Goal: Communication & Community: Answer question/provide support

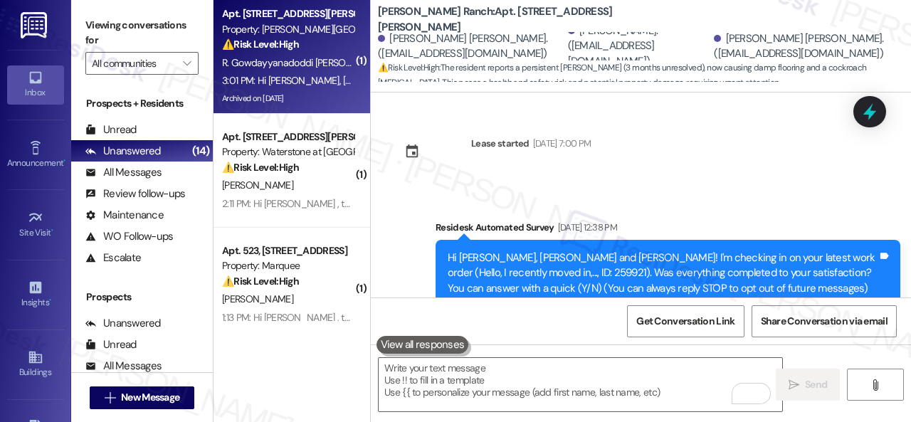
scroll to position [10115, 0]
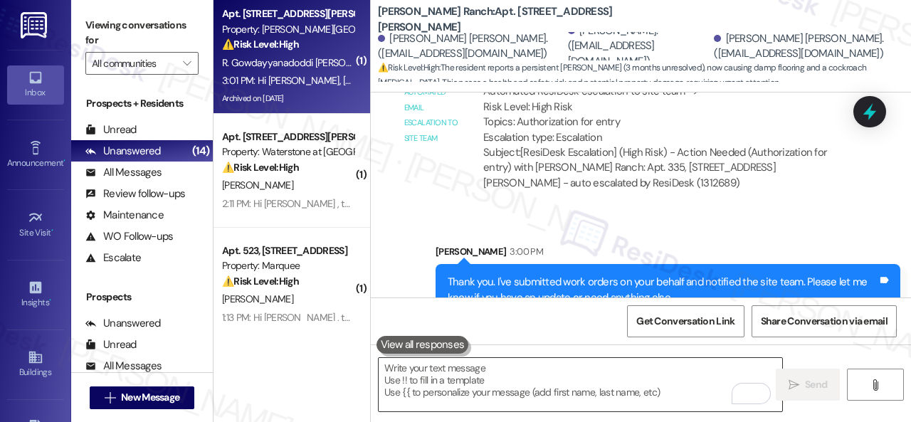
click at [498, 389] on textarea "To enrich screen reader interactions, please activate Accessibility in Grammarl…" at bounding box center [579, 384] width 403 height 53
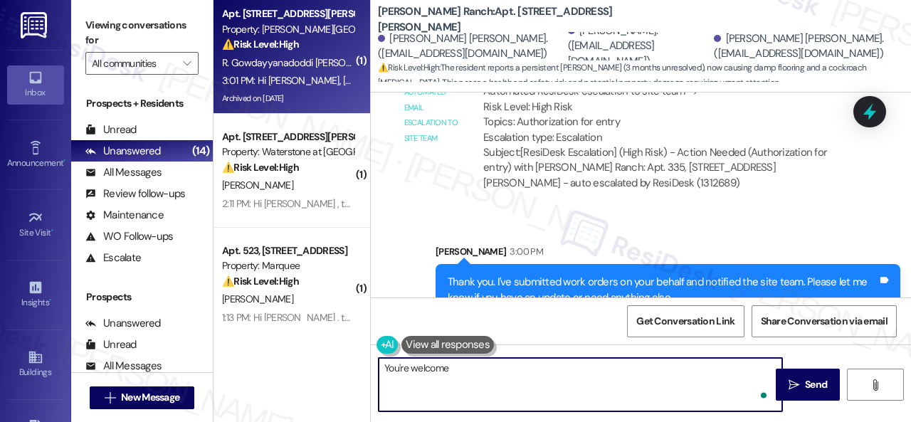
type textarea "You're welcome!"
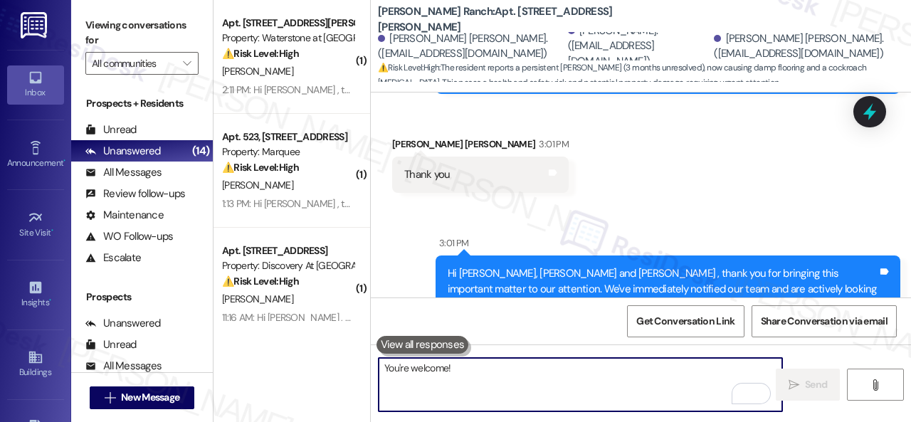
scroll to position [10344, 0]
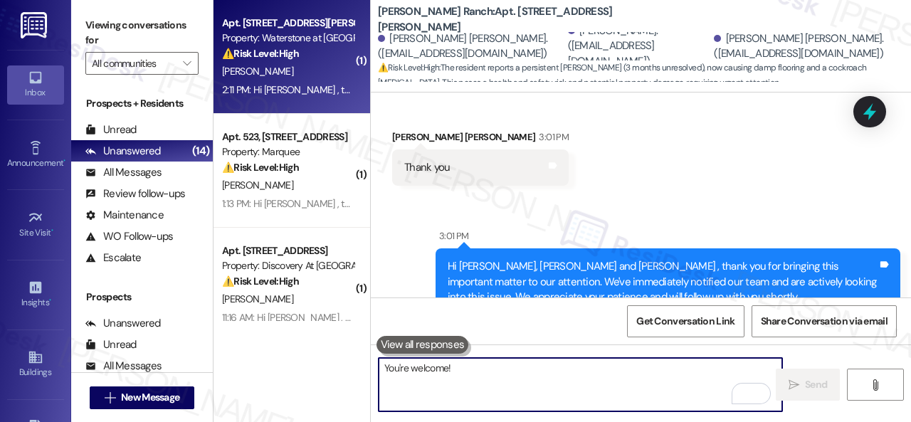
click at [286, 69] on div "M. Minota" at bounding box center [288, 72] width 134 height 18
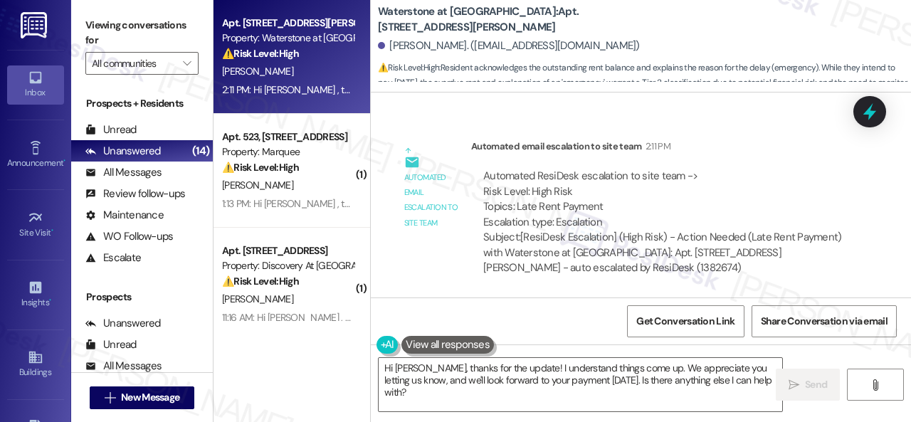
scroll to position [4, 0]
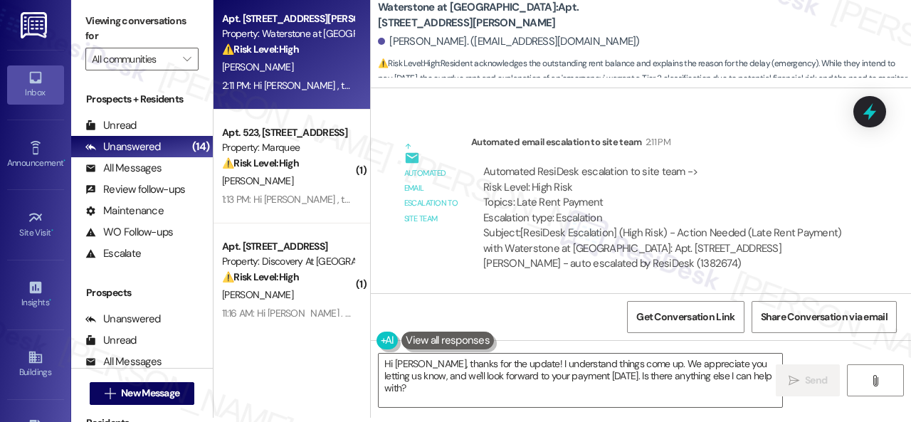
click at [425, 110] on div "Lease started Mar 09, 2025 at 8:00 PM Survey, sent via SMS Residesk Automated S…" at bounding box center [641, 190] width 540 height 205
click at [643, 373] on textarea "Hi Martha, thanks for the update! I understand things come up. We appreciate yo…" at bounding box center [579, 380] width 403 height 53
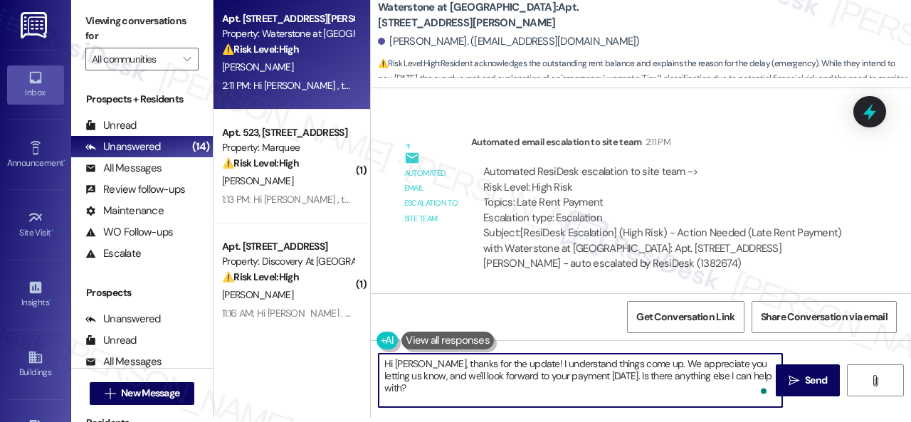
paste textarea "Thanks for updating us on your payment plan! We appreciate you letting us know.…"
click at [699, 378] on textarea "Thanks for updating us on your payment plan! We appreciate you letting us know.…" at bounding box center [579, 380] width 403 height 53
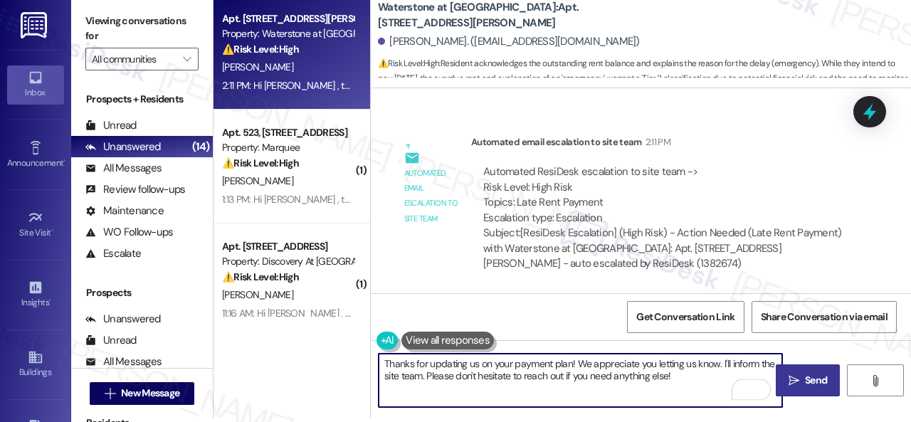
type textarea "Thanks for updating us on your payment plan! We appreciate you letting us know.…"
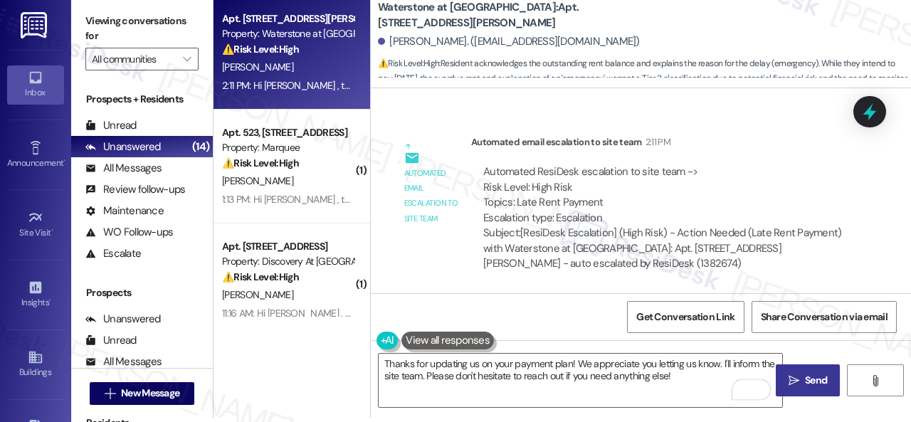
click at [806, 374] on span "Send" at bounding box center [816, 380] width 22 height 15
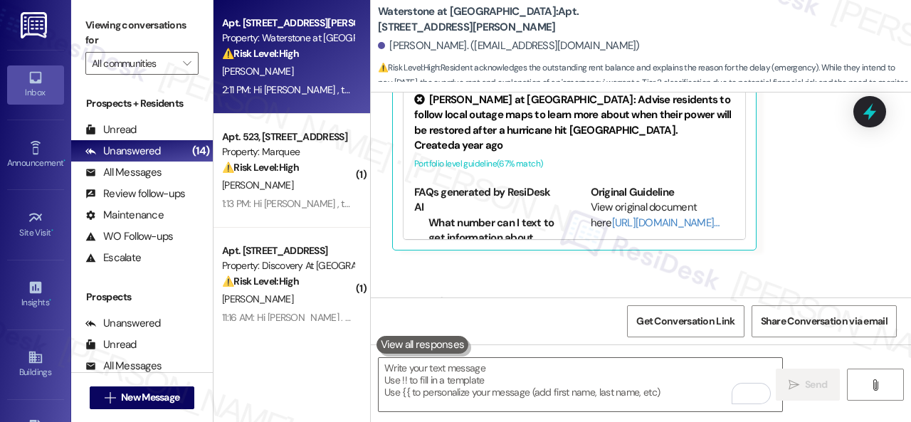
scroll to position [4792, 0]
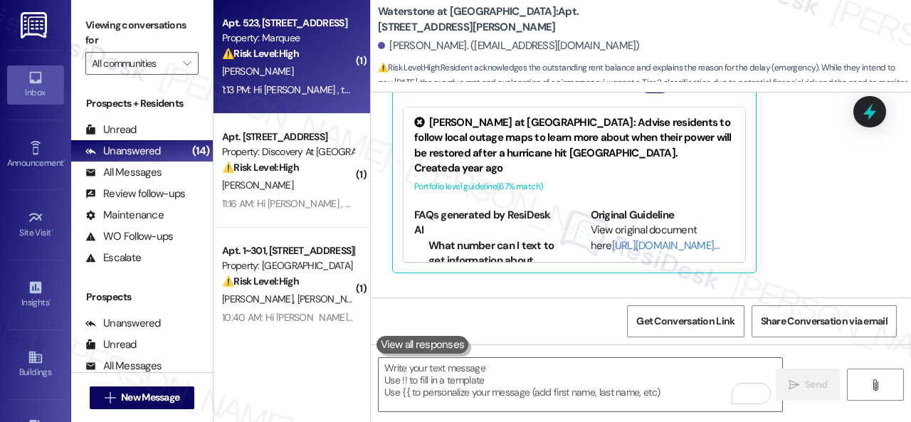
click at [322, 81] on div "1:13 PM: Hi Payton , thank you for bringing this important matter to our attent…" at bounding box center [288, 90] width 134 height 18
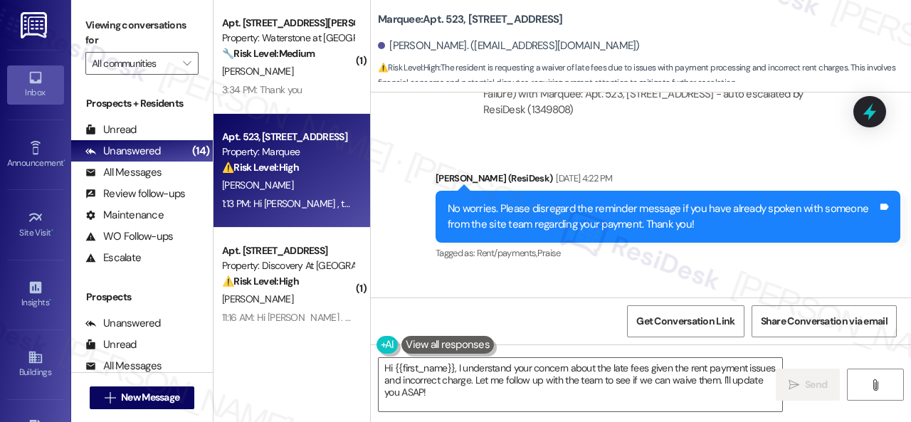
scroll to position [3019, 0]
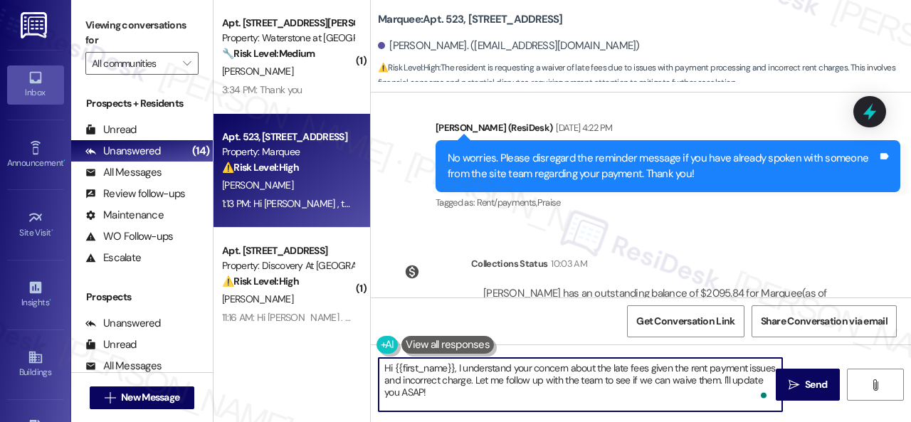
drag, startPoint x: 528, startPoint y: 368, endPoint x: 534, endPoint y: 395, distance: 27.8
click at [534, 395] on textarea "Hi {{first_name}}, I understand your concern about the late fees given the rent…" at bounding box center [579, 384] width 403 height 53
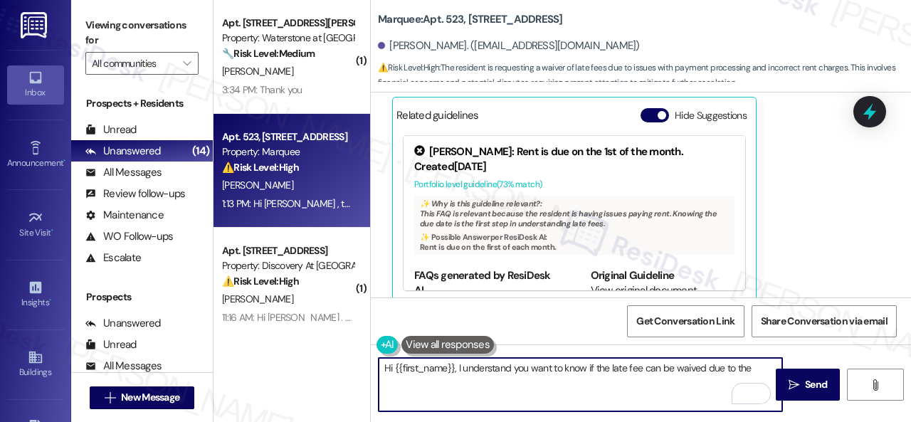
scroll to position [3290, 0]
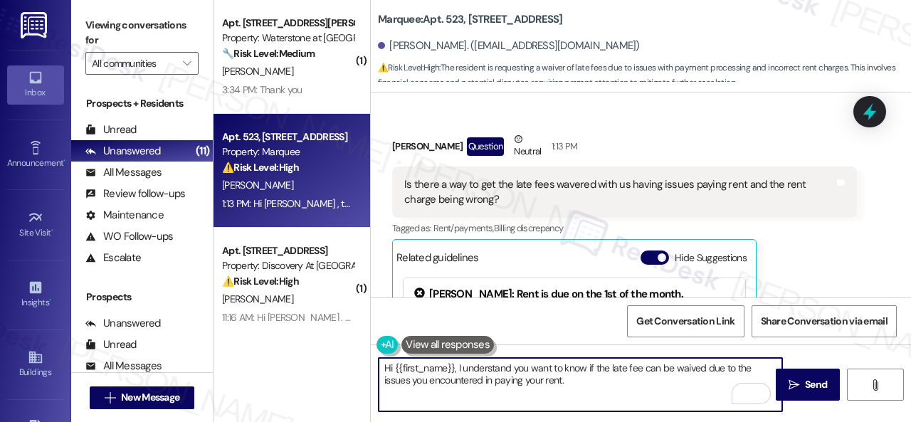
click at [656, 382] on textarea "Hi {{first_name}}, I understand you want to know if the late fee can be waived …" at bounding box center [579, 384] width 403 height 53
paste textarea "I will forward your inquiry to the site team and get back to you as soon as I r…"
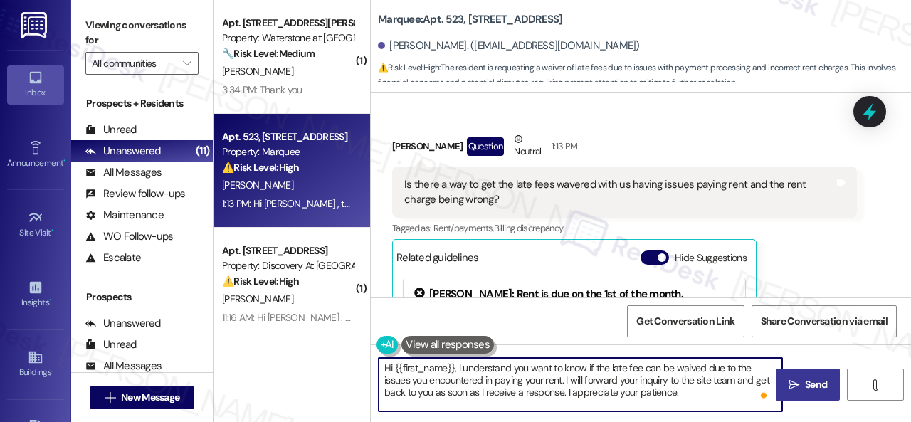
type textarea "Hi {{first_name}}, I understand you want to know if the late fee can be waived …"
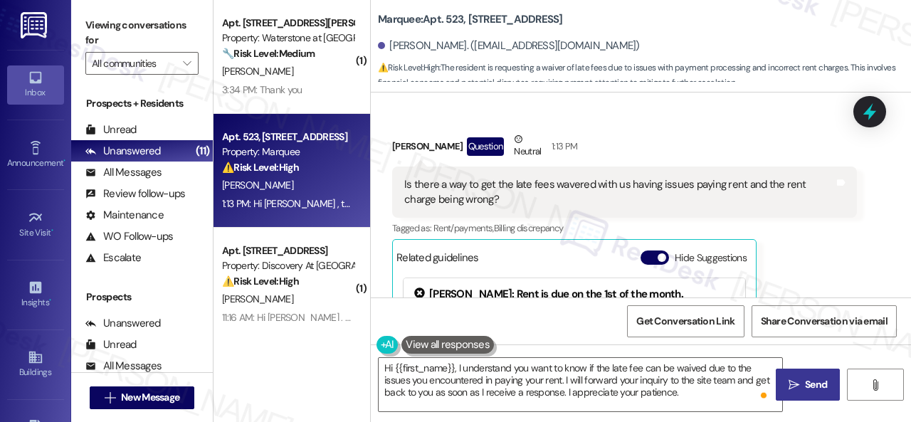
click at [802, 381] on span "Send" at bounding box center [816, 384] width 28 height 15
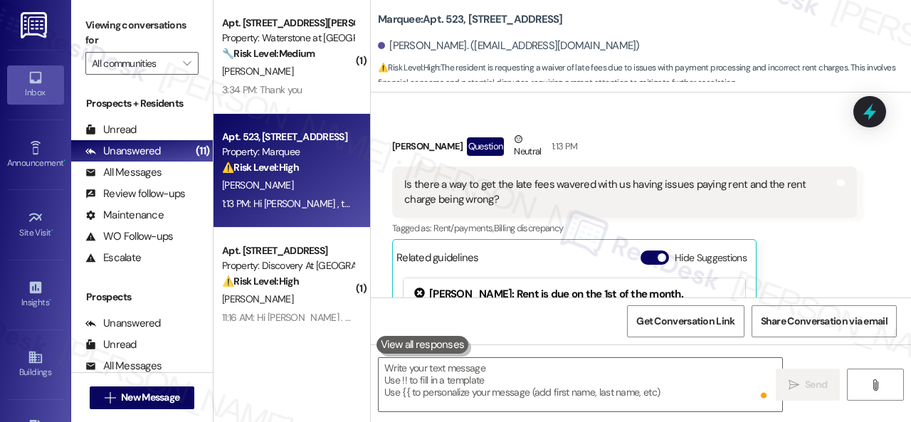
scroll to position [3446, 0]
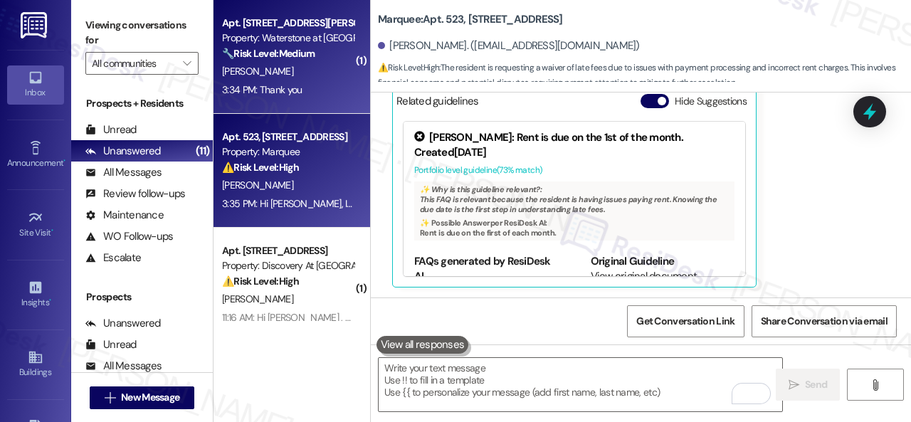
click at [304, 72] on div "M. Minota" at bounding box center [288, 72] width 134 height 18
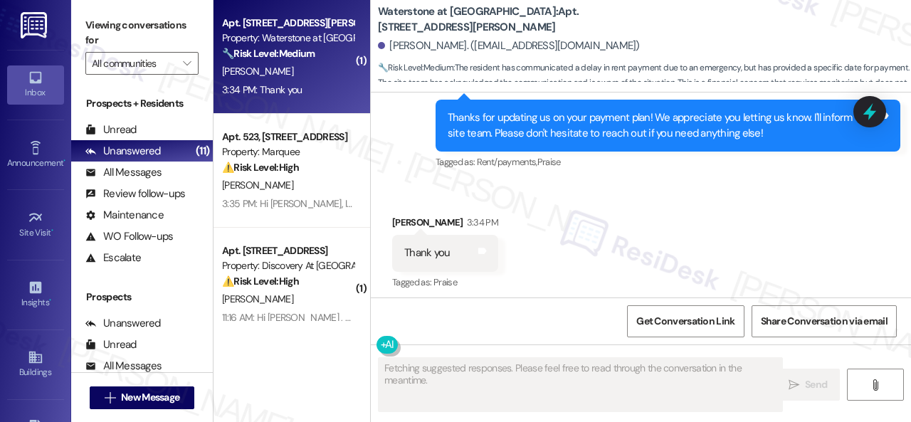
scroll to position [5220, 0]
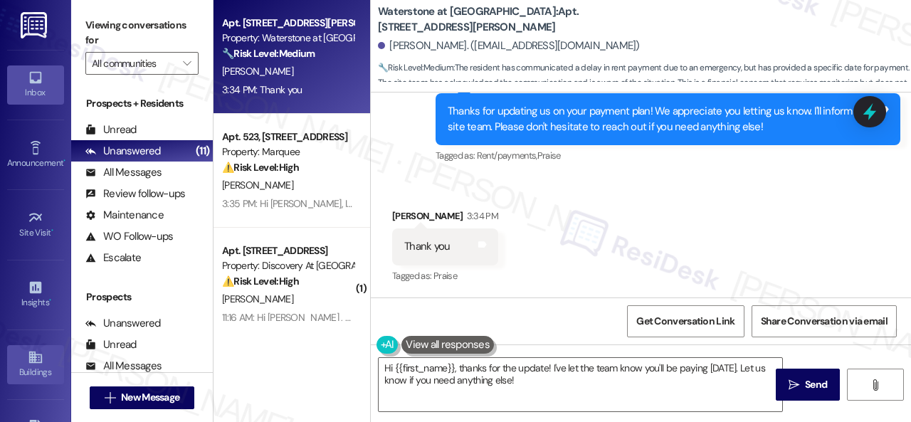
click at [285, 378] on div "Apt. 14107, 6855 S Mason Rd Property: Waterstone at Cinco Ranch 🔧 Risk Level: M…" at bounding box center [561, 211] width 697 height 422
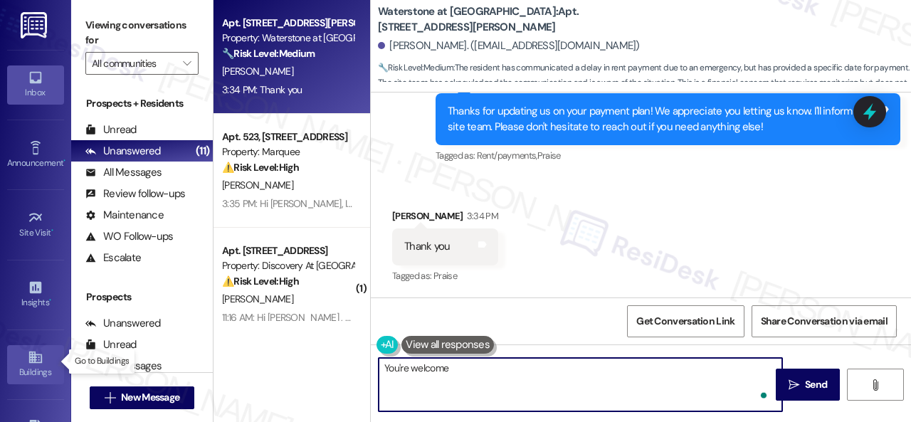
type textarea "You're welcome!"
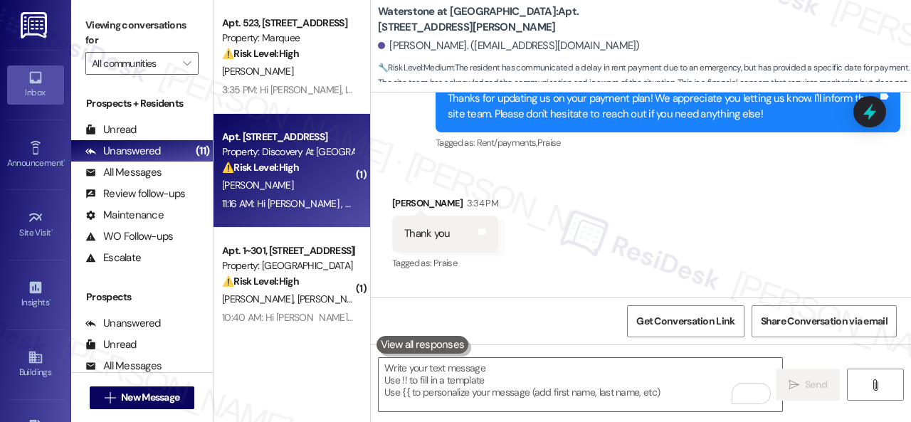
click at [299, 173] on strong "⚠️ Risk Level: High" at bounding box center [260, 167] width 77 height 13
type textarea "Fetching suggested responses. Please feel free to read through the conversation…"
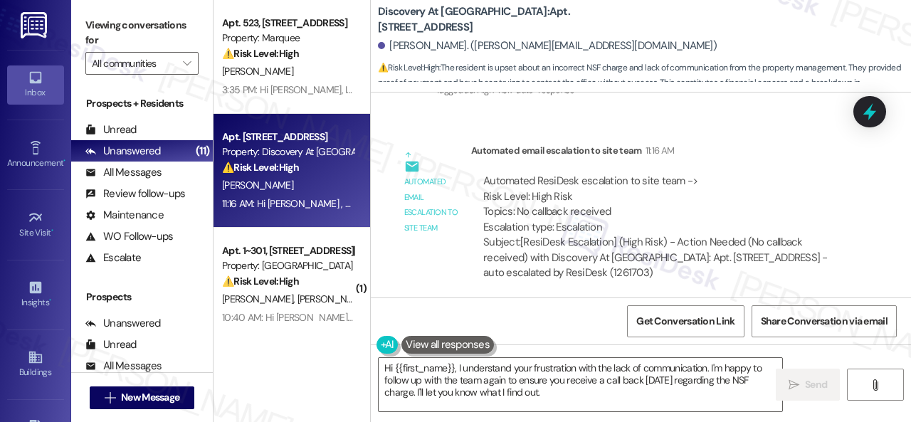
scroll to position [10601, 0]
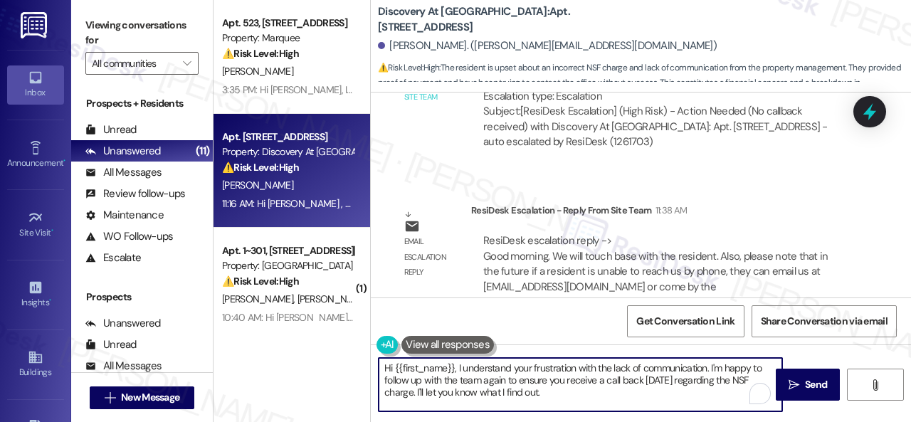
drag, startPoint x: 457, startPoint y: 366, endPoint x: 551, endPoint y: 410, distance: 103.1
click at [568, 404] on textarea "Hi {{first_name}}, I understand your frustration with the lack of communication…" at bounding box center [579, 384] width 403 height 53
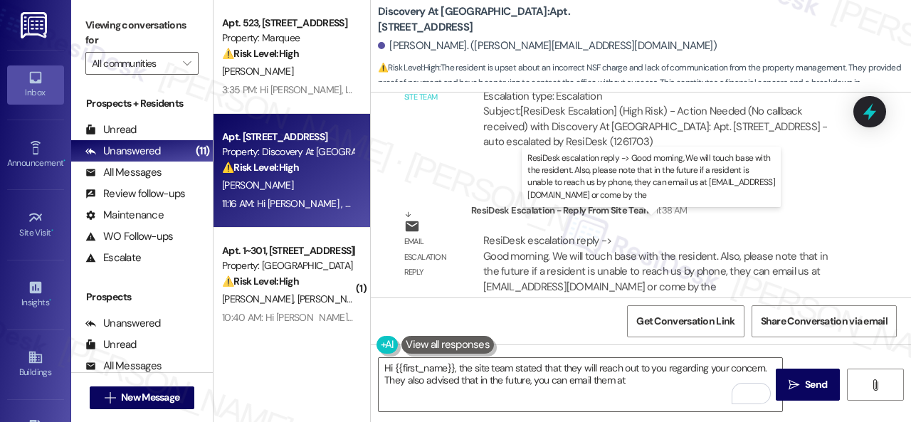
drag, startPoint x: 482, startPoint y: 265, endPoint x: 696, endPoint y: 265, distance: 214.1
click at [696, 265] on div "ResiDesk escalation reply -> Good morning, We will touch base with the resident…" at bounding box center [655, 263] width 344 height 60
copy div "discoveryleasing@nolanred.com or come by the"
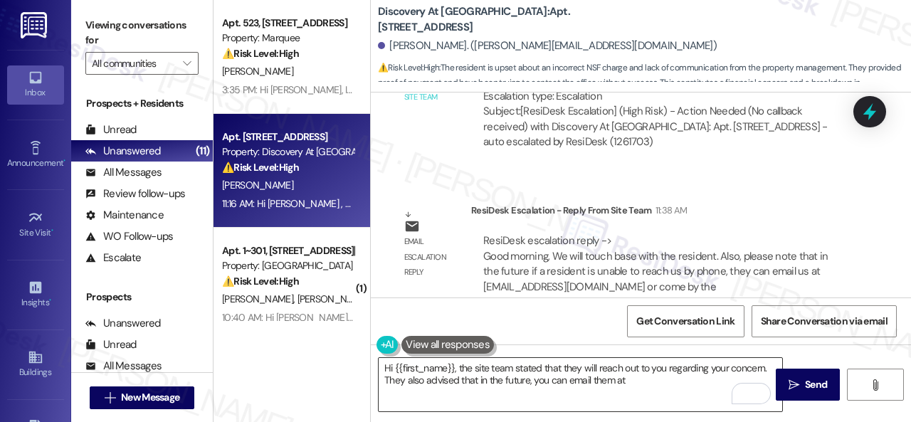
click at [660, 378] on textarea "Hi {{first_name}}, the site team stated that they will reach out to you regardi…" at bounding box center [579, 384] width 403 height 53
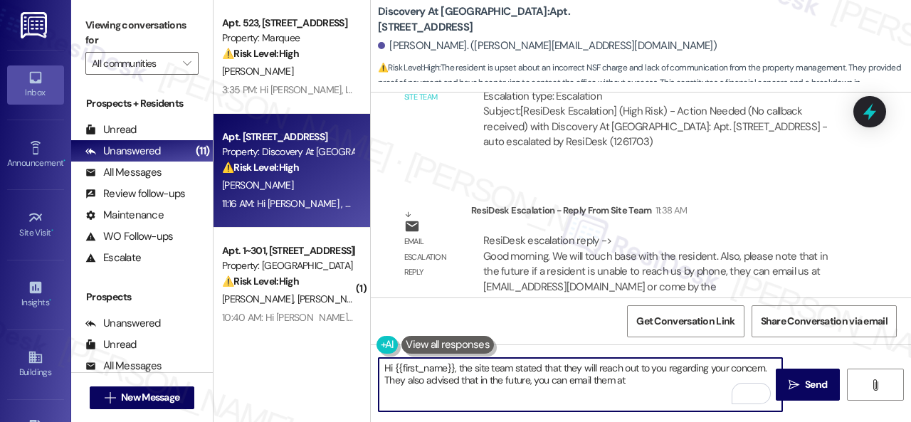
paste textarea "discoveryleasing@nolanred.com or come by the"
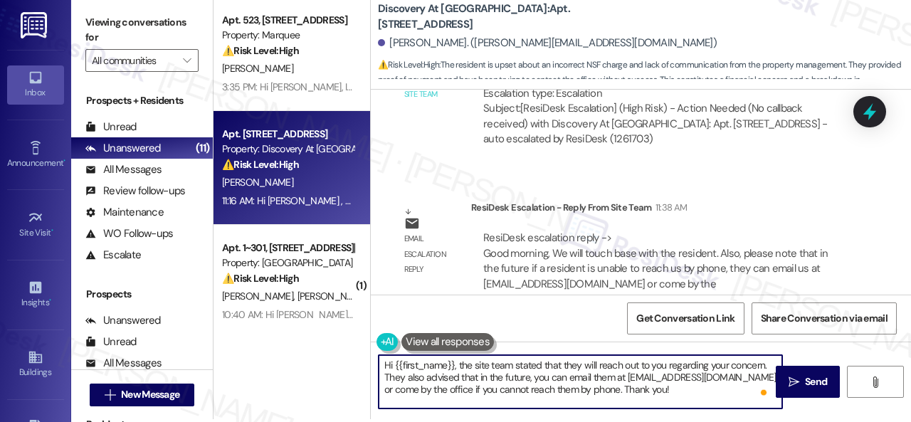
scroll to position [4, 0]
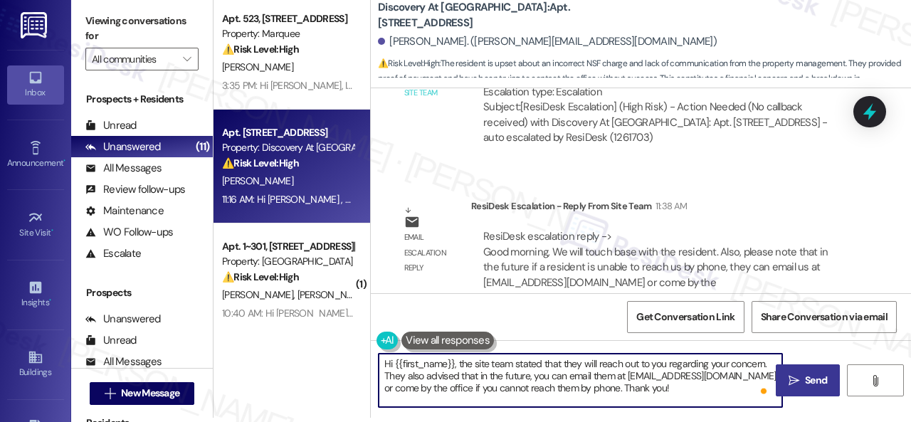
type textarea "Hi {{first_name}}, the site team stated that they will reach out to you regardi…"
click at [788, 373] on span " Send" at bounding box center [807, 380] width 45 height 15
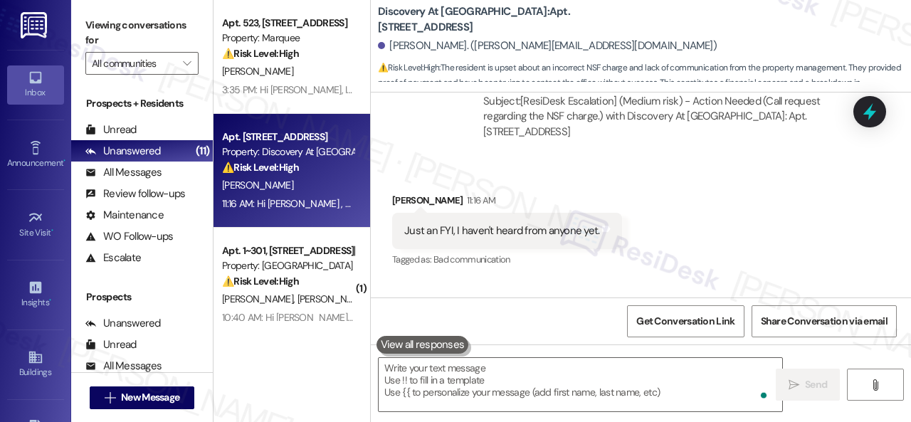
scroll to position [10115, 0]
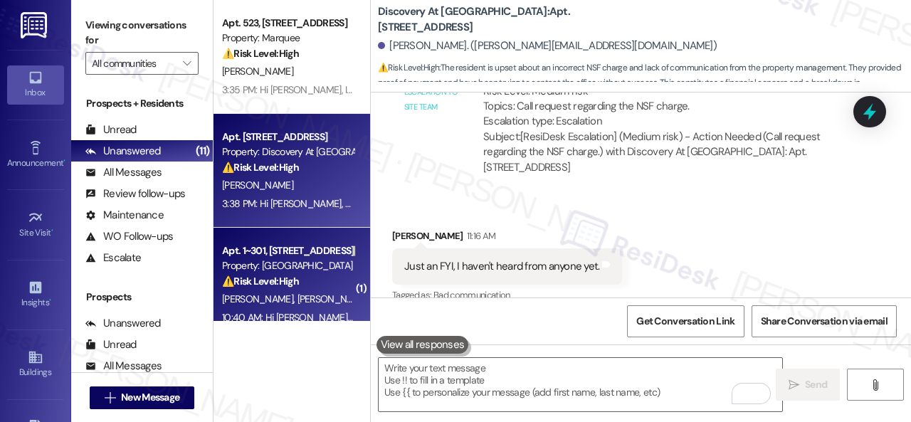
click at [306, 292] on span "M. Hollingsworth" at bounding box center [332, 298] width 71 height 13
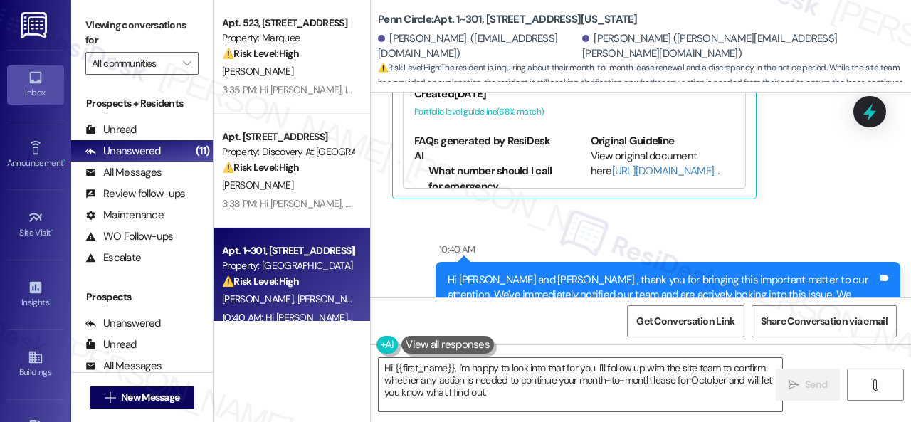
scroll to position [4098, 0]
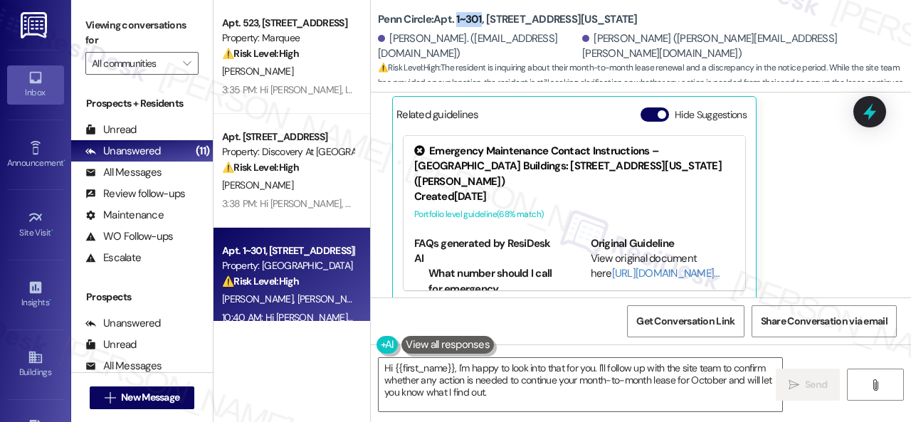
drag, startPoint x: 458, startPoint y: 20, endPoint x: 480, endPoint y: 21, distance: 22.1
click at [480, 21] on b "Penn Circle: Apt. 1~301, 12415 Pennsylvania Street" at bounding box center [508, 19] width 260 height 15
copy b "1~301"
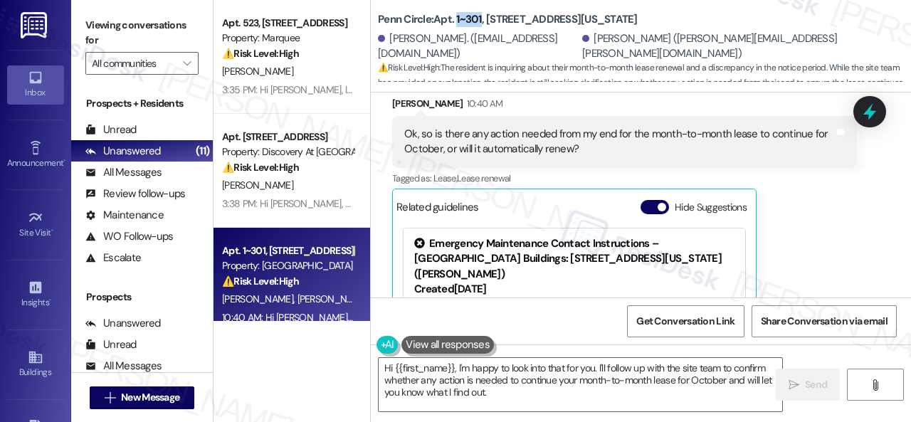
scroll to position [3956, 0]
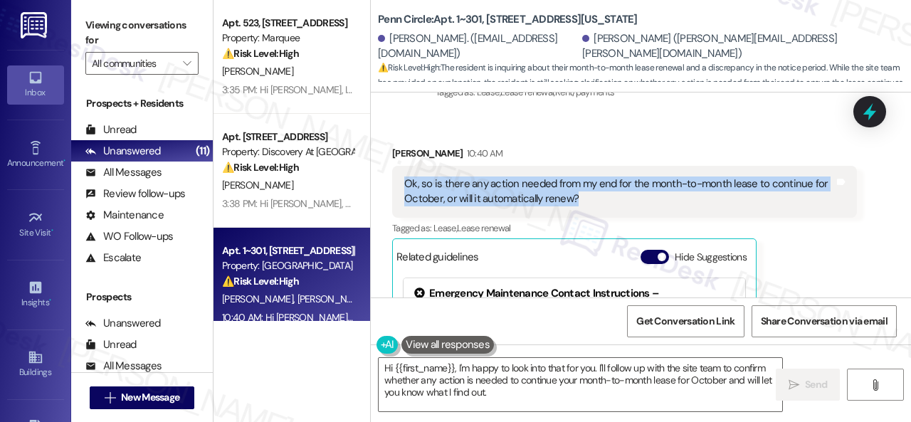
drag, startPoint x: 404, startPoint y: 182, endPoint x: 583, endPoint y: 198, distance: 179.2
click at [583, 198] on div "Ok, so is there any action needed from my end for the month-to-month lease to c…" at bounding box center [619, 191] width 430 height 31
copy div "Ok, so is there any action needed from my end for the month-to-month lease to c…"
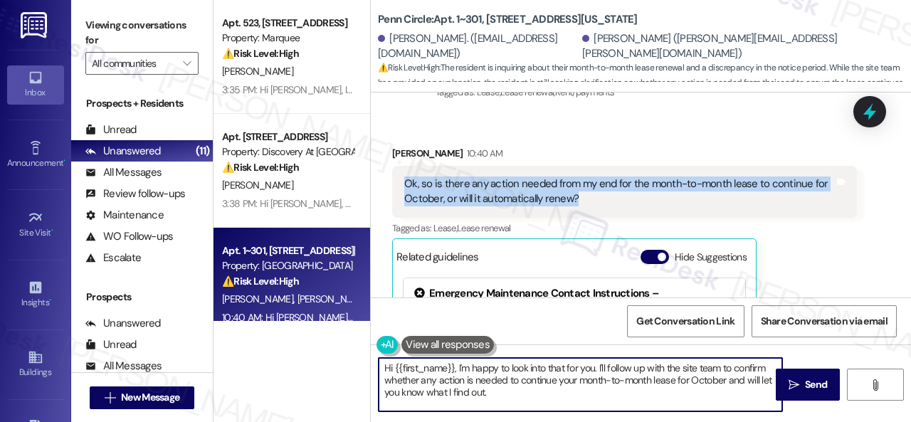
drag, startPoint x: 511, startPoint y: 400, endPoint x: 296, endPoint y: 335, distance: 224.4
click at [296, 335] on div "Apt. 523, 1400 Nicollet Ave Property: Marquee ⚠️ Risk Level: High The resident …" at bounding box center [561, 211] width 697 height 422
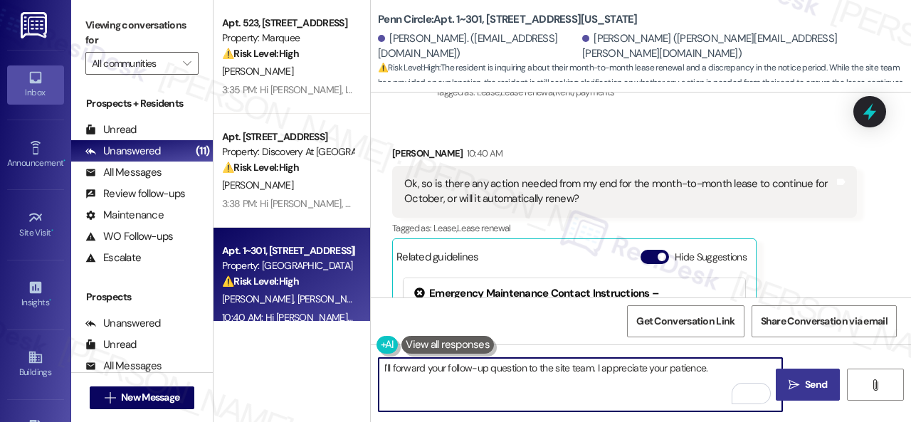
type textarea "I'll forward your follow-up question to the site team. I appreciate your patien…"
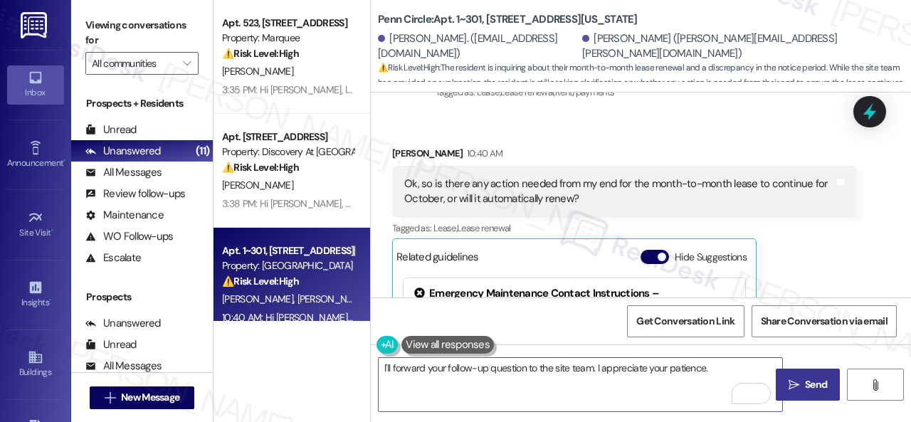
click at [802, 385] on span "Send" at bounding box center [816, 384] width 28 height 15
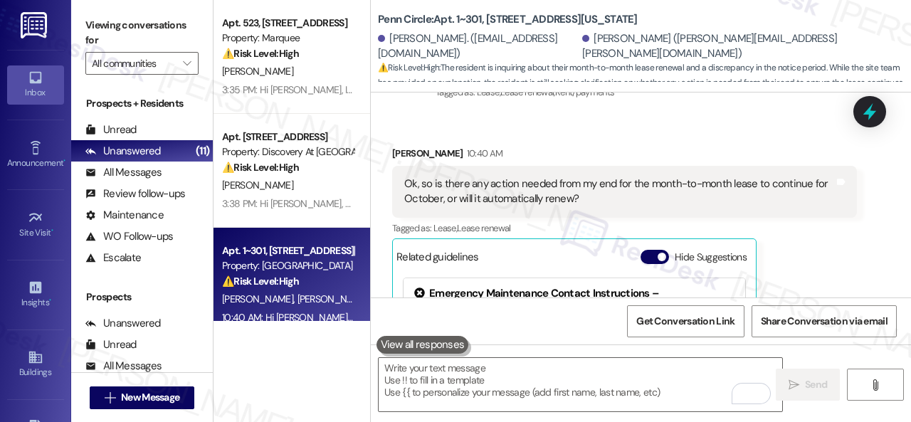
scroll to position [4112, 0]
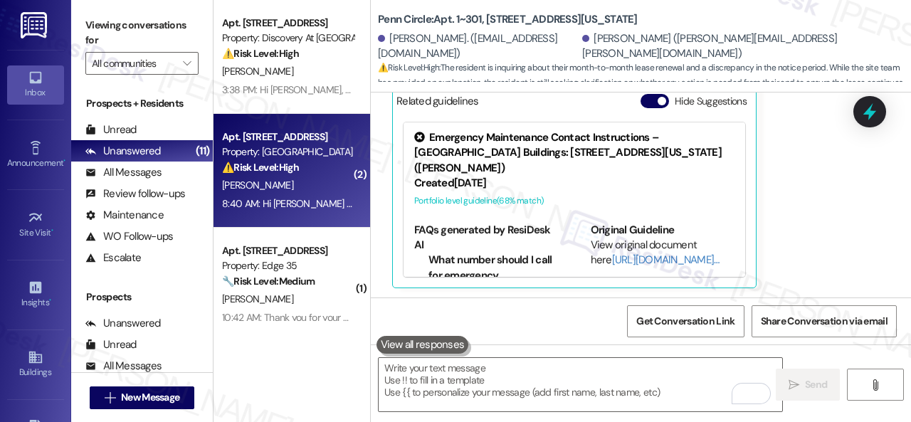
click at [289, 187] on div "[PERSON_NAME]" at bounding box center [288, 185] width 134 height 18
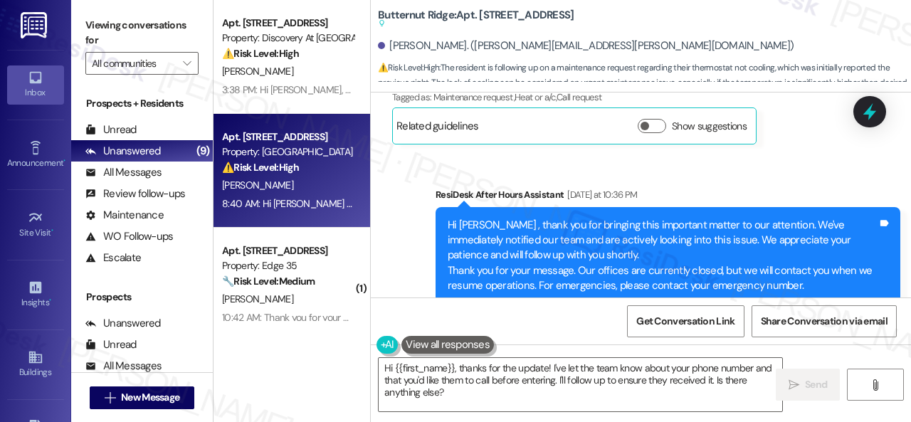
scroll to position [3087, 0]
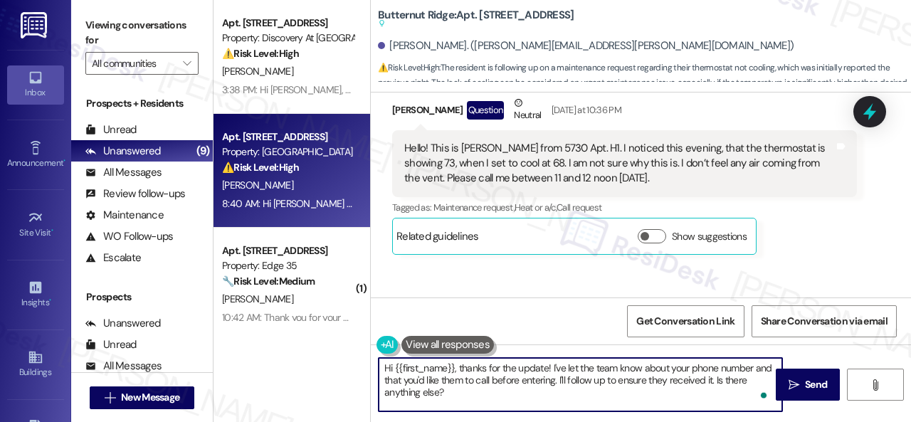
drag, startPoint x: 458, startPoint y: 371, endPoint x: 459, endPoint y: 389, distance: 18.5
click at [459, 389] on textarea "Hi {{first_name}}, thanks for the update! I've let the team know about your pho…" at bounding box center [579, 384] width 403 height 53
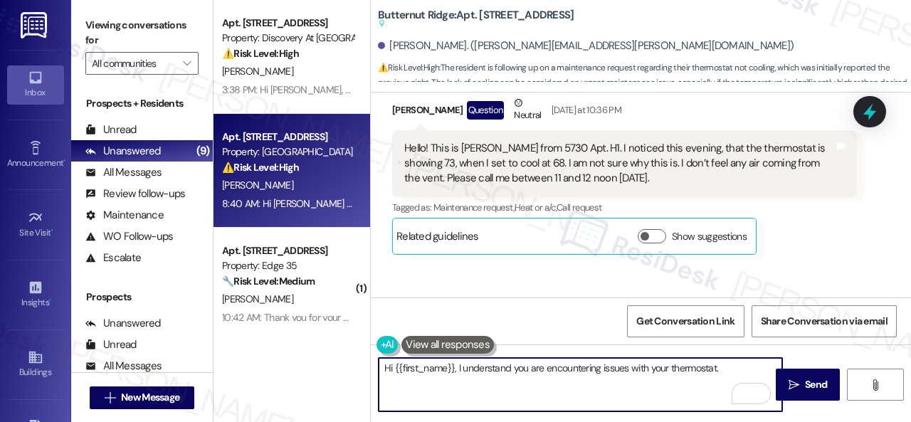
click at [733, 371] on textarea "Hi {{first_name}}, I understand you are encountering issues with your thermosta…" at bounding box center [579, 384] width 403 height 53
paste textarea "Is there already a work order for the issue? If so, may I have the work order n…"
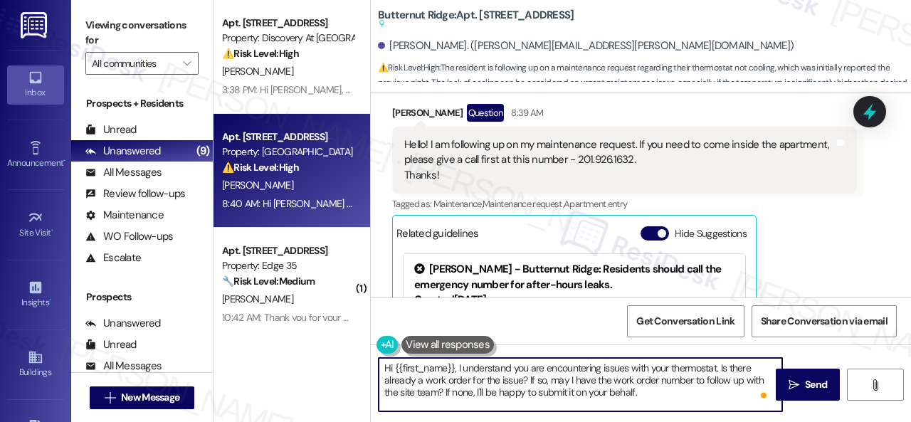
scroll to position [3656, 0]
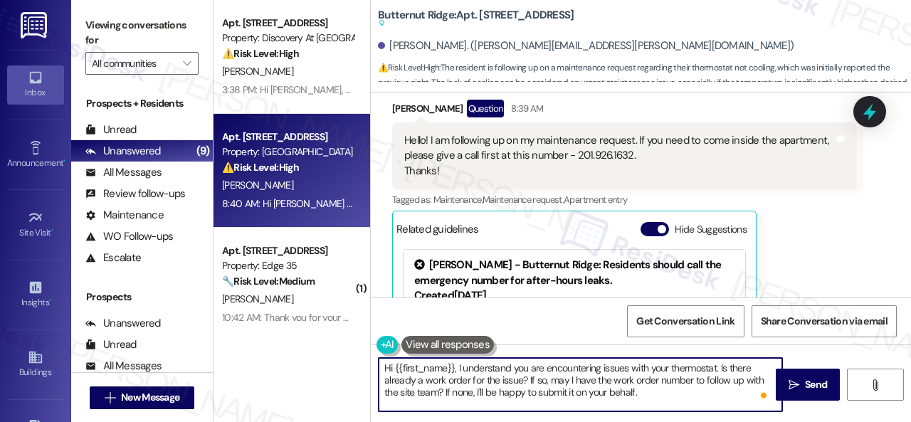
click at [676, 393] on textarea "Hi {{first_name}}, I understand you are encountering issues with your thermosta…" at bounding box center [579, 384] width 403 height 53
type textarea "Hi {{first_name}}, I understand you are encountering issues with your thermosta…"
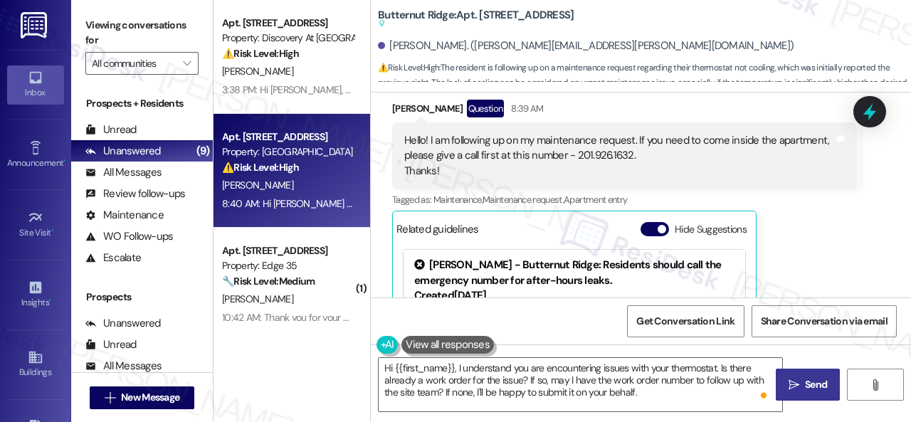
click at [790, 379] on icon "" at bounding box center [793, 384] width 11 height 11
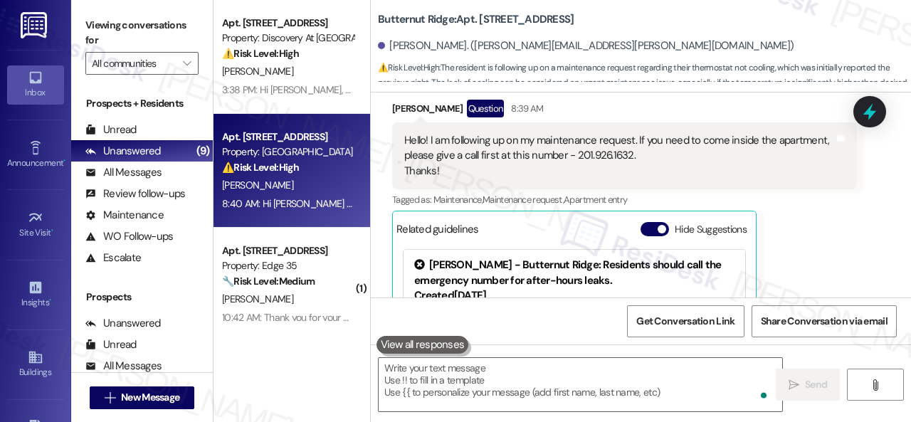
scroll to position [3798, 0]
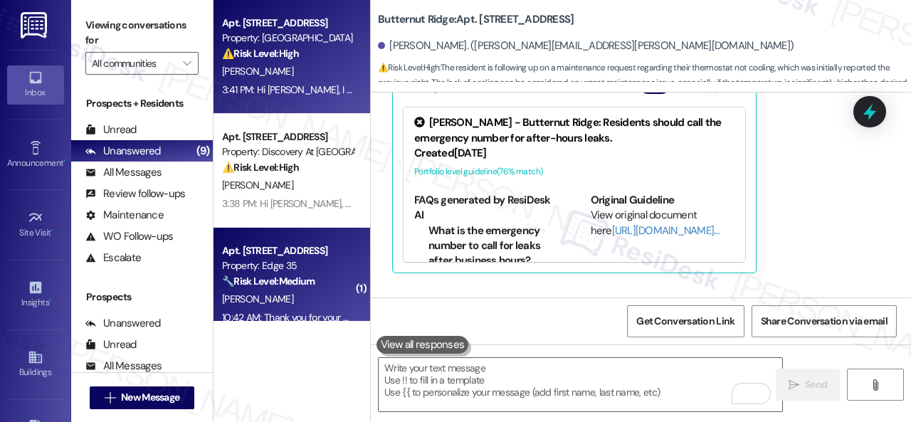
click at [317, 297] on div "[PERSON_NAME]" at bounding box center [288, 299] width 134 height 18
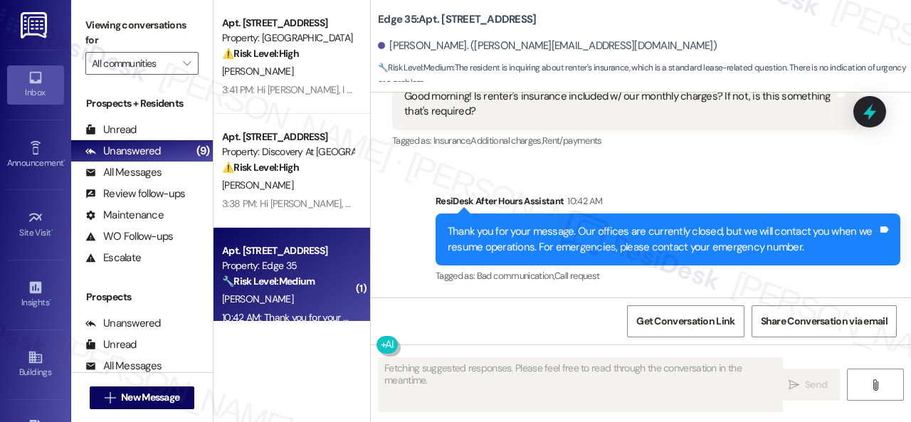
type textarea "Fetching suggested responses. Please feel free to read through the conversation…"
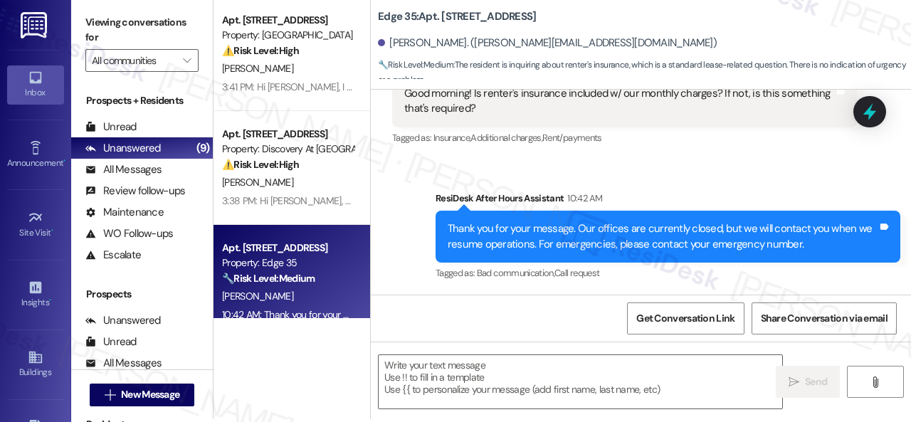
scroll to position [4, 0]
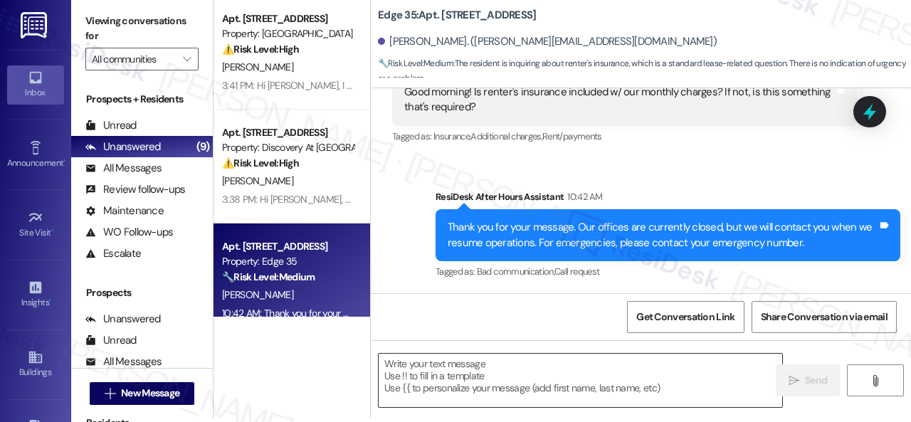
drag, startPoint x: 435, startPoint y: 379, endPoint x: 464, endPoint y: 367, distance: 31.6
click at [435, 378] on textarea at bounding box center [579, 380] width 403 height 53
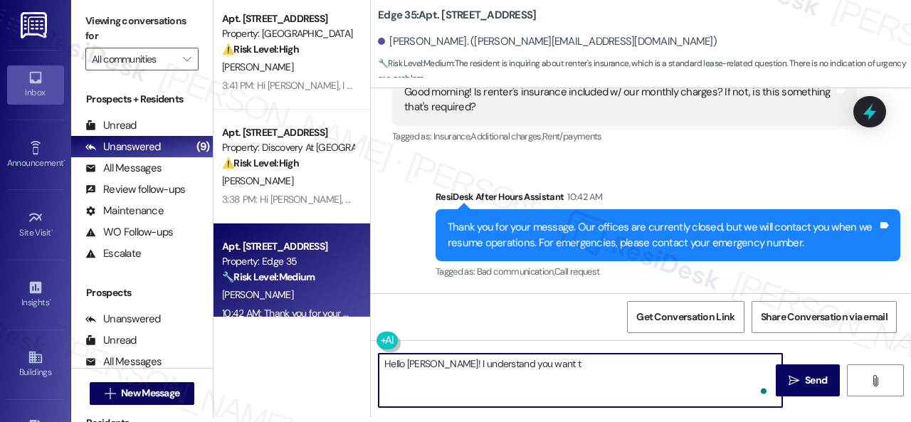
type textarea "Hello Elizabeth! I understand you want to"
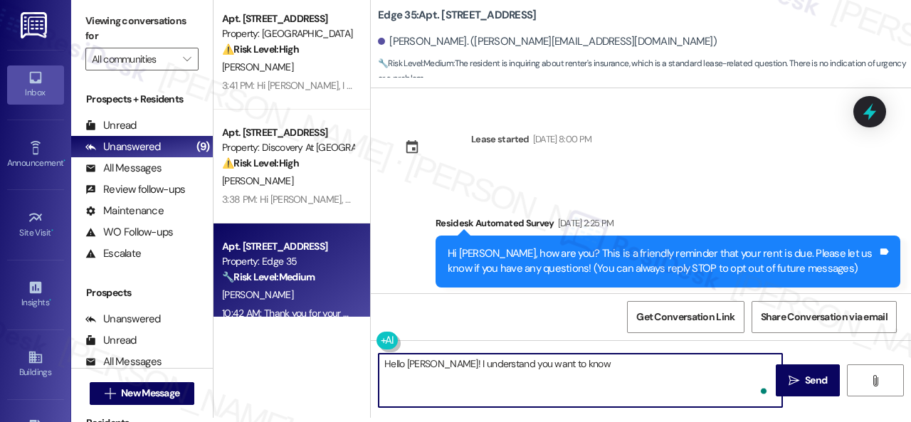
scroll to position [555, 0]
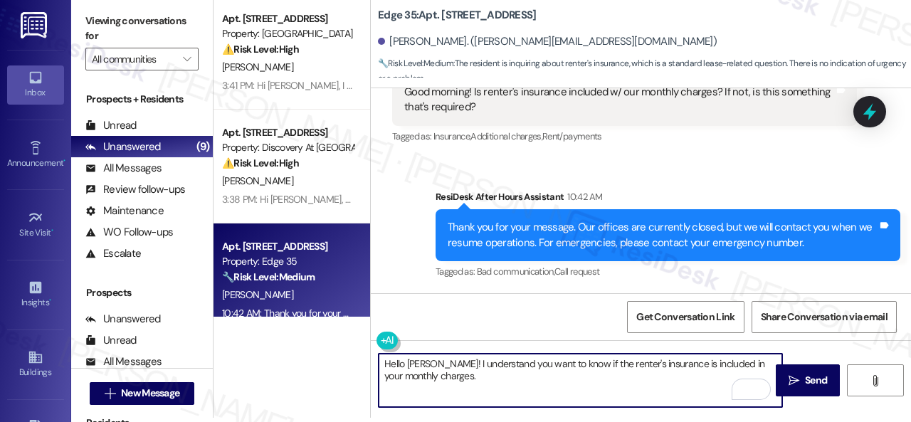
click at [451, 375] on textarea "Hello [PERSON_NAME]! I understand you want to know if the renter's insurance is…" at bounding box center [579, 380] width 403 height 53
click at [570, 378] on textarea "Hello [PERSON_NAME]! I understand you want to know if the renter's insurance is…" at bounding box center [579, 380] width 403 height 53
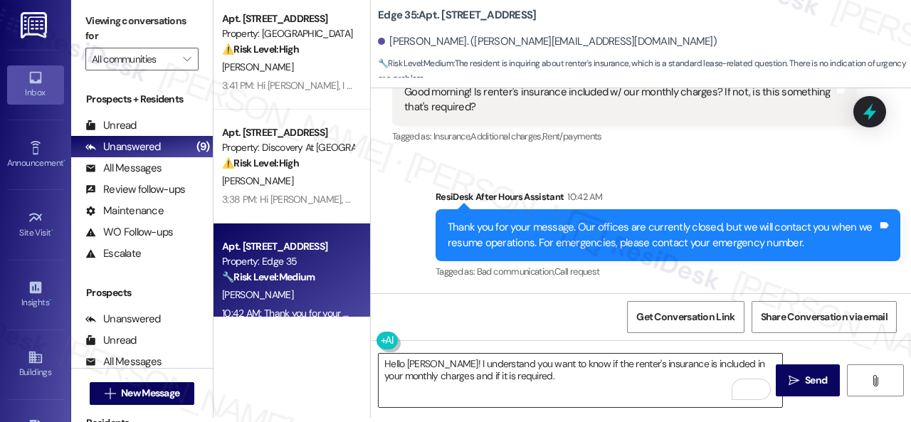
click at [623, 384] on textarea "Hello [PERSON_NAME]! I understand you want to know if the renter's insurance is…" at bounding box center [579, 380] width 403 height 53
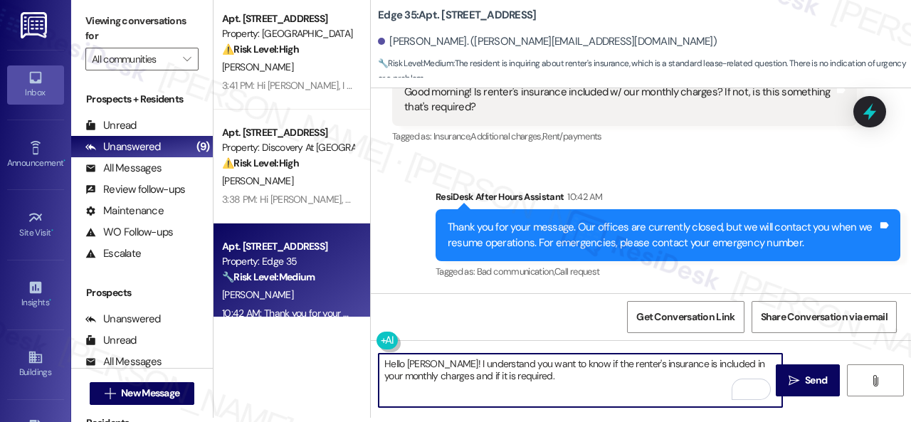
paste textarea "I will forward your inquiry to the site team and get back to you as soon as I r…"
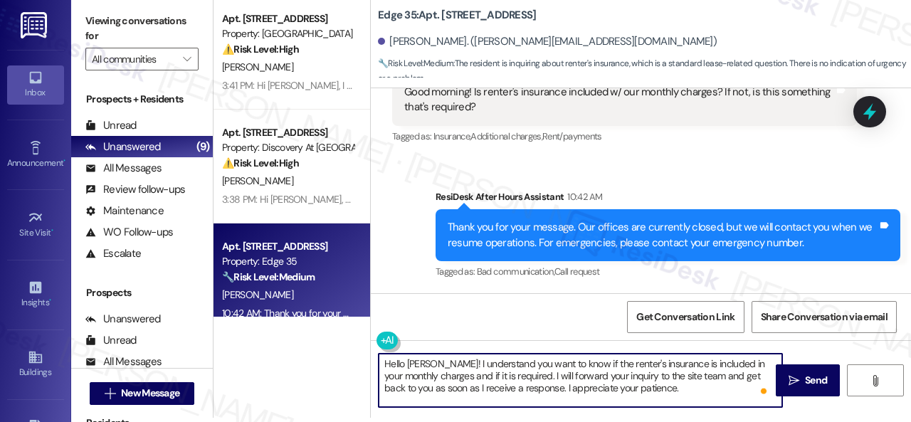
click at [656, 388] on textarea "Hello [PERSON_NAME]! I understand you want to know if the renter's insurance is…" at bounding box center [579, 380] width 403 height 53
type textarea "Hello [PERSON_NAME]! I understand you want to know if the renter's insurance is…"
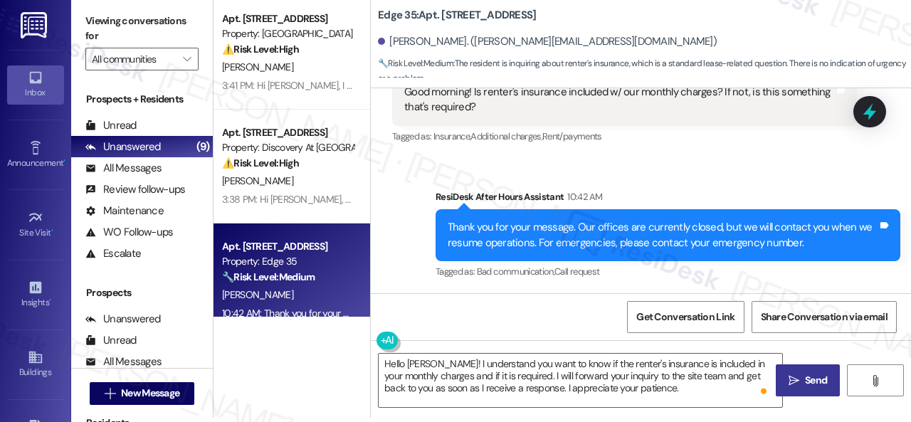
click at [805, 378] on span "Send" at bounding box center [816, 380] width 22 height 15
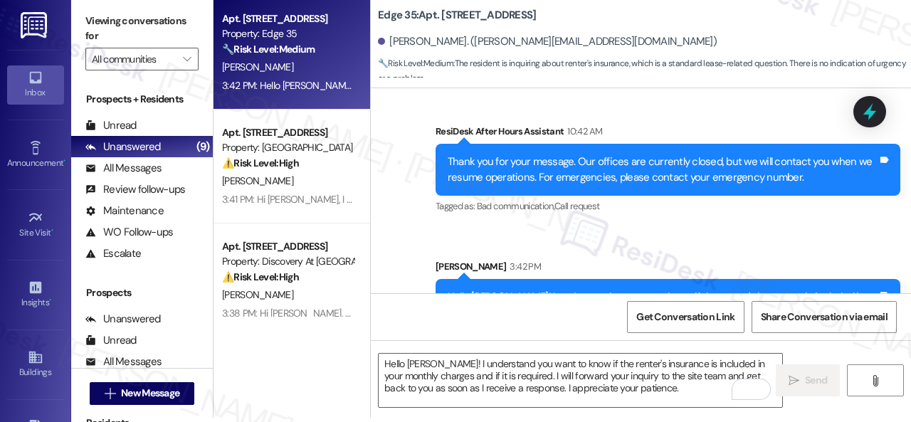
scroll to position [684, 0]
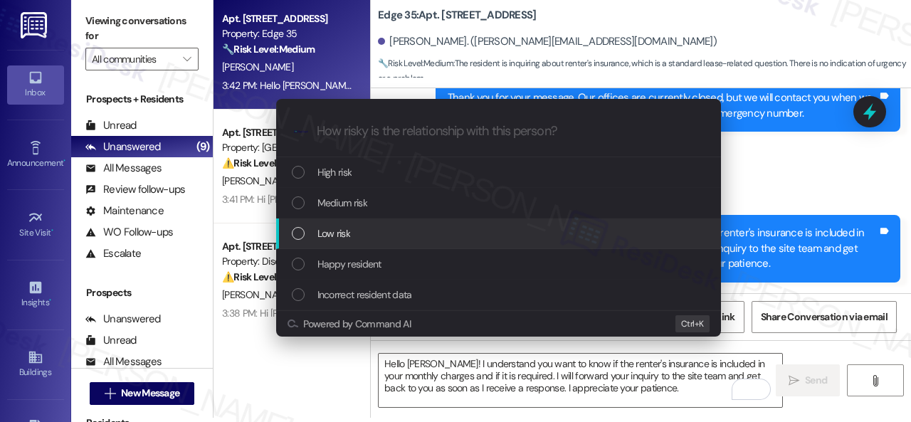
click at [319, 231] on span "Low risk" at bounding box center [333, 234] width 33 height 16
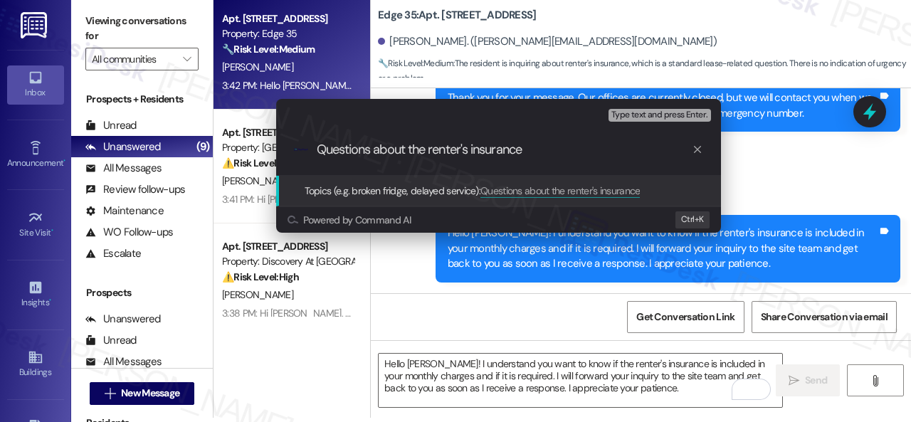
type input "Questions about the renter's insurance."
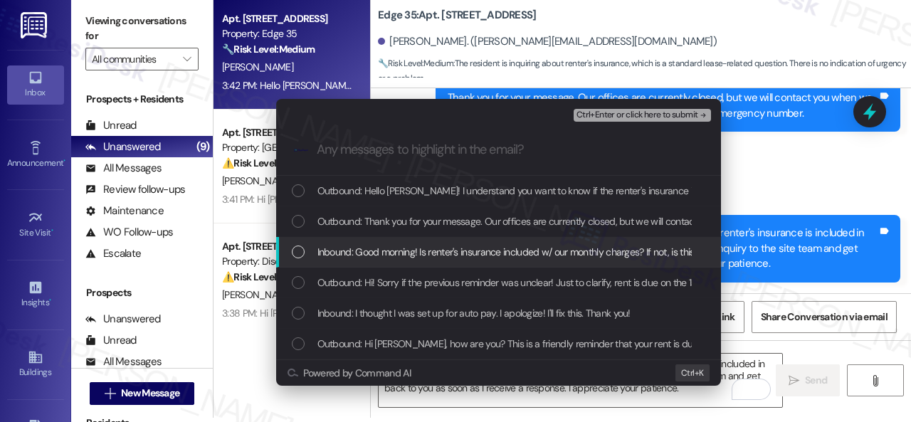
click at [334, 252] on span "Inbound: Good morning! Is renter's insurance included w/ our monthly charges? I…" at bounding box center [561, 252] width 489 height 16
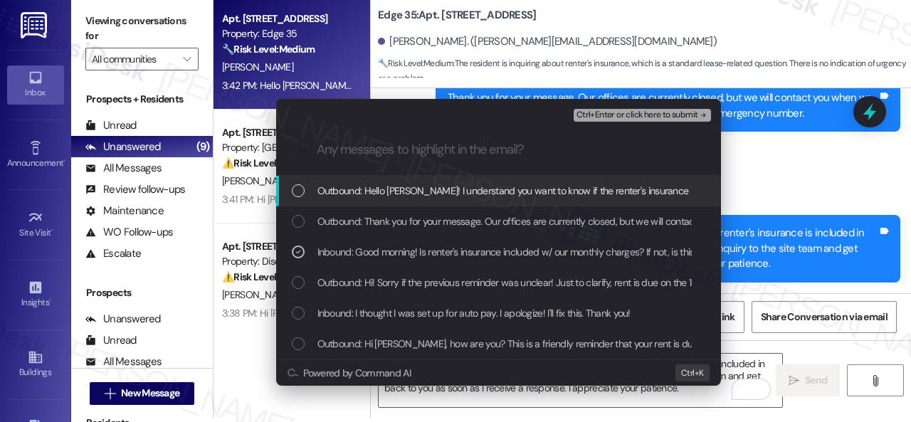
click at [627, 114] on span "Ctrl+Enter or click here to submit" at bounding box center [637, 115] width 122 height 10
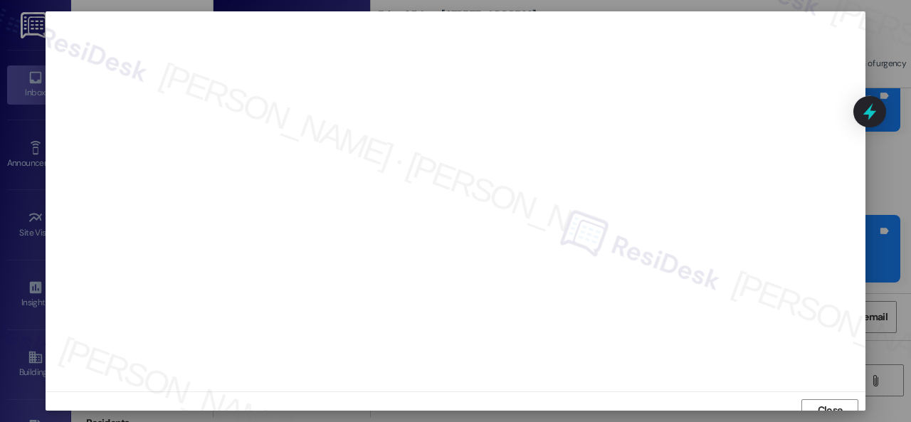
scroll to position [11, 0]
click at [822, 395] on span "Close" at bounding box center [829, 399] width 25 height 15
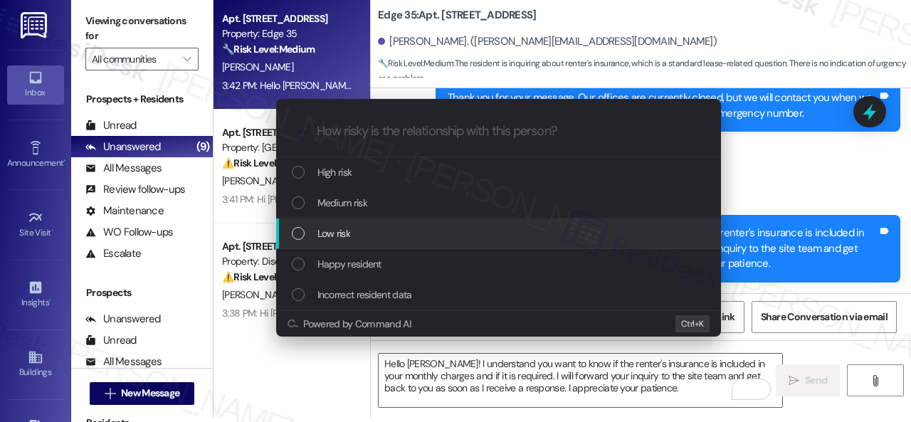
click at [334, 231] on span "Low risk" at bounding box center [333, 234] width 33 height 16
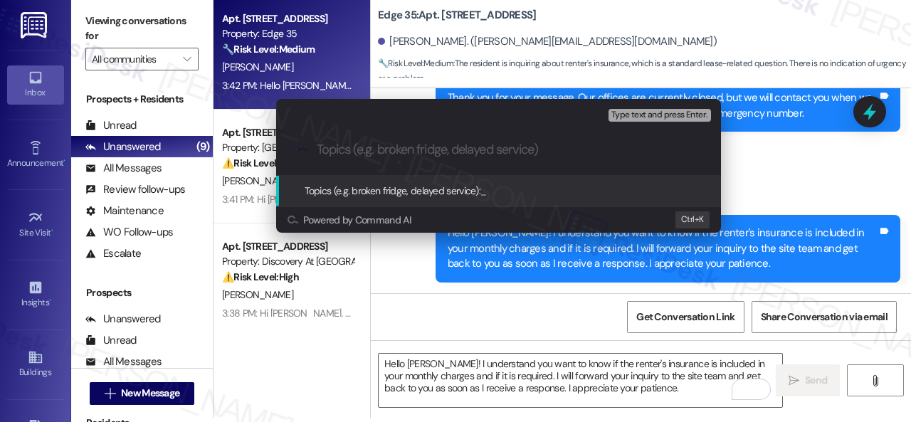
paste input "Questions about the renter's insurance."
type input "Questions about the renter's insurance.\"
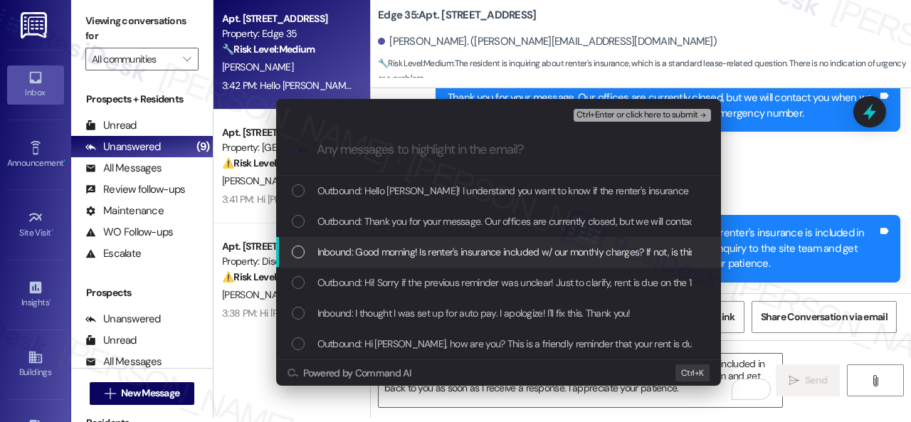
click at [346, 257] on span "Inbound: Good morning! Is renter's insurance included w/ our monthly charges? I…" at bounding box center [561, 252] width 489 height 16
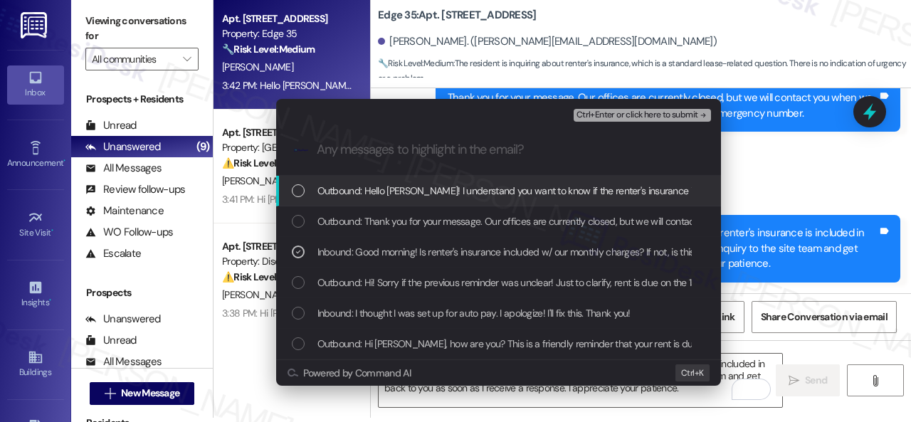
click at [605, 111] on span "Ctrl+Enter or click here to submit" at bounding box center [637, 115] width 122 height 10
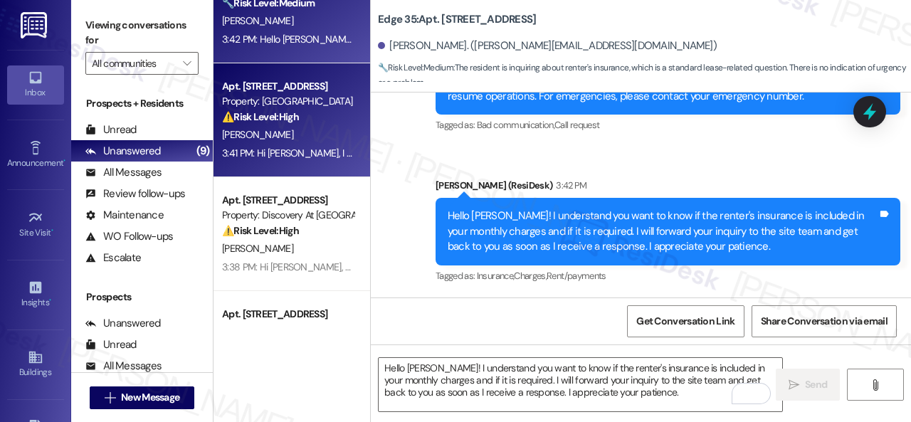
scroll to position [142, 0]
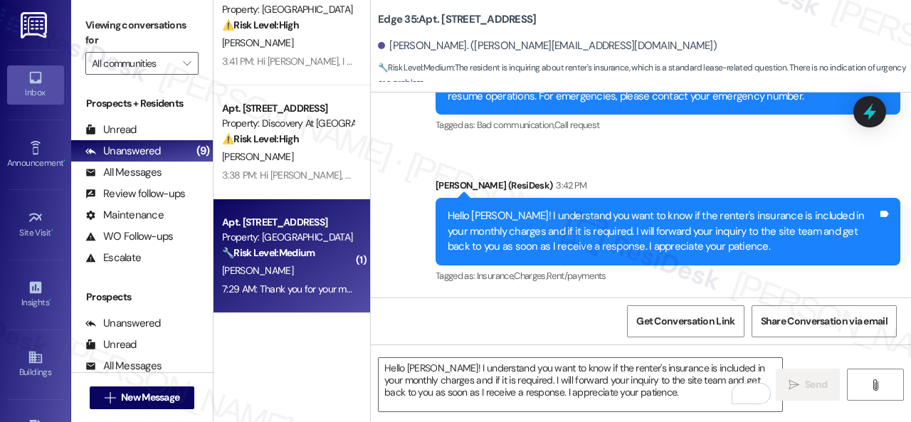
click at [322, 276] on div "[PERSON_NAME]" at bounding box center [288, 271] width 134 height 18
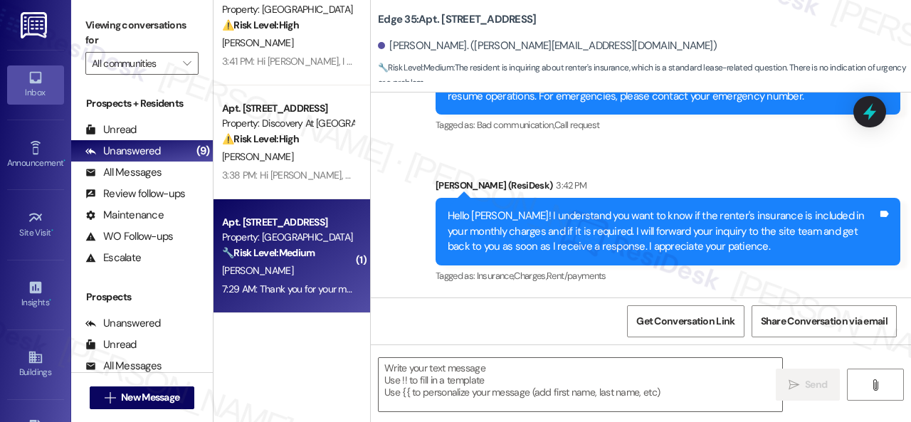
type textarea "Fetching suggested responses. Please feel free to read through the conversation…"
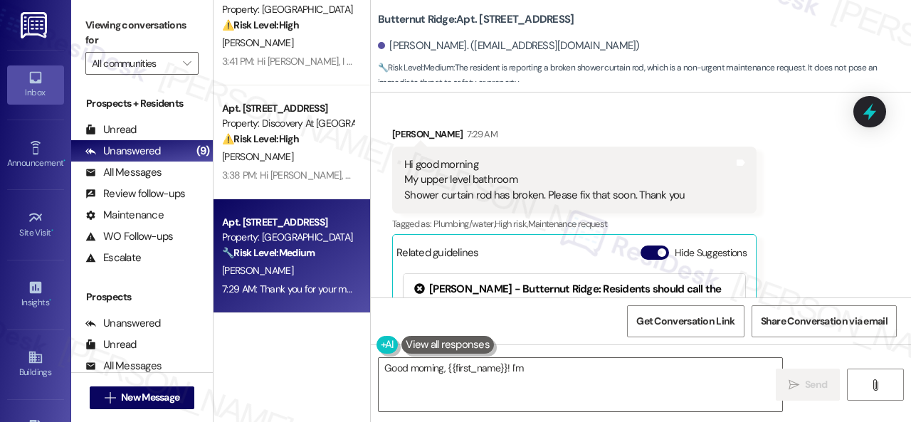
scroll to position [6763, 0]
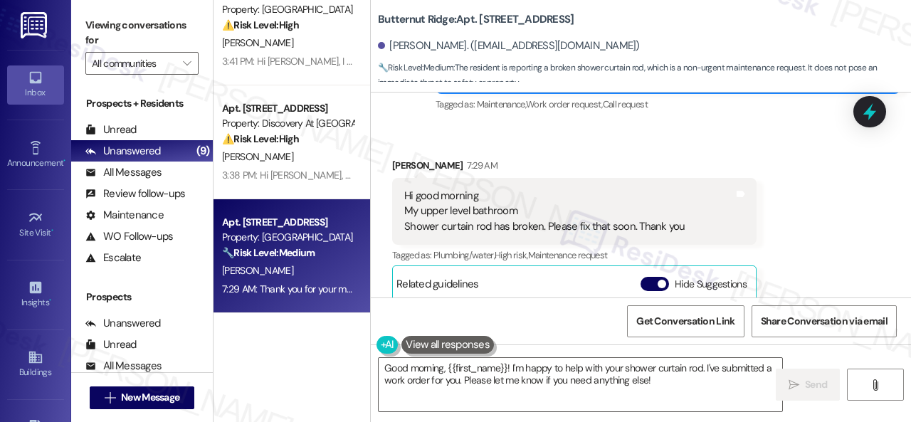
click at [656, 176] on div "Received via SMS [PERSON_NAME] 7:29 AM Hi good morning My upper level bathroom …" at bounding box center [641, 304] width 540 height 356
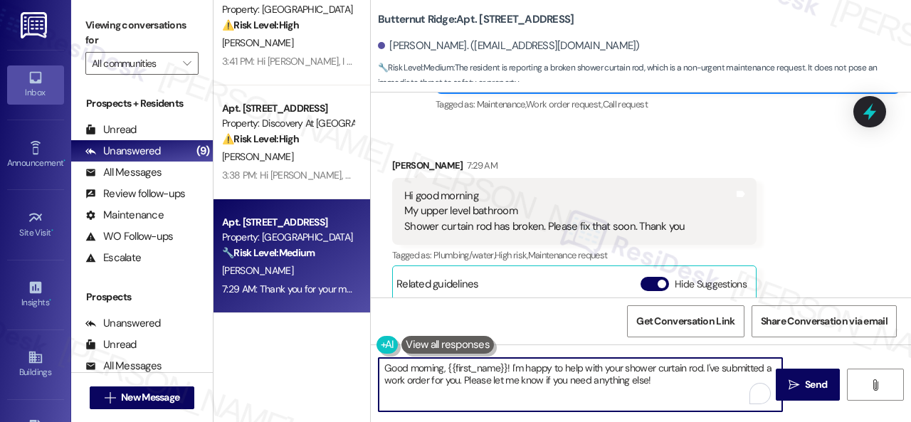
drag, startPoint x: 380, startPoint y: 369, endPoint x: 443, endPoint y: 366, distance: 63.4
click at [443, 366] on textarea "Good morning, {{first_name}}! I'm happy to help with your shower curtain rod. I…" at bounding box center [579, 384] width 403 height 53
drag, startPoint x: 666, startPoint y: 370, endPoint x: 672, endPoint y: 383, distance: 14.3
click at [672, 383] on textarea "Hello, {{first_name}}! I'm happy to help with your shower curtain rod. I've sub…" at bounding box center [579, 384] width 403 height 53
paste textarea "s there already a work order for the issue? If so, may I have the work order nu…"
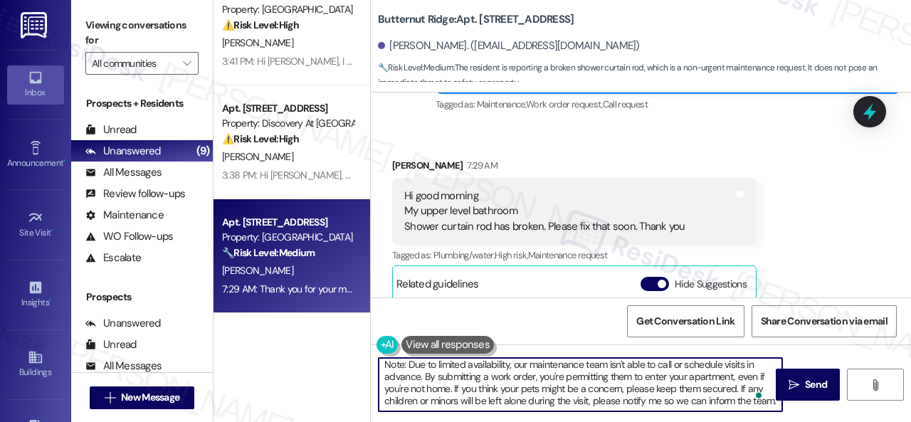
scroll to position [0, 0]
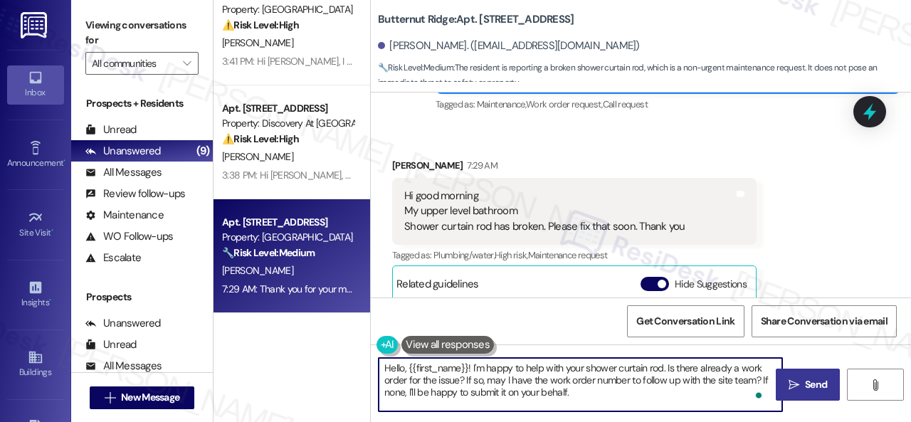
type textarea "Hello, {{first_name}}! I'm happy to help with your shower curtain rod. Is there…"
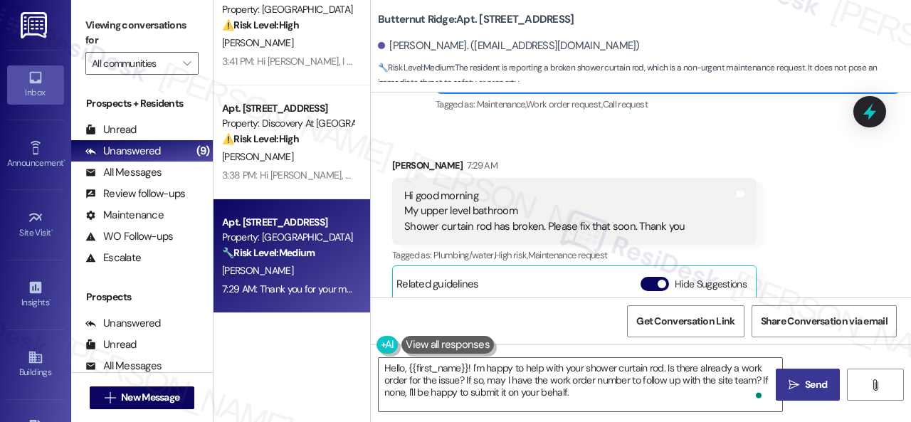
click at [814, 373] on button " Send" at bounding box center [807, 385] width 64 height 32
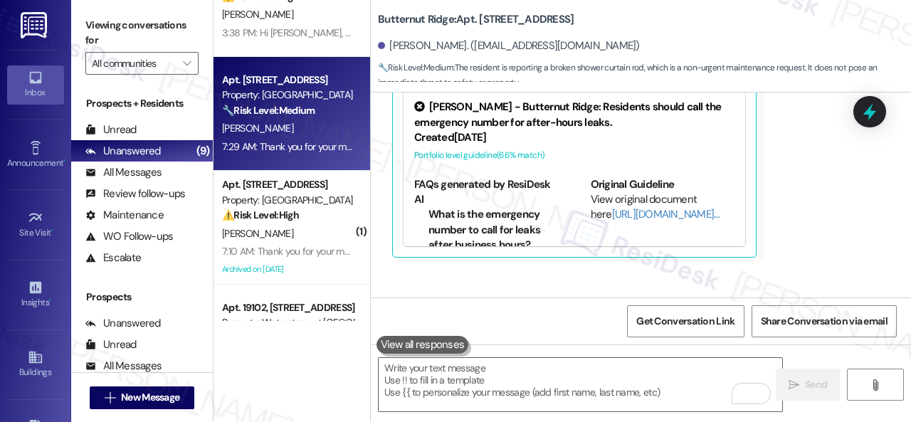
click at [336, 244] on div "7:10 AM: Thank you for your message. Our offices are currently closed, but we w…" at bounding box center [288, 252] width 134 height 18
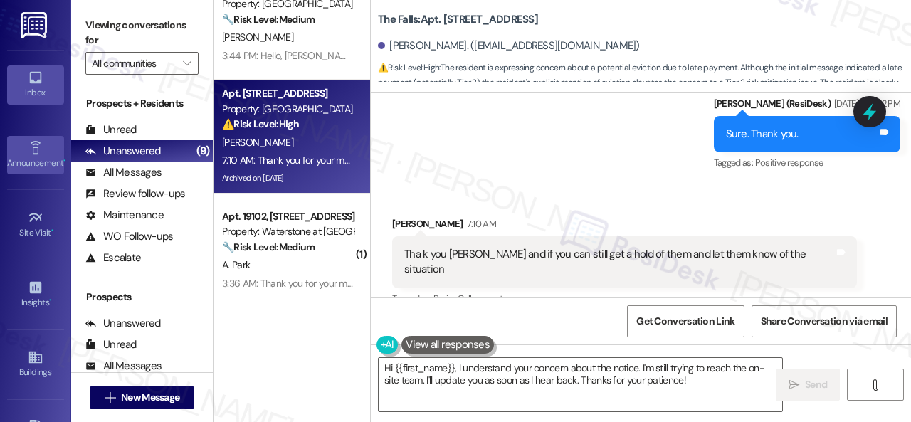
drag, startPoint x: 687, startPoint y: 383, endPoint x: 55, endPoint y: 152, distance: 672.3
click at [85, 166] on div "Viewing conversations for All communities  Prospects + Residents Unread (0) Un…" at bounding box center [490, 211] width 839 height 422
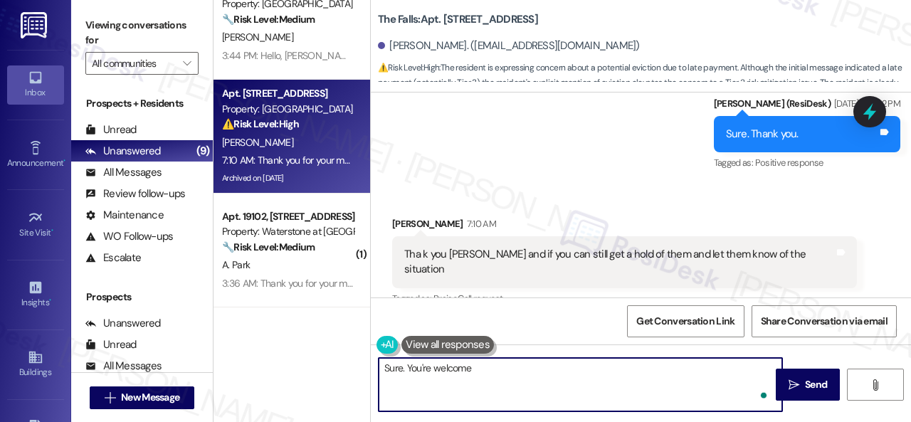
type textarea "Sure. You're welcome."
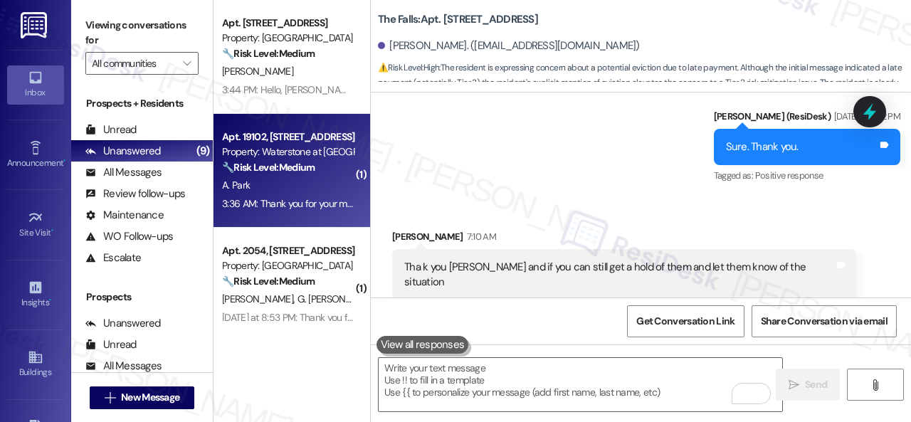
click at [311, 181] on div "A. Park" at bounding box center [288, 185] width 134 height 18
click at [307, 186] on div "A. Park" at bounding box center [288, 185] width 134 height 18
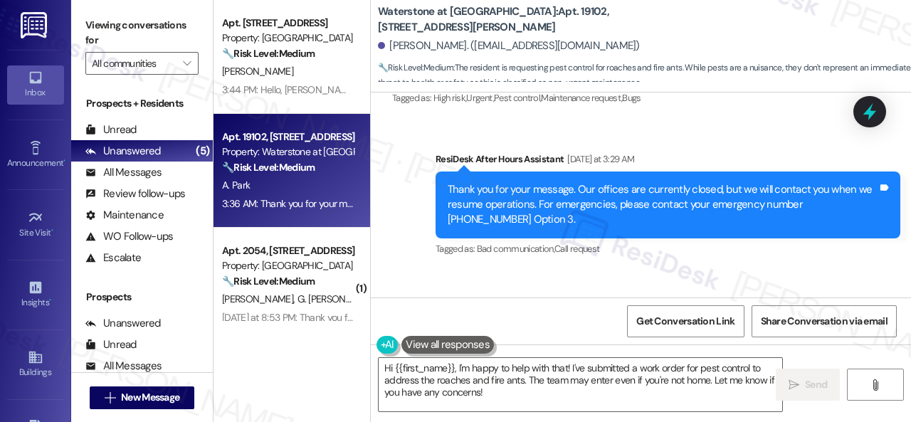
scroll to position [30534, 0]
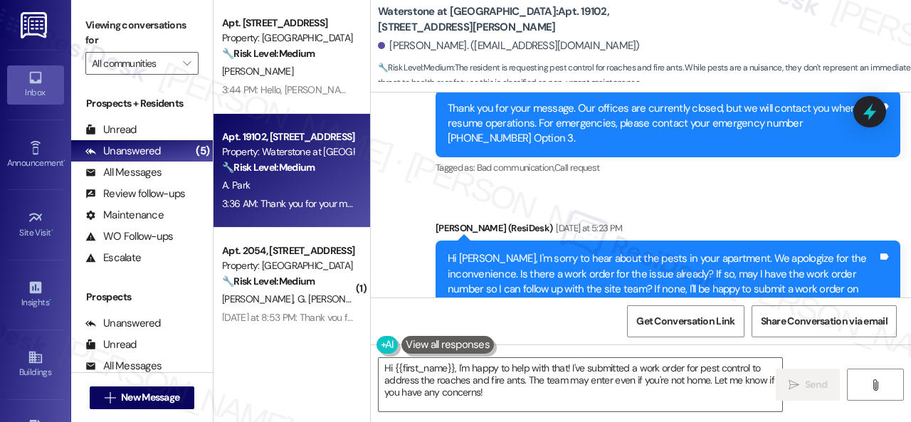
drag, startPoint x: 499, startPoint y: 201, endPoint x: 716, endPoint y: 205, distance: 217.0
click at [716, 251] on div "Hi [PERSON_NAME], I'm sorry to hear about the pests in your apartment. We apolo…" at bounding box center [662, 319] width 430 height 137
copy div "In what areas of your home can they be seen?"
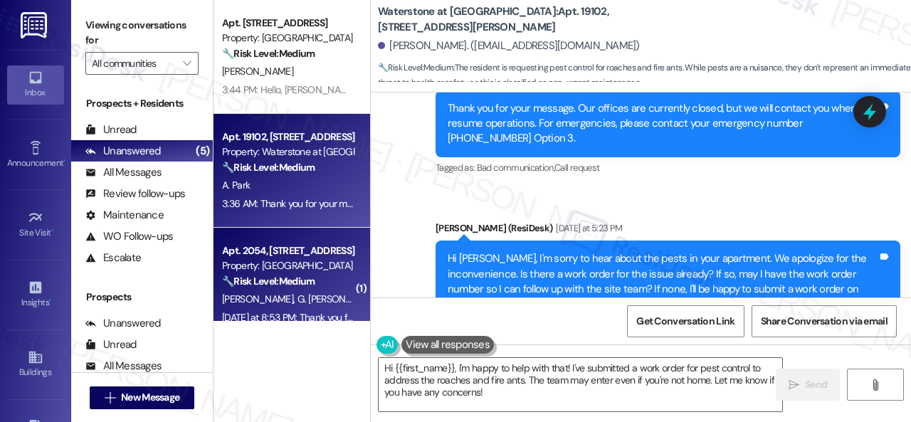
click at [255, 322] on div "Apt. 5770B2, [STREET_ADDRESS] Property: [GEOGRAPHIC_DATA] 🔧 Risk Level: Medium …" at bounding box center [561, 211] width 697 height 422
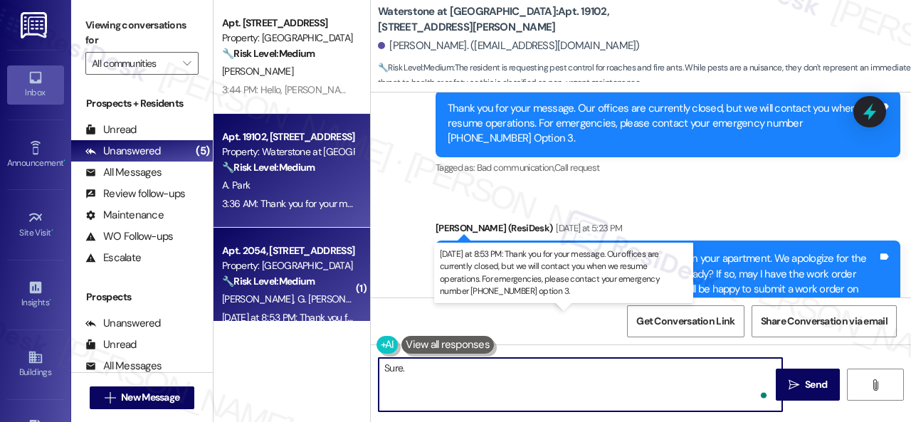
paste textarea "In what areas of your home can they be seen?"
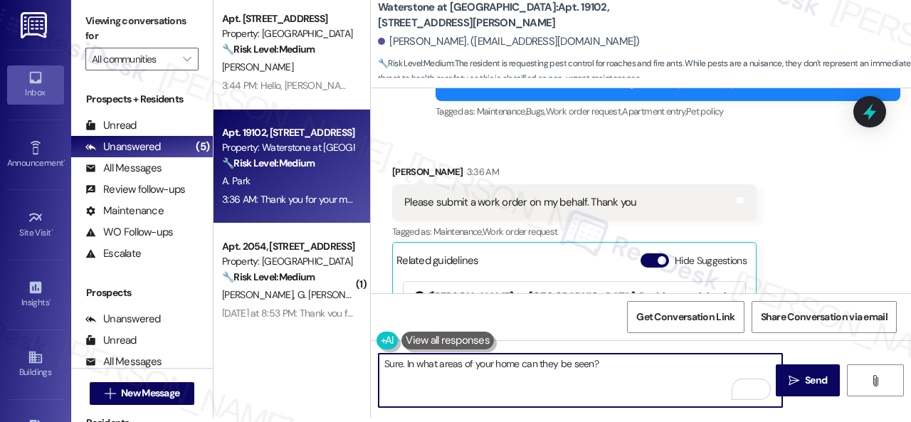
scroll to position [30686, 0]
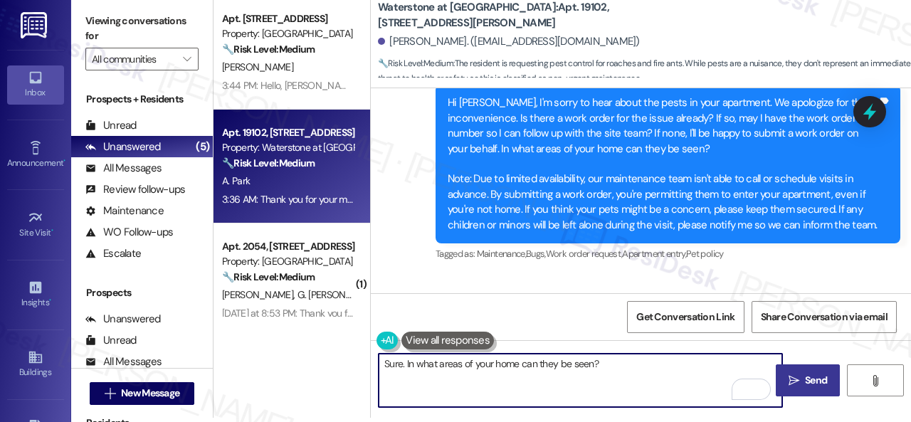
type textarea "Sure. In what areas of your home can they be seen?"
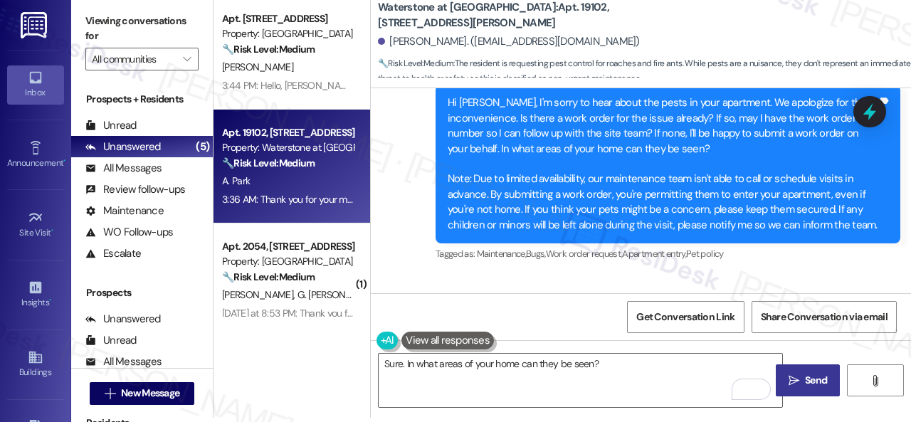
click at [805, 376] on span "Send" at bounding box center [816, 380] width 22 height 15
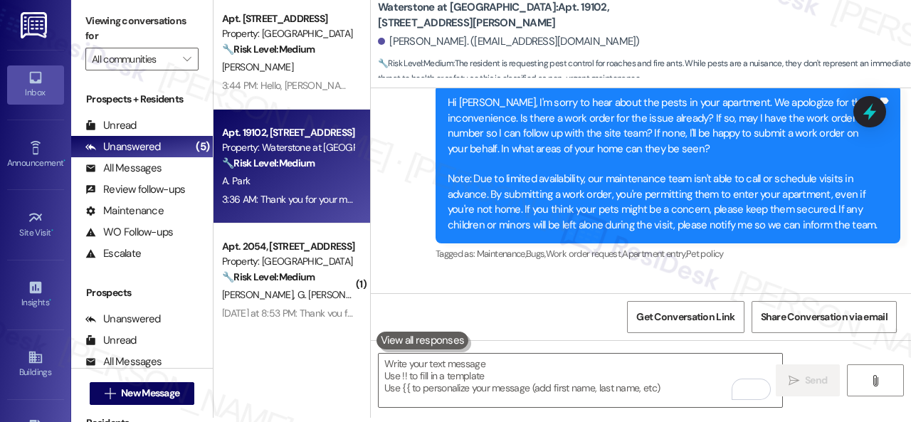
scroll to position [30890, 0]
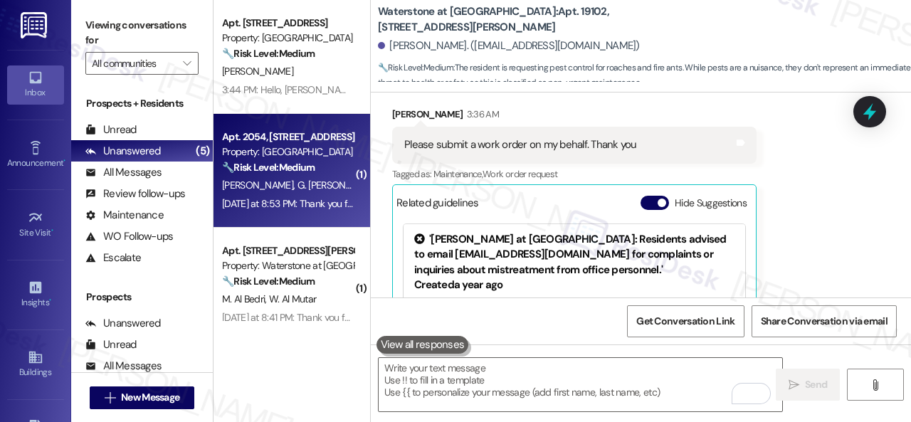
click at [322, 188] on span "G. [PERSON_NAME]" at bounding box center [338, 185] width 83 height 13
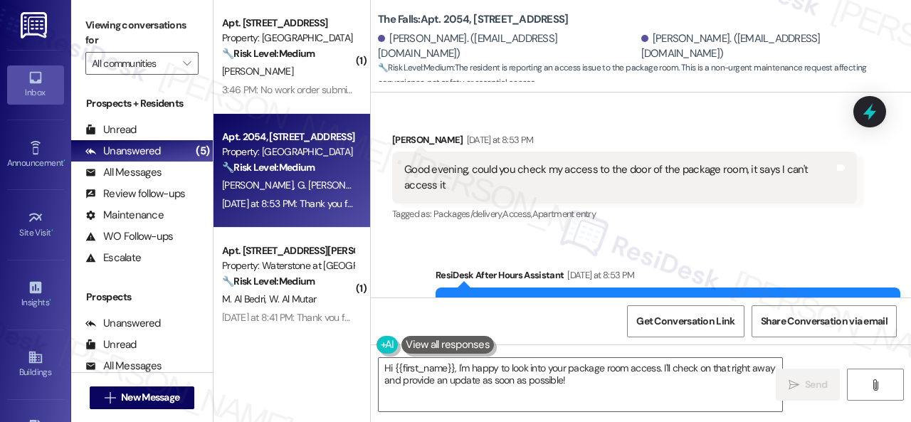
scroll to position [11116, 0]
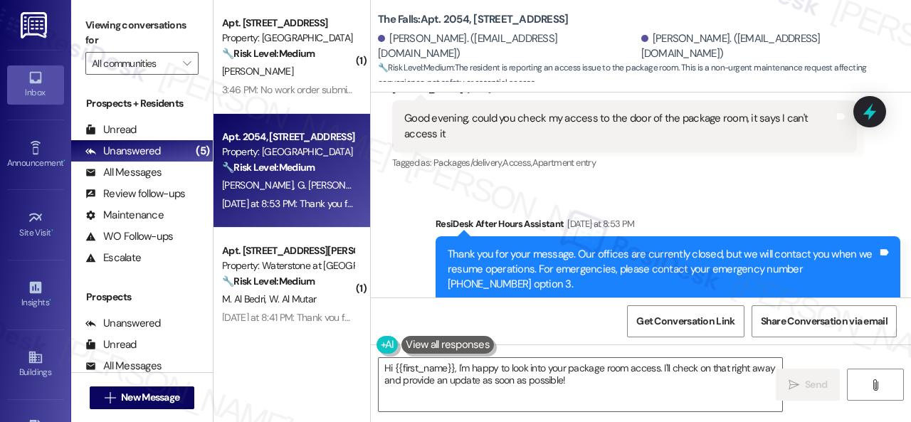
click at [585, 312] on div "Get Conversation Link Share Conversation via email" at bounding box center [641, 320] width 540 height 47
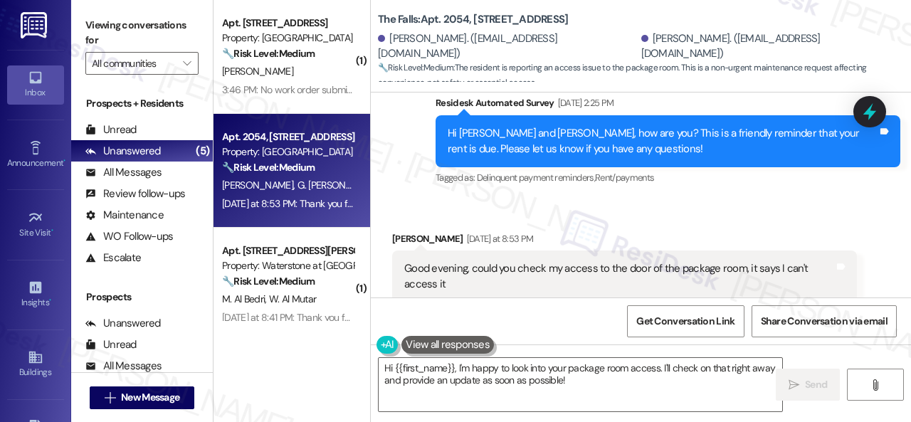
scroll to position [11045, 0]
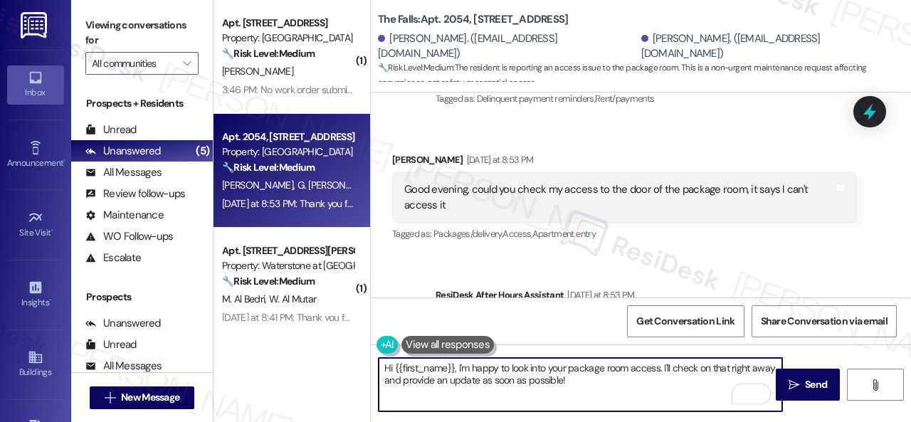
drag, startPoint x: 393, startPoint y: 368, endPoint x: 637, endPoint y: 399, distance: 246.0
click at [637, 399] on textarea "Hi {{first_name}}, I'm happy to look into your package room access. I'll check …" at bounding box center [579, 384] width 403 height 53
paste textarea "I'm sorry for the delayed response."
drag, startPoint x: 684, startPoint y: 368, endPoint x: 683, endPoint y: 383, distance: 15.0
click at [683, 383] on textarea "Hi [PERSON_NAME]! I'm sorry to hear you couldn't access the package room door. …" at bounding box center [579, 384] width 403 height 53
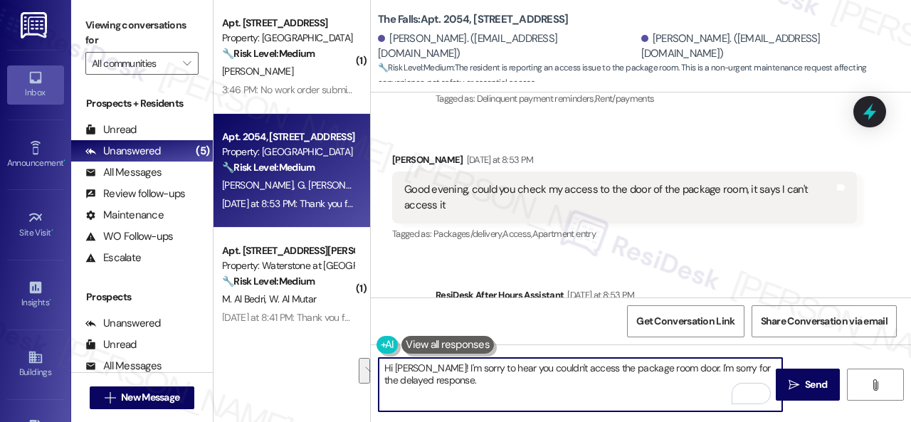
click at [683, 383] on textarea "Hi [PERSON_NAME]! I'm sorry to hear you couldn't access the package room door. …" at bounding box center [579, 384] width 403 height 53
drag, startPoint x: 682, startPoint y: 368, endPoint x: 680, endPoint y: 376, distance: 8.7
click at [680, 376] on textarea "Hi [PERSON_NAME]! I'm sorry to hear you couldn't access the package room door. …" at bounding box center [579, 384] width 403 height 53
click at [428, 366] on textarea "Hi [PERSON_NAME]! I'm sorry to hear you couldn't access the package room door." at bounding box center [579, 384] width 403 height 53
paste textarea "for the delayed response.I'm sorry"
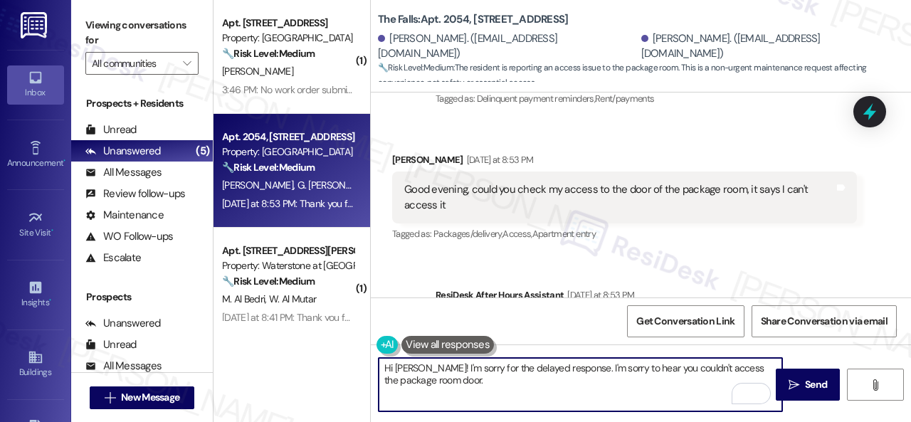
click at [458, 370] on textarea "Hi [PERSON_NAME]! I'm sorry for the delayed response. I'm sorry to hear you cou…" at bounding box center [579, 384] width 403 height 53
click at [479, 378] on textarea "Hi [PERSON_NAME]! I apologize for the delayed response. I'm sorry to hear you c…" at bounding box center [579, 384] width 403 height 53
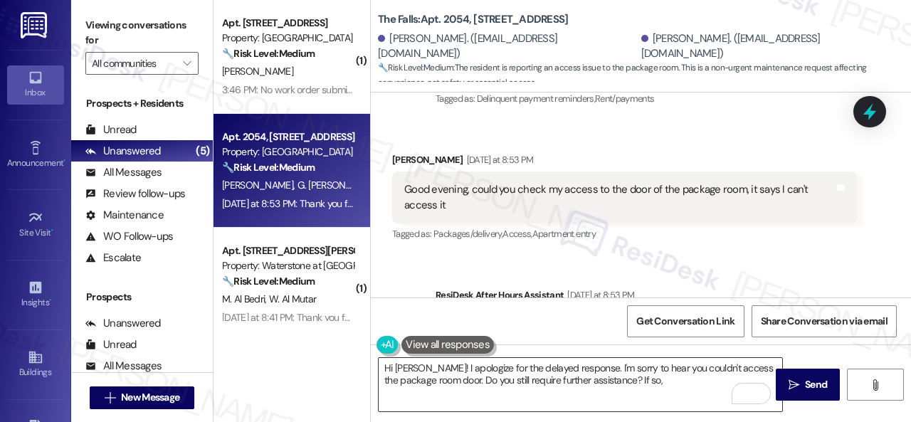
click at [657, 383] on textarea "Hi [PERSON_NAME]! I apologize for the delayed response. I'm sorry to hear you c…" at bounding box center [579, 384] width 403 height 53
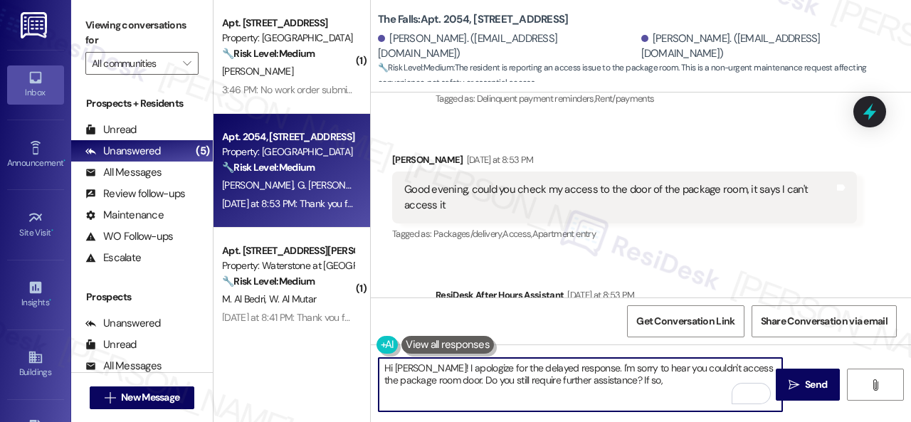
paste textarea "Please provide as much detail as possible about the issue and include photos if…"
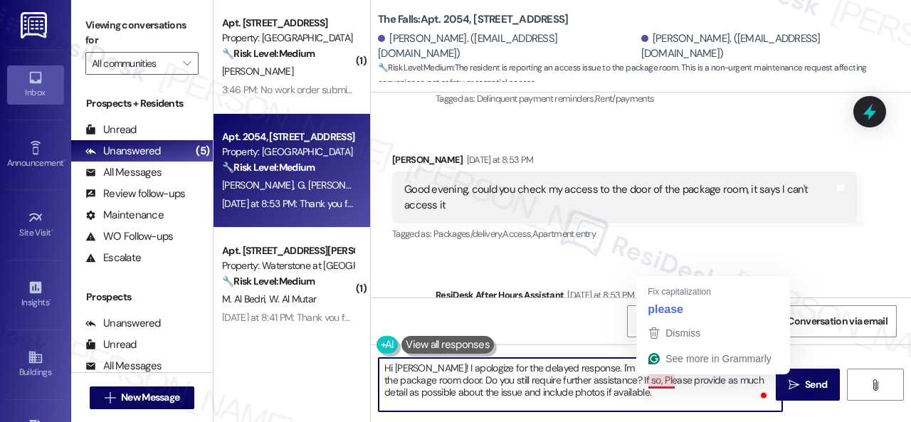
click at [650, 378] on textarea "Hi [PERSON_NAME]! I apologize for the delayed response. I'm sorry to hear you c…" at bounding box center [579, 384] width 403 height 53
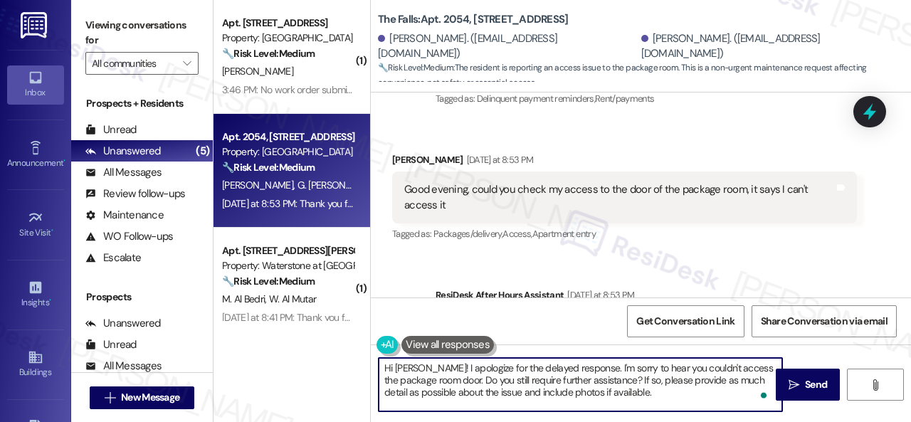
drag, startPoint x: 579, startPoint y: 389, endPoint x: 613, endPoint y: 392, distance: 34.3
click at [579, 389] on textarea "Hi [PERSON_NAME]! I apologize for the delayed response. I'm sorry to hear you c…" at bounding box center [579, 384] width 403 height 53
click at [733, 398] on textarea "Hi [PERSON_NAME]! I apologize for the delayed response. I'm sorry to hear you c…" at bounding box center [579, 384] width 403 height 53
type textarea "Hi [PERSON_NAME]! I apologize for the delayed response. I'm sorry to hear you c…"
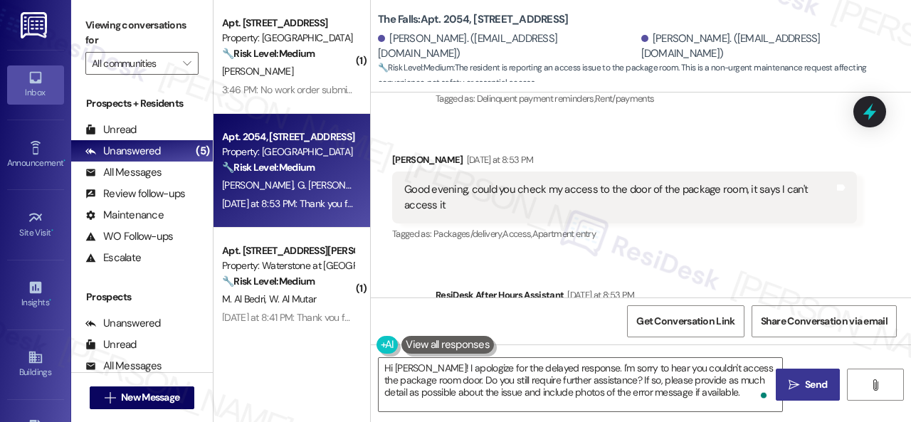
click at [795, 382] on span " Send" at bounding box center [807, 384] width 45 height 15
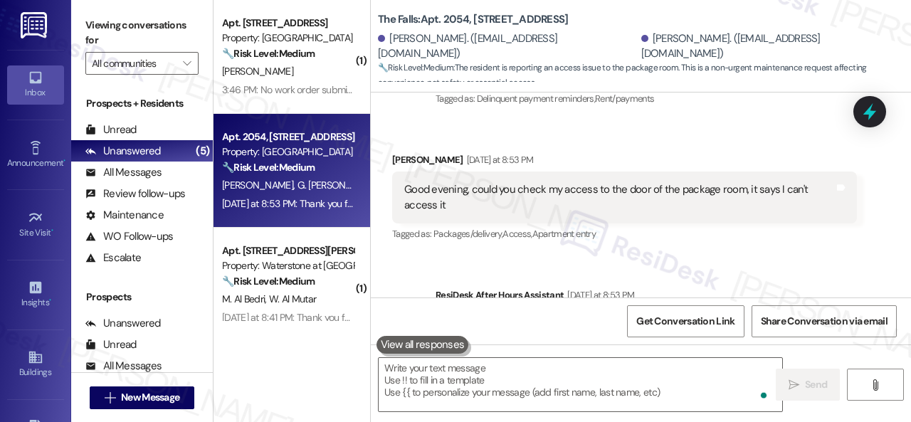
scroll to position [10965, 0]
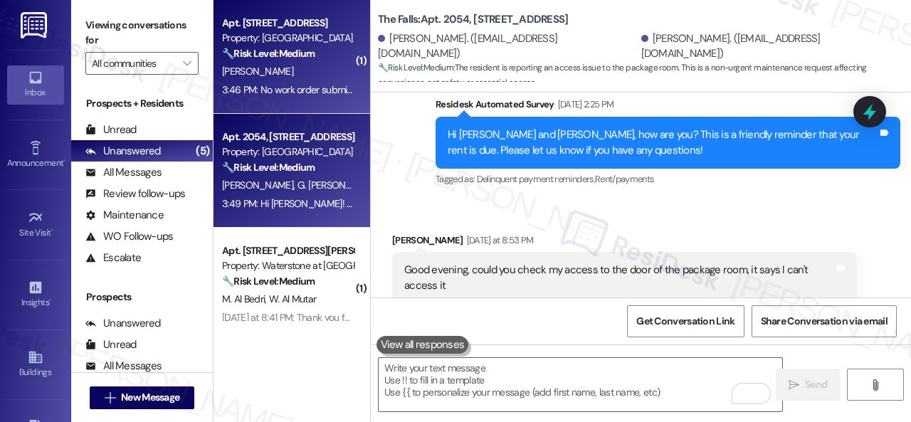
click at [277, 78] on div "[PERSON_NAME]" at bounding box center [288, 72] width 134 height 18
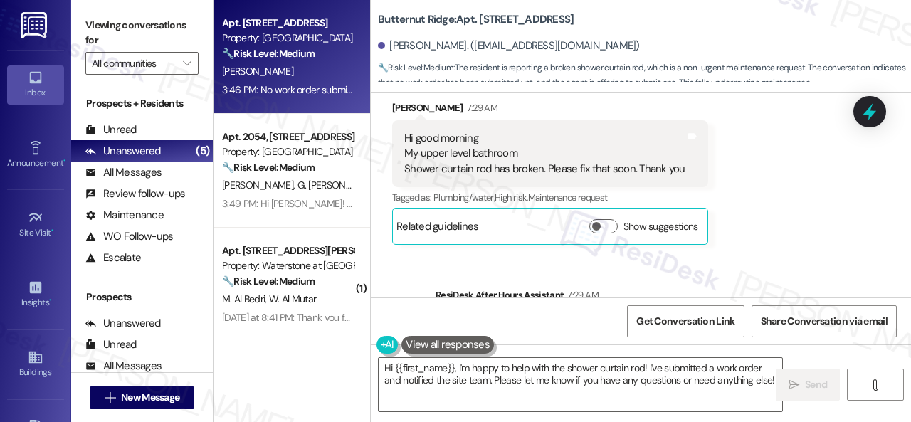
scroll to position [6807, 0]
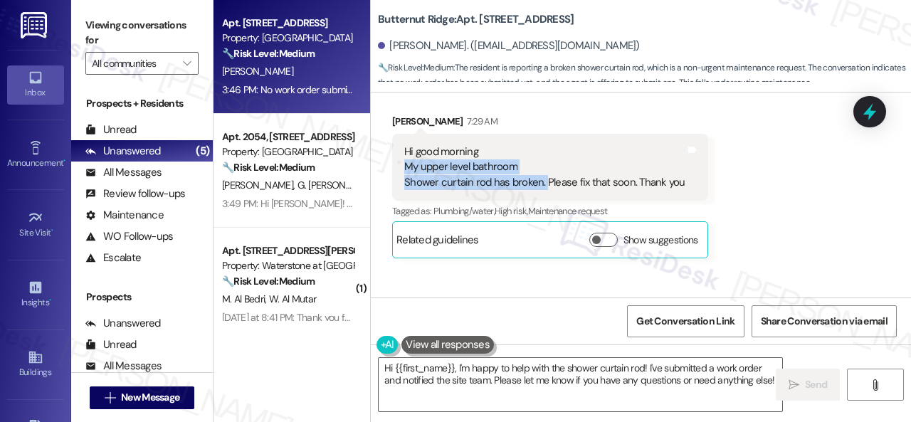
drag, startPoint x: 400, startPoint y: 192, endPoint x: 542, endPoint y: 211, distance: 143.6
click at [542, 201] on div "Hi good morning My upper level bathroom Shower curtain rod has broken. Please f…" at bounding box center [550, 167] width 316 height 67
copy div "My upper level bathroom Shower curtain rod has broken."
click at [822, 195] on div "Received via SMS [PERSON_NAME] 7:29 AM Hi good morning My upper level bathroom …" at bounding box center [641, 175] width 540 height 187
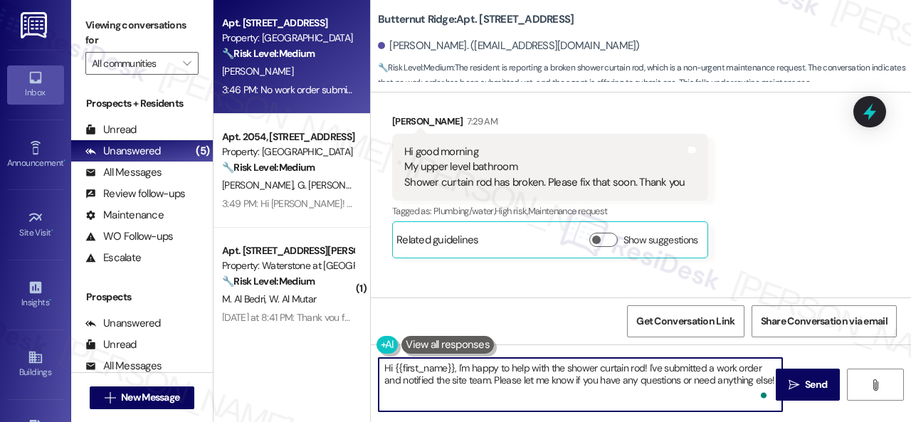
scroll to position [4, 0]
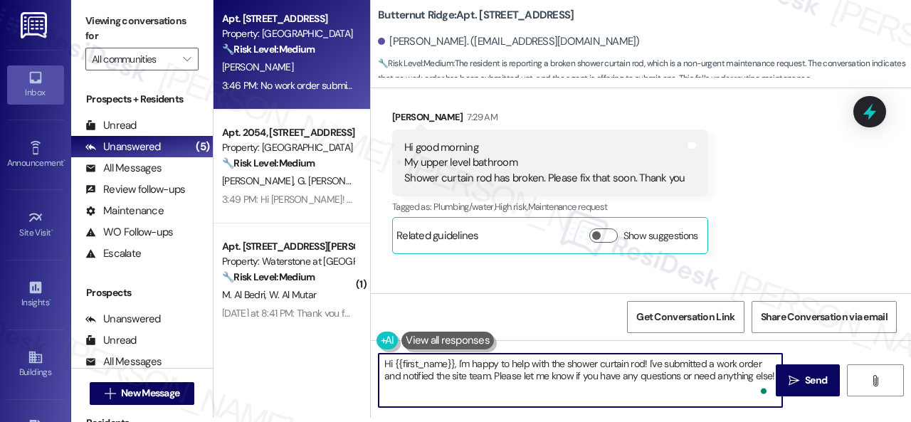
drag, startPoint x: 378, startPoint y: 369, endPoint x: 839, endPoint y: 446, distance: 467.4
click at [839, 421] on html "Inbox Go to Inbox Announcement • Send A Text Announcement Site Visit • Go to Si…" at bounding box center [455, 211] width 911 height 422
click at [598, 368] on textarea "Can you tell me more about the issue, or provide a photo showing the damage so …" at bounding box center [579, 380] width 403 height 53
click at [618, 375] on textarea "Can you tell me more about the issue, or provide a photo showing the damage so …" at bounding box center [579, 380] width 403 height 53
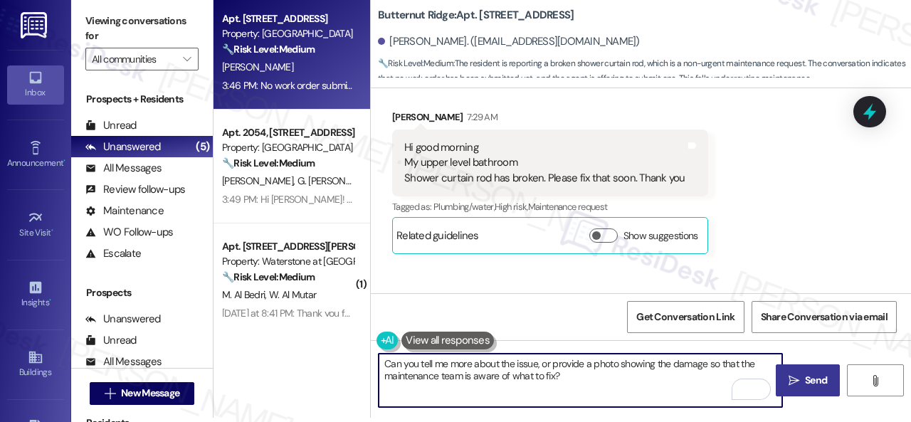
type textarea "Can you tell me more about the issue, or provide a photo showing the damage so …"
click at [796, 376] on span " Send" at bounding box center [807, 380] width 45 height 15
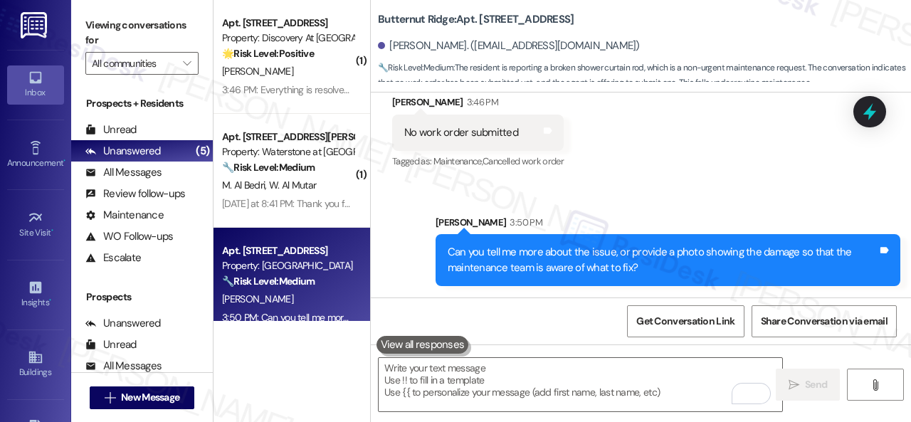
scroll to position [7421, 0]
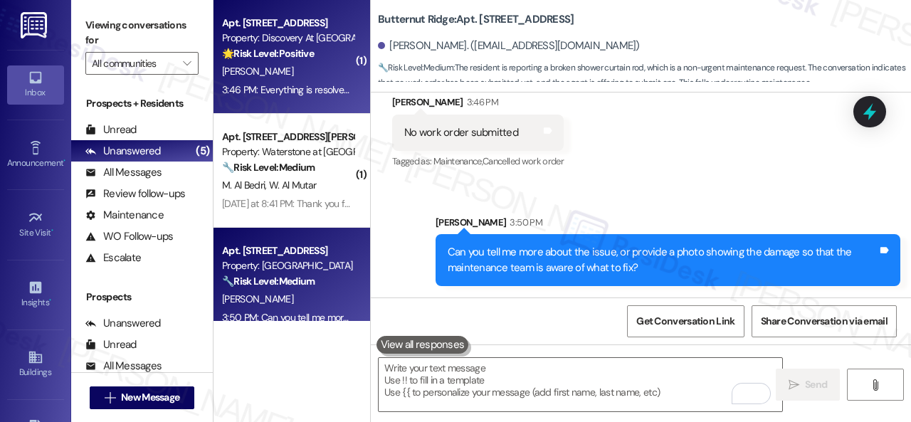
click at [326, 80] on div "[PERSON_NAME]" at bounding box center [288, 72] width 134 height 18
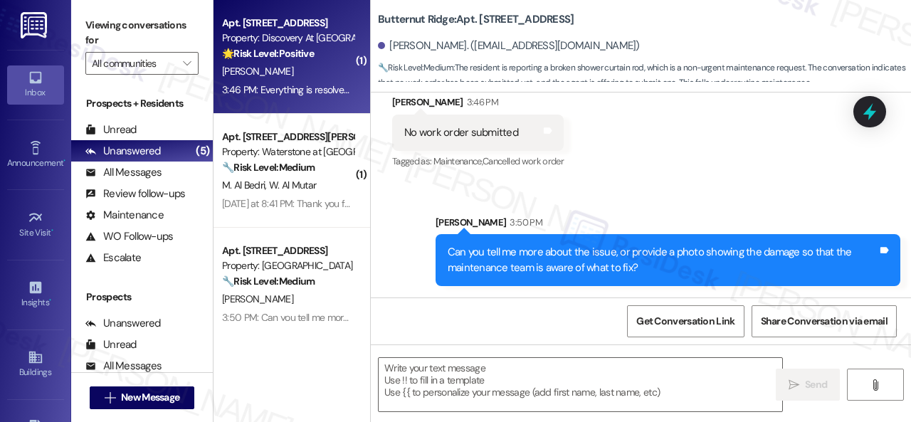
type textarea "Fetching suggested responses. Please feel free to read through the conversation…"
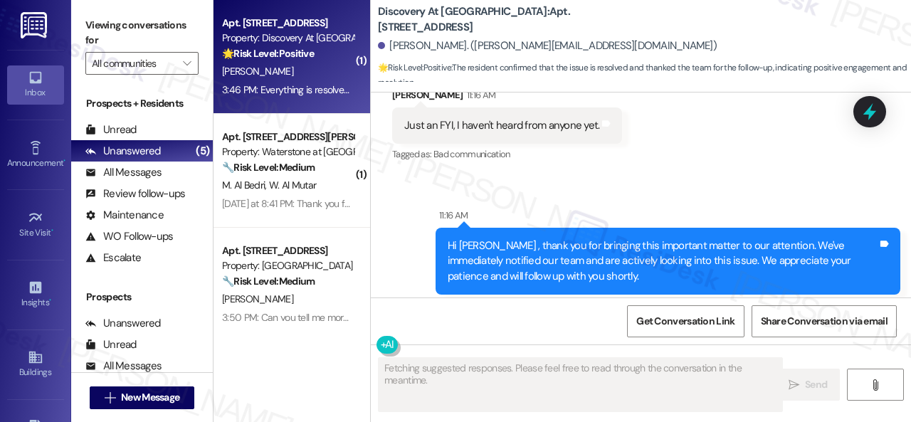
scroll to position [10872, 0]
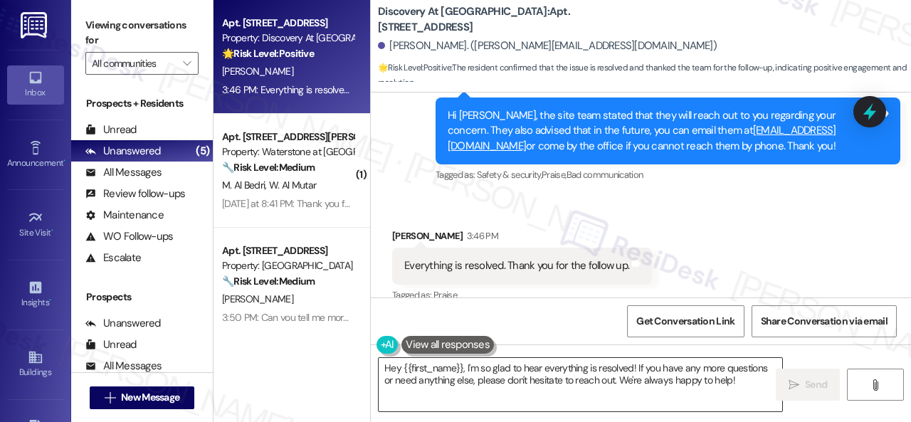
click at [528, 381] on textarea "Hey {{first_name}}, I'm so glad to hear everything is resolved! If you have any…" at bounding box center [579, 384] width 403 height 53
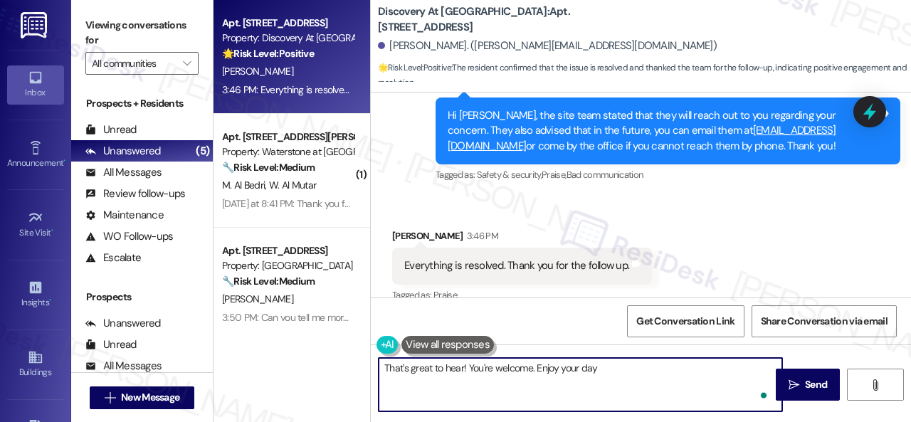
type textarea "That's great to hear! You're welcome. Enjoy your day!"
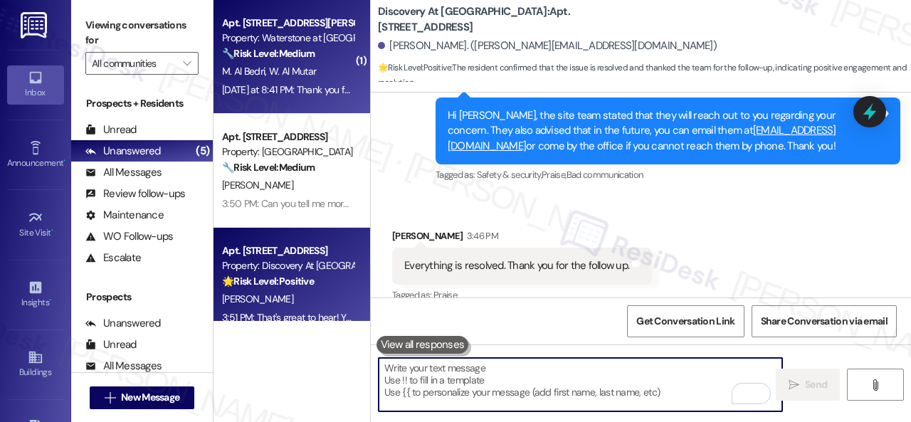
click at [326, 72] on div "M. Al [PERSON_NAME] Al Mutar" at bounding box center [288, 72] width 134 height 18
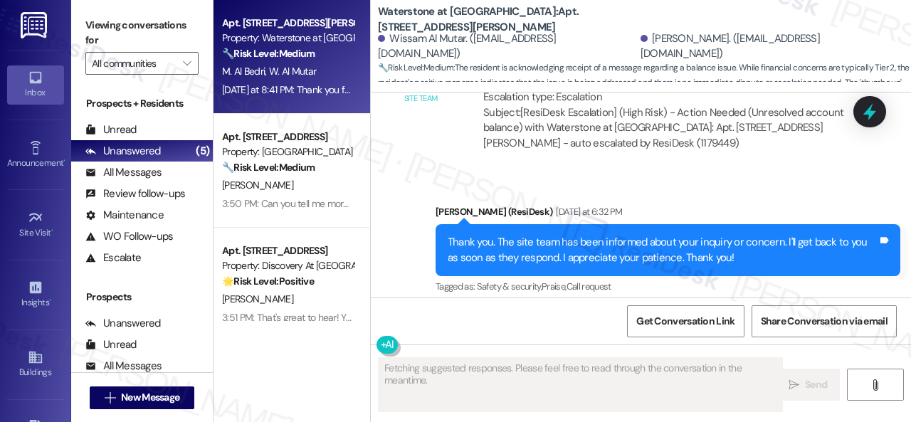
scroll to position [11731, 0]
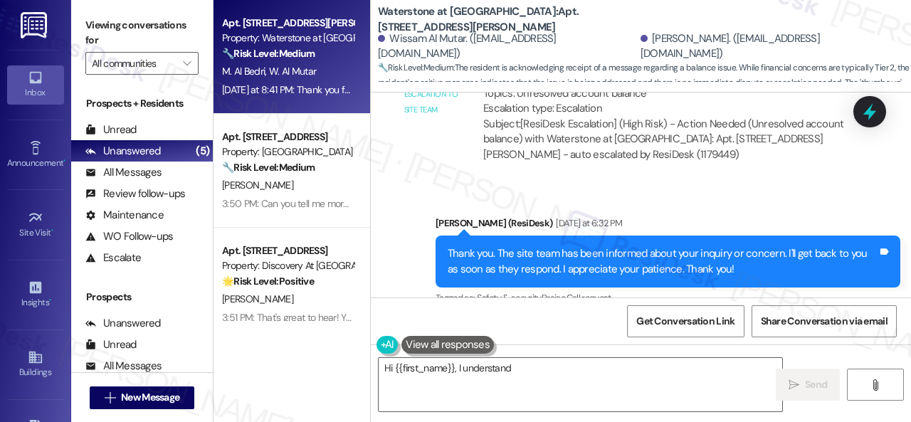
type textarea "Hi {{first_name}}, I understand"
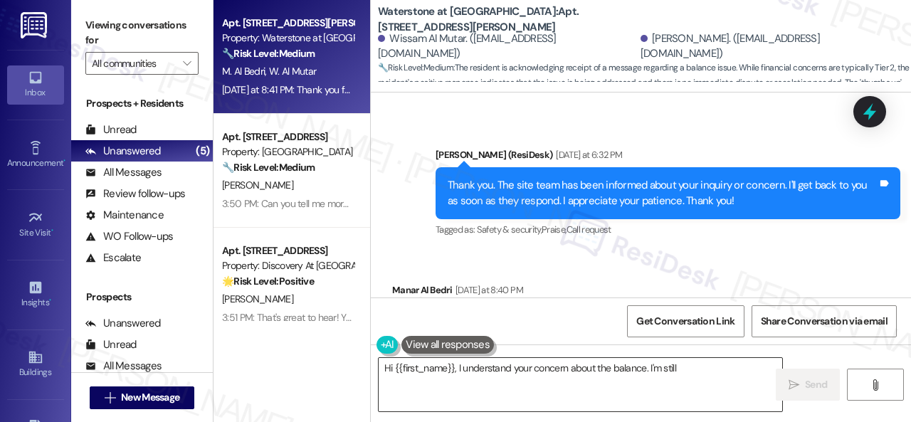
scroll to position [11802, 0]
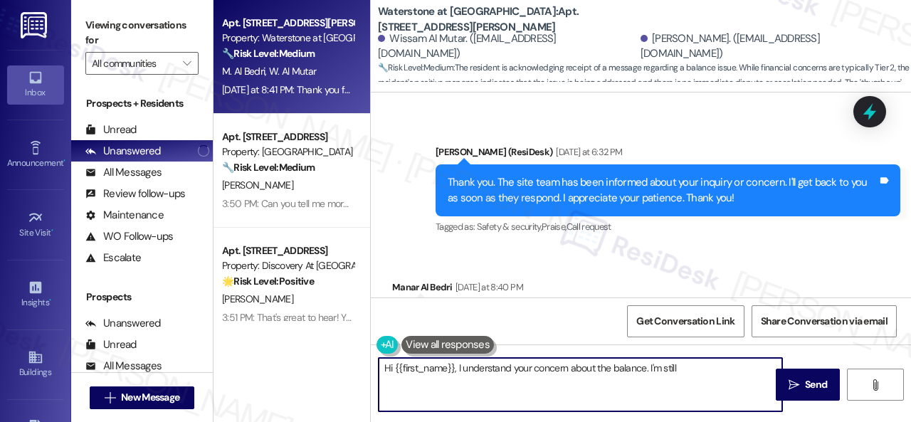
drag, startPoint x: 491, startPoint y: 401, endPoint x: 520, endPoint y: 198, distance: 204.8
click at [267, 329] on div "Apt. 14105, 6855 S Mason Rd Property: Waterstone at Cinco Ranch 🔧 Risk Level: M…" at bounding box center [561, 211] width 697 height 422
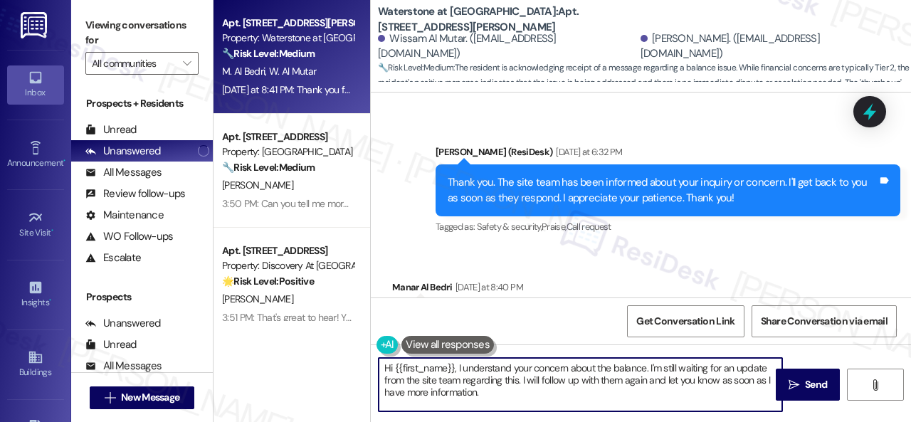
paste textarea "I haven't received a response from the site team yet. Rest assured that I will …"
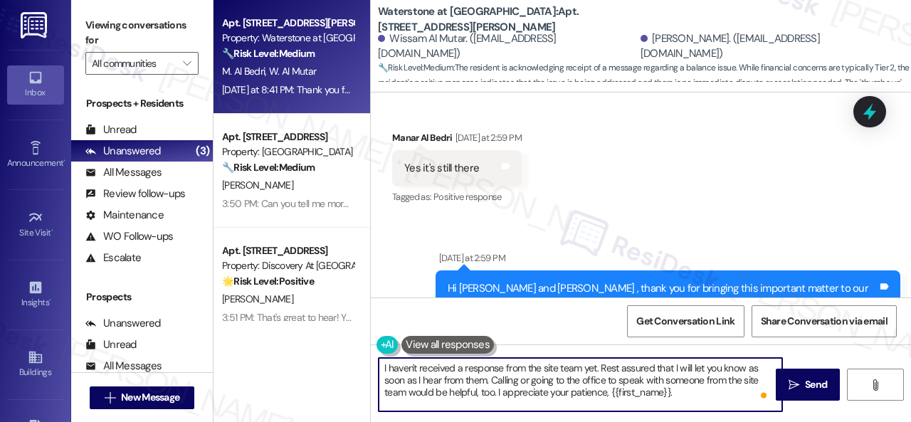
scroll to position [11447, 0]
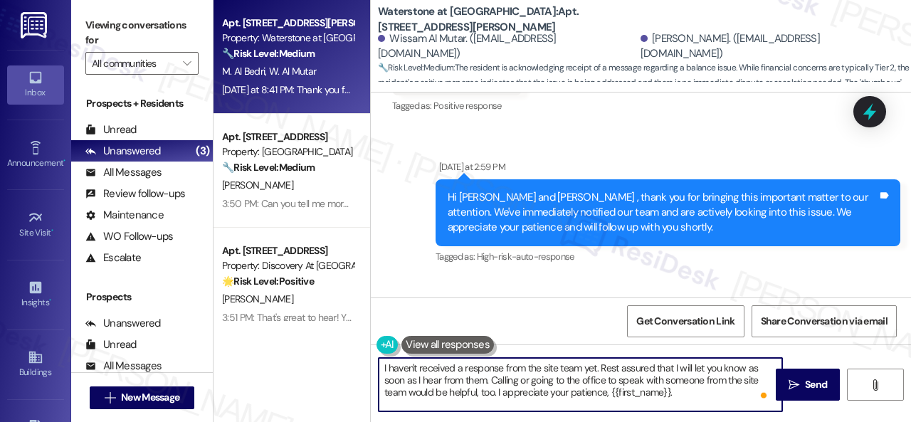
drag, startPoint x: 608, startPoint y: 391, endPoint x: 667, endPoint y: 397, distance: 60.1
click at [667, 397] on textarea "I haven't received a response from the site team yet. Rest assured that I will …" at bounding box center [579, 384] width 403 height 53
type textarea "I haven't received a response from the site team yet. Rest assured that I will …"
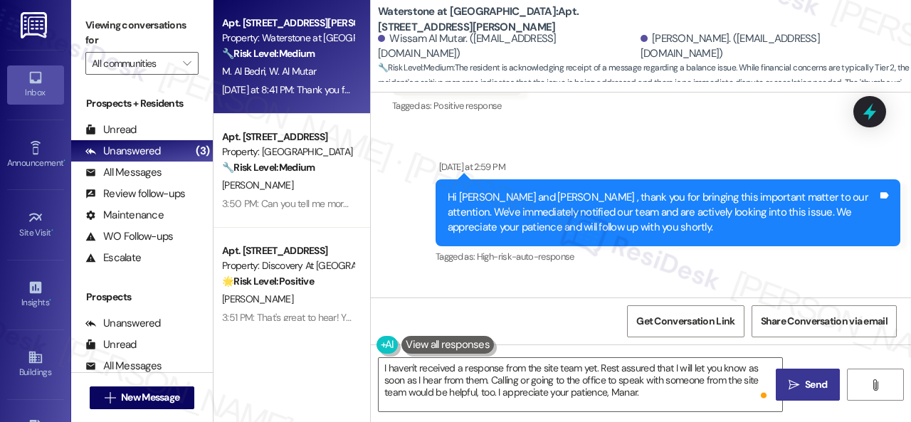
click at [815, 385] on span "Send" at bounding box center [816, 384] width 22 height 15
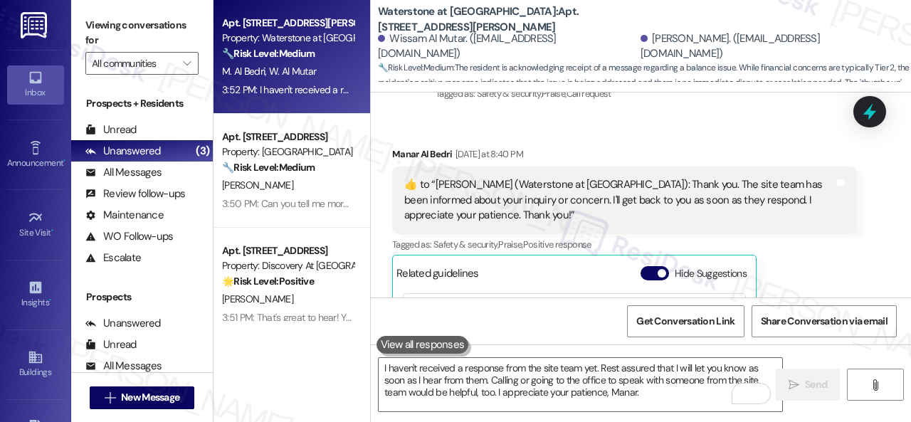
scroll to position [20, 0]
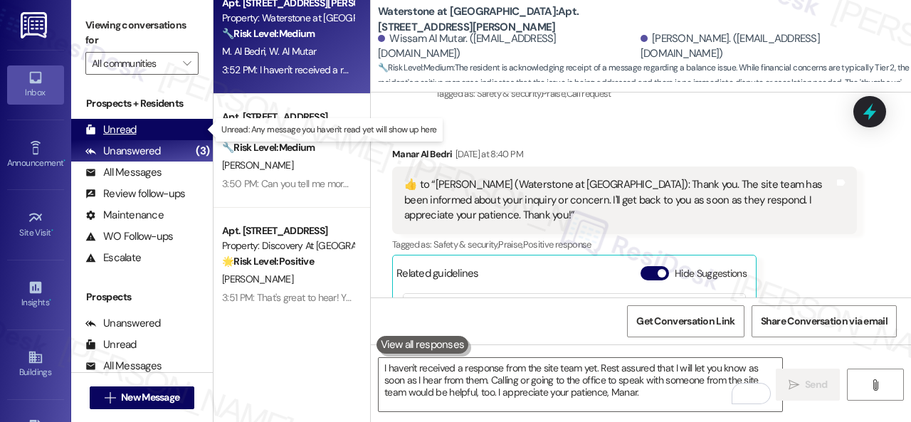
click at [127, 128] on div "Unread" at bounding box center [110, 129] width 51 height 15
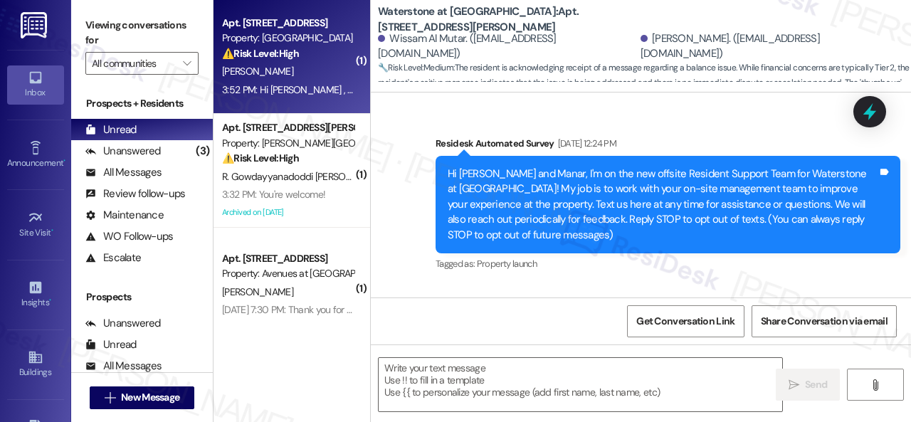
scroll to position [11935, 0]
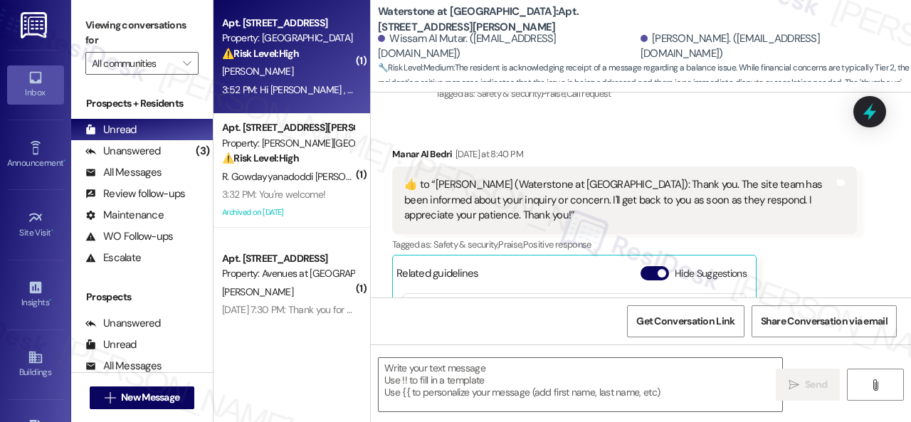
type textarea "Fetching suggested responses. Please feel free to read through the conversation…"
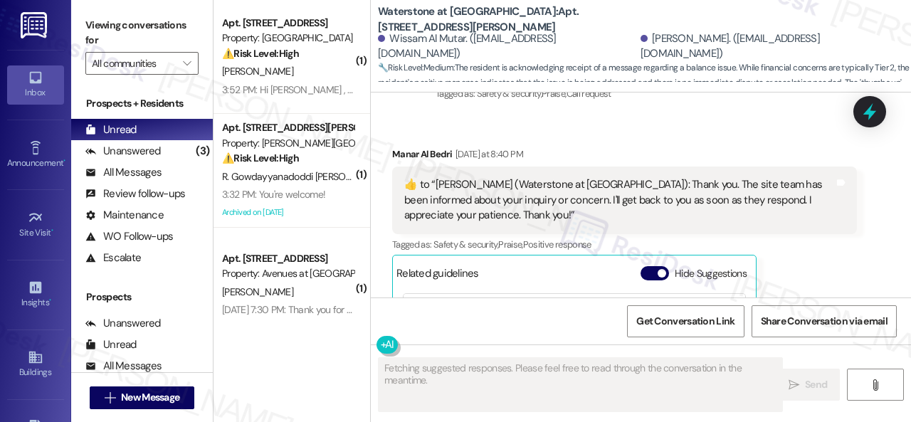
click at [320, 63] on div "R. Watson" at bounding box center [288, 72] width 134 height 18
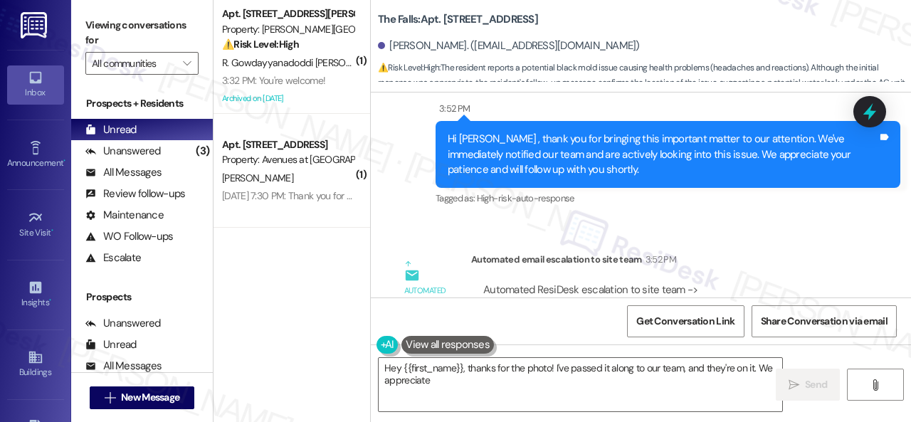
scroll to position [2735, 0]
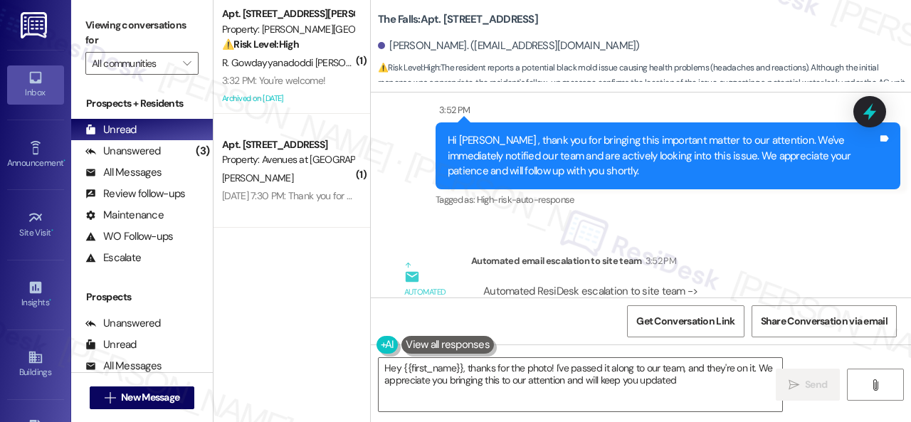
type textarea "Hey {{first_name}}, thanks for the photo! I've passed it along to our team, and…"
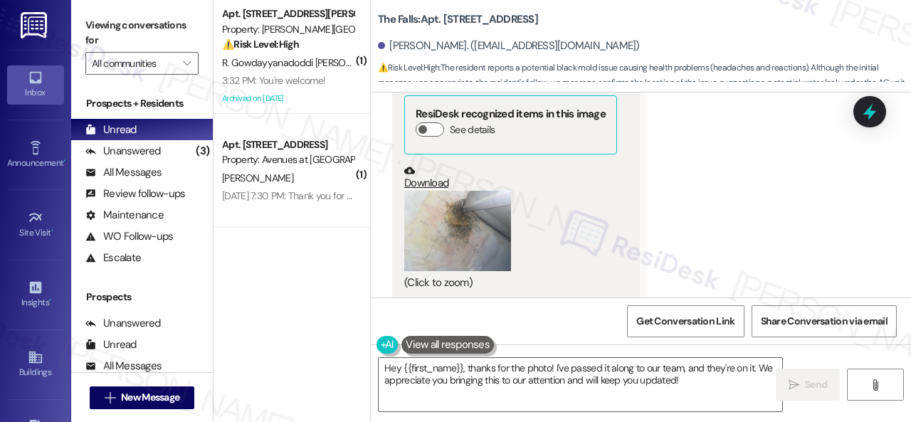
scroll to position [2450, 0]
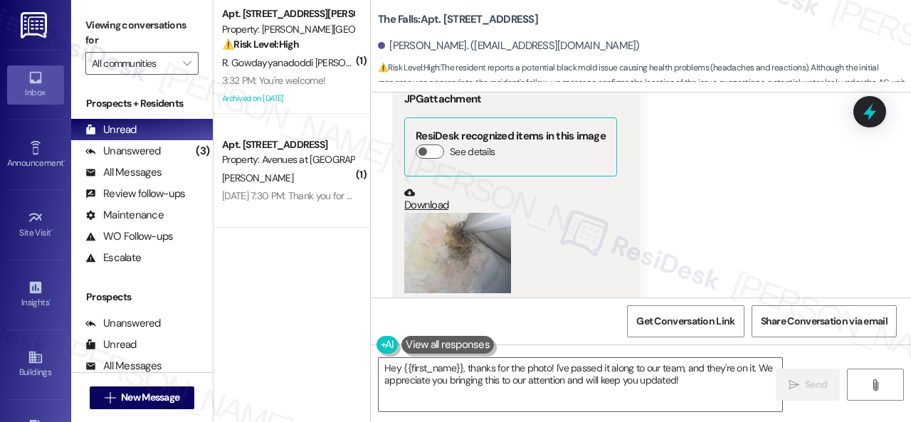
click at [445, 213] on button "Zoom image" at bounding box center [457, 253] width 107 height 80
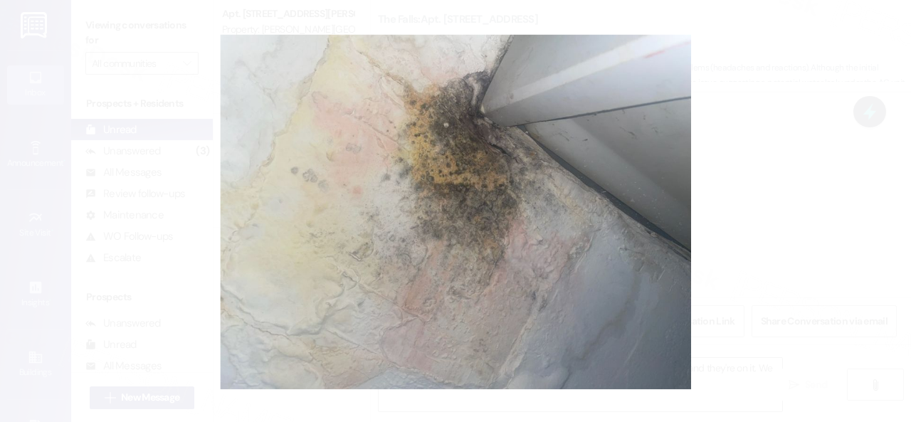
click at [516, 207] on button "Unzoom image" at bounding box center [455, 211] width 911 height 422
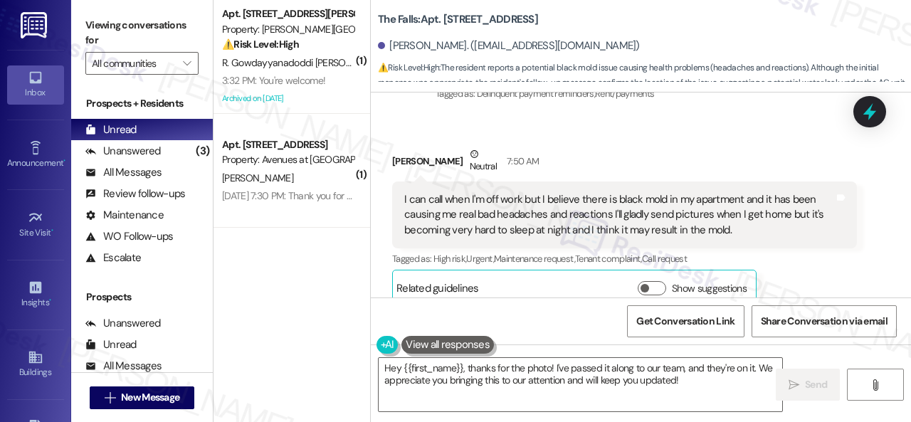
scroll to position [1525, 0]
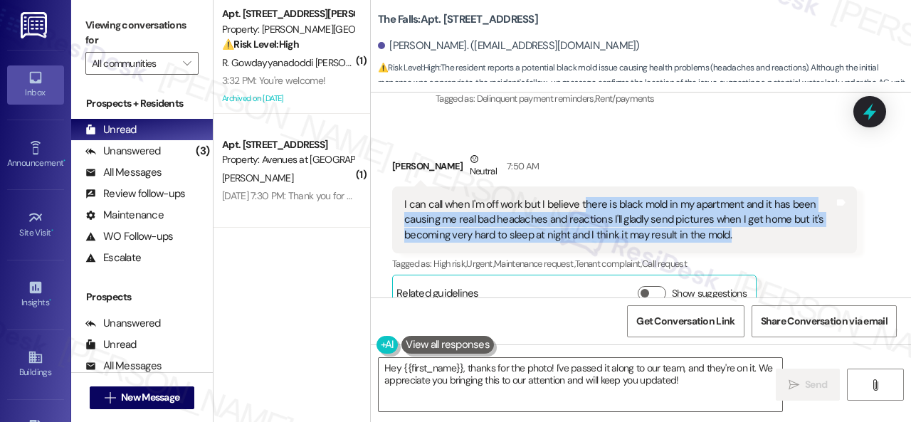
drag, startPoint x: 581, startPoint y: 191, endPoint x: 738, endPoint y: 223, distance: 159.9
click at [738, 223] on div "I can call when I'm off work but I believe there is black mold in my apartment …" at bounding box center [619, 220] width 430 height 46
copy div "here is black mold in my apartment and it has been causing me real bad headache…"
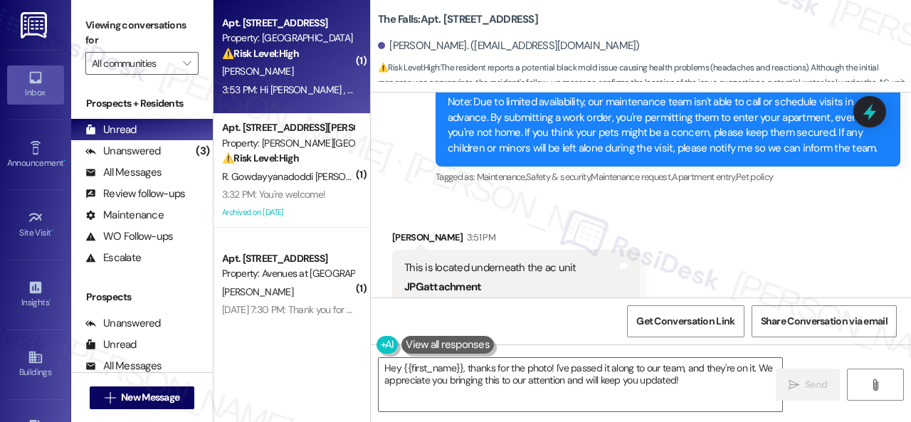
scroll to position [2252, 0]
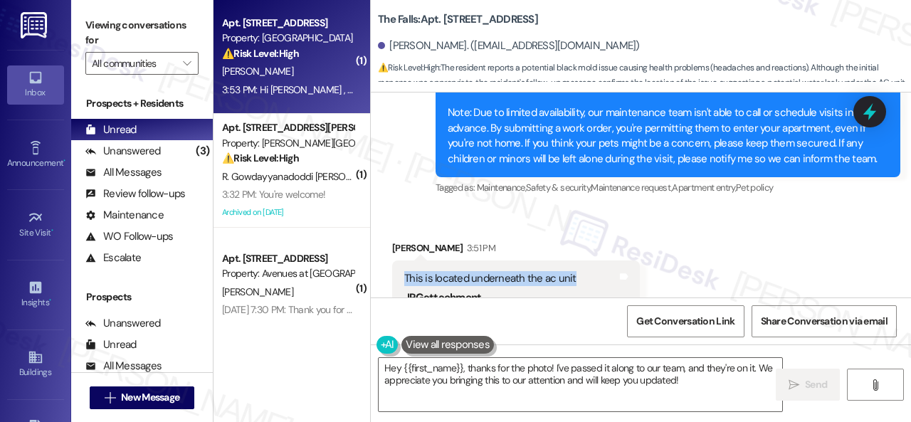
drag, startPoint x: 405, startPoint y: 249, endPoint x: 571, endPoint y: 247, distance: 165.8
click at [571, 271] on div "This is located underneath the ac unit" at bounding box center [510, 278] width 213 height 15
copy div "This is located underneath the ac unit"
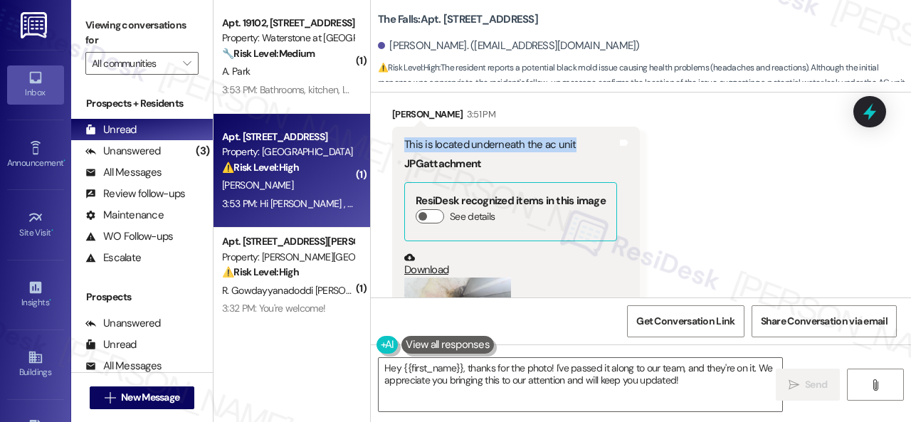
scroll to position [2465, 0]
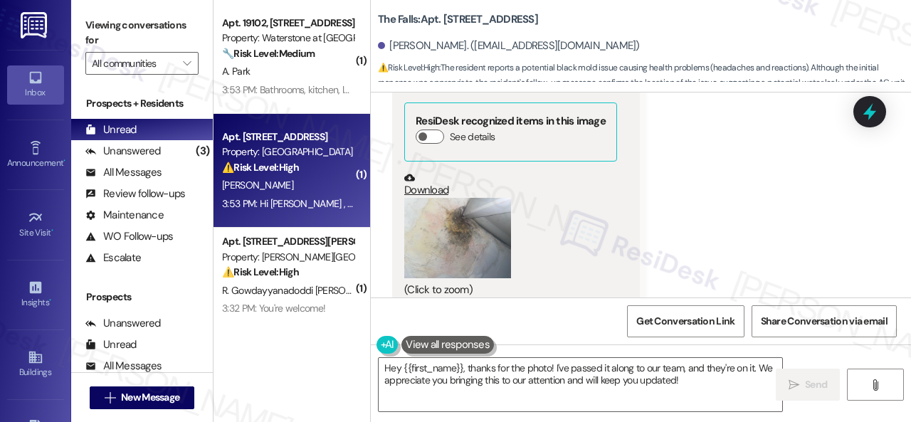
click at [445, 198] on button "Zoom image" at bounding box center [457, 238] width 107 height 80
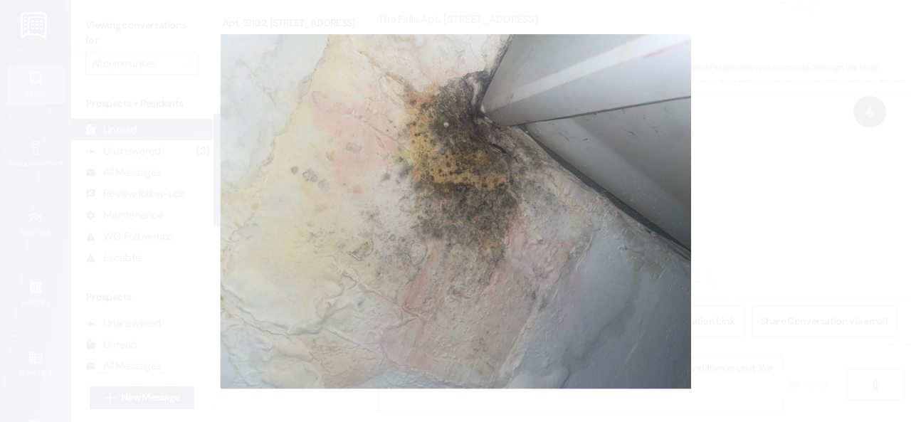
click at [551, 244] on button "Unzoom image" at bounding box center [455, 211] width 911 height 422
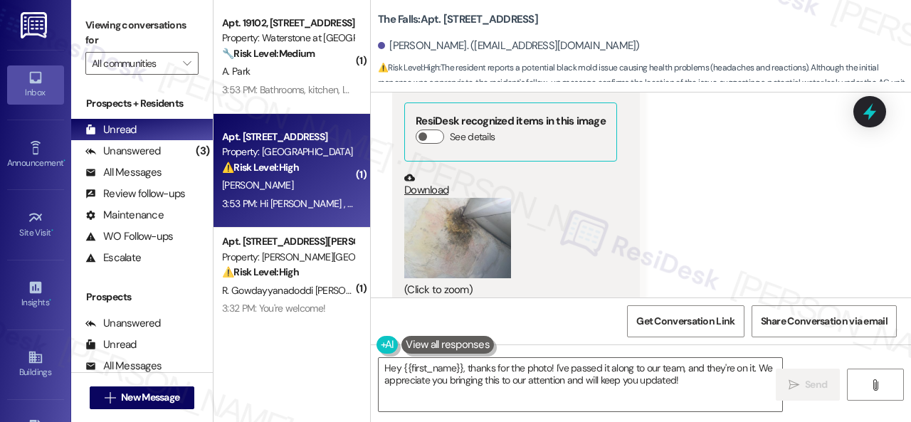
click at [736, 193] on div "Received via SMS Ryan Watson 3:51 PM This is located underneath the ac unit JPG…" at bounding box center [641, 167] width 540 height 345
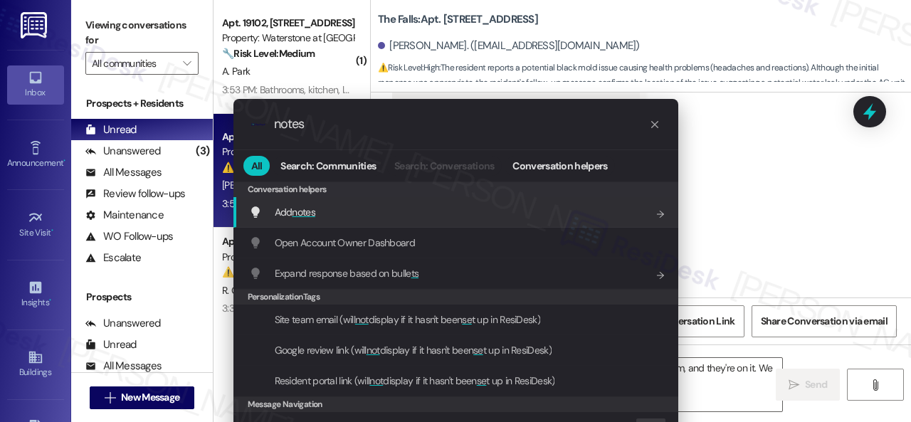
type input "notes"
click at [300, 210] on span "notes" at bounding box center [303, 212] width 23 height 13
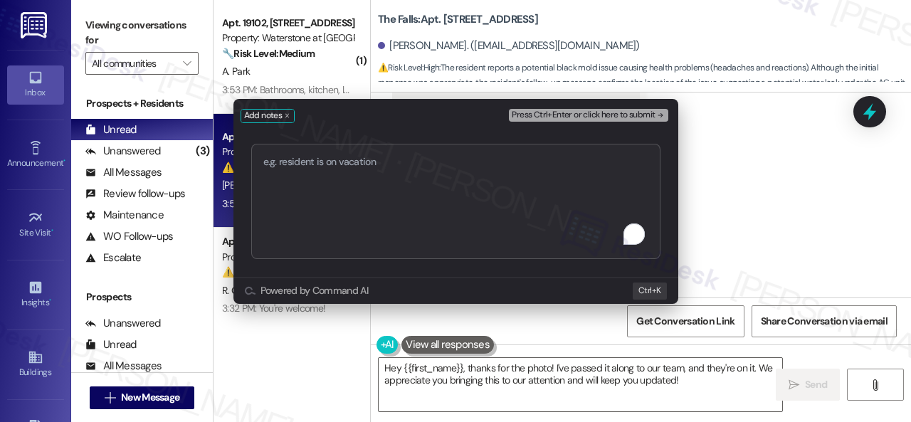
type textarea "There is black mold in my apartment, and it has been causing me really bad head…"
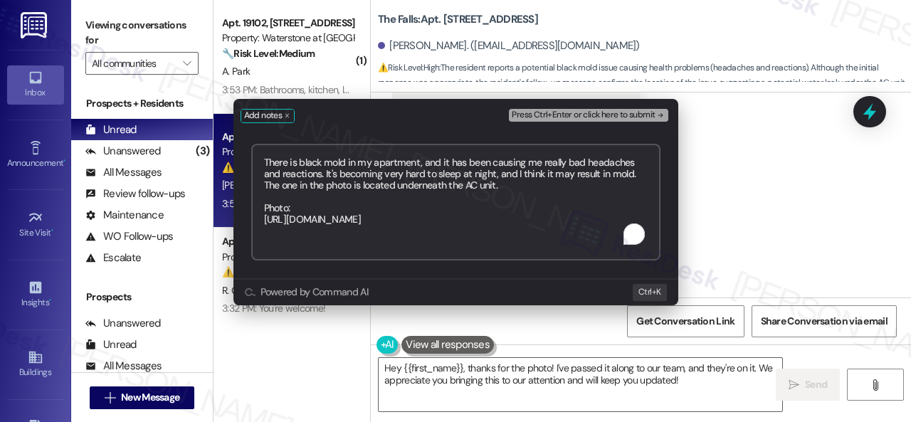
click at [564, 115] on span "Press Ctrl+Enter or click here to submit" at bounding box center [583, 115] width 143 height 10
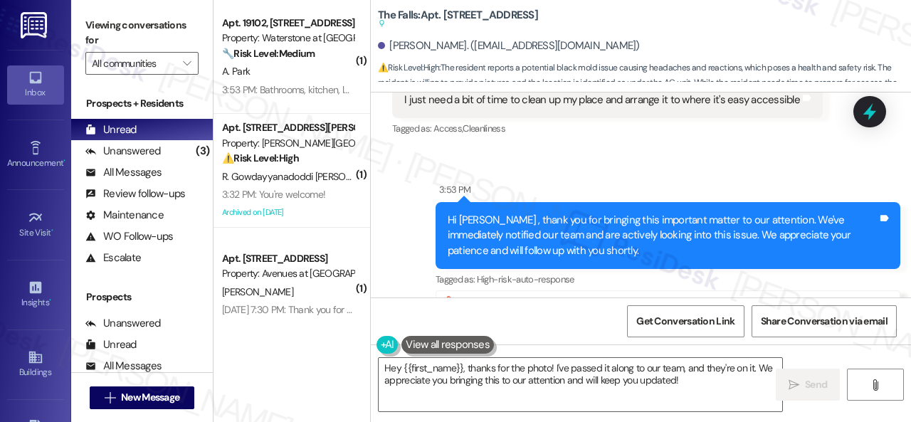
scroll to position [3082, 0]
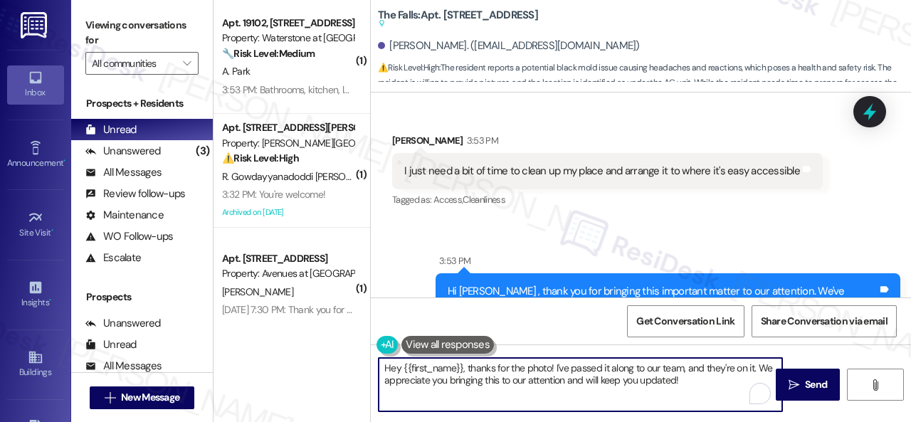
drag, startPoint x: 440, startPoint y: 361, endPoint x: 280, endPoint y: 346, distance: 160.1
click at [280, 346] on div "( 1 ) Apt. 19102, 6855 S Mason Rd Property: Waterstone at Cinco Ranch 🔧 Risk Le…" at bounding box center [561, 211] width 697 height 422
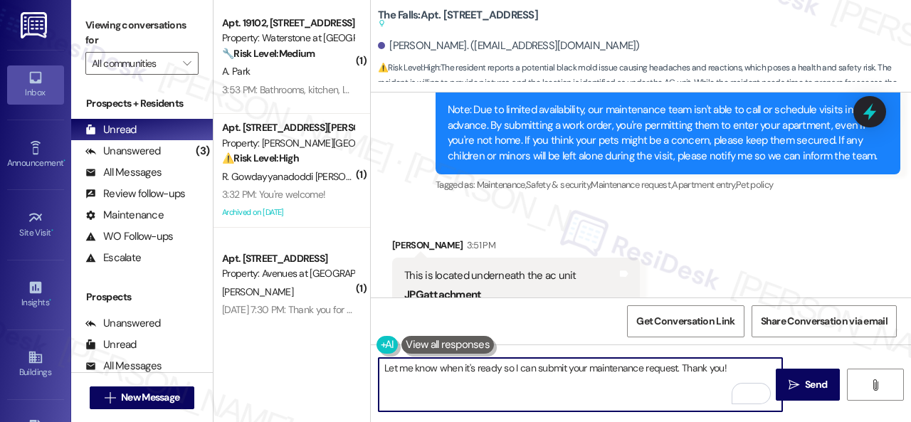
scroll to position [2157, 0]
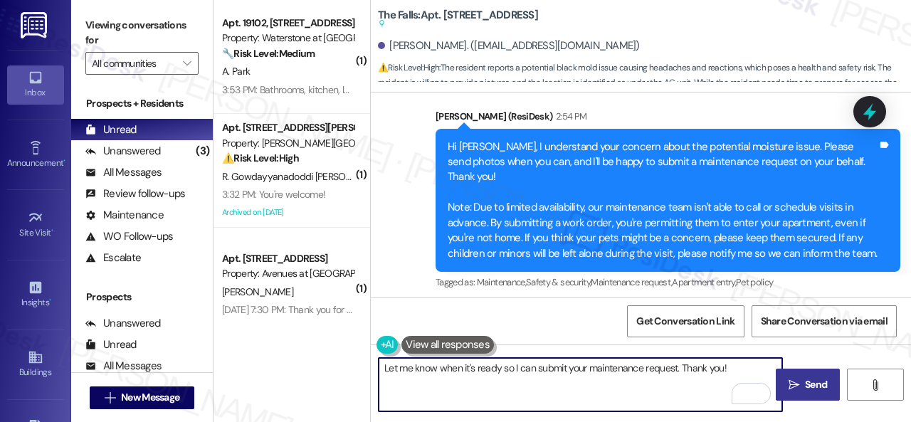
type textarea "Let me know when it's ready so I can submit your maintenance request. Thank you!"
click at [788, 383] on icon "" at bounding box center [793, 384] width 11 height 11
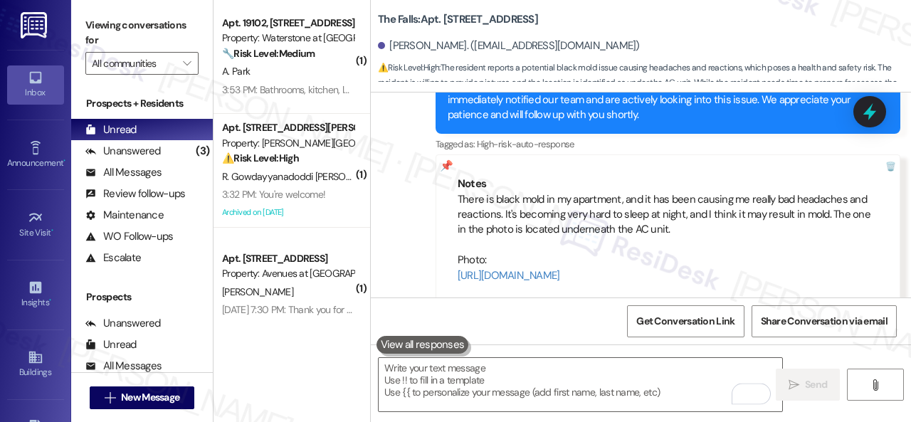
scroll to position [3300, 0]
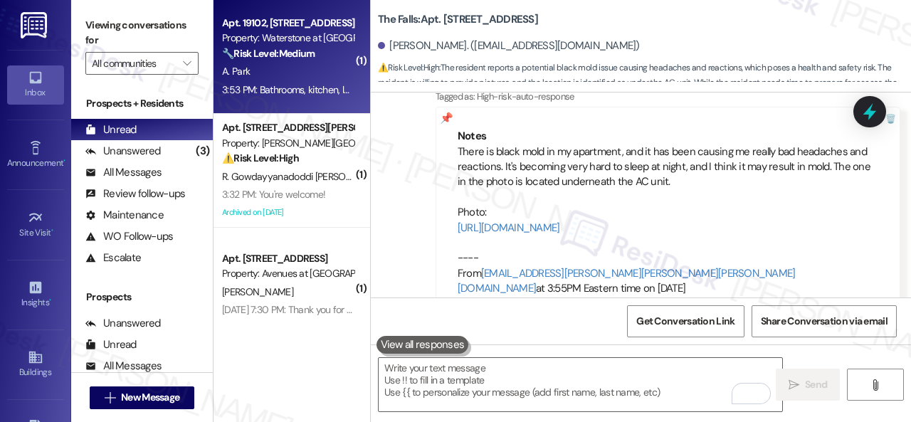
click at [309, 80] on div "A. Park" at bounding box center [288, 72] width 134 height 18
type textarea "Fetching suggested responses. Please feel free to read through the conversation…"
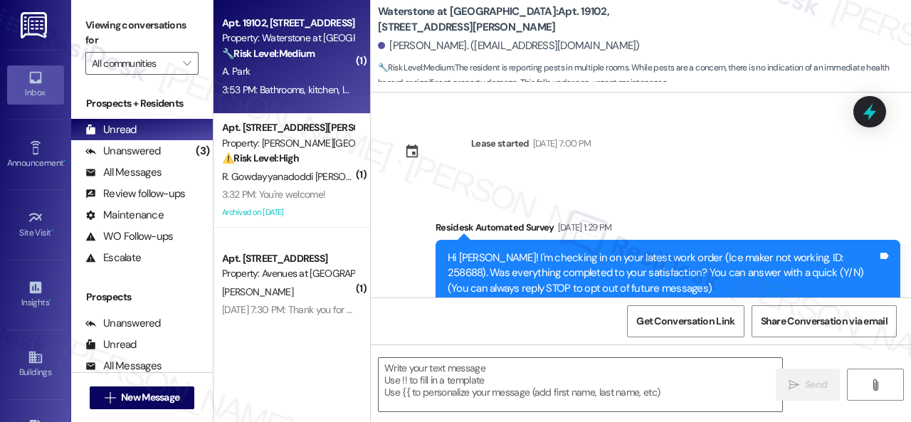
scroll to position [31112, 0]
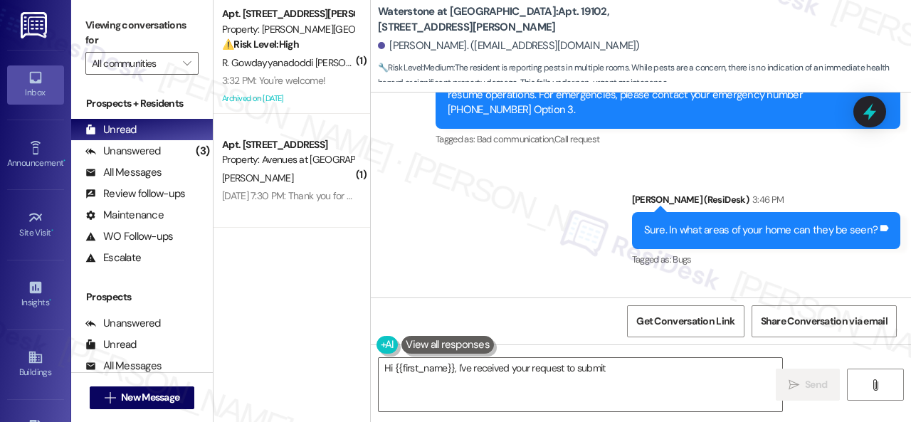
drag, startPoint x: 400, startPoint y: 249, endPoint x: 553, endPoint y: 248, distance: 153.0
click at [553, 332] on div "Bathrooms, kitchen, laundry room Tags and notes" at bounding box center [485, 350] width 187 height 36
copy div "Bathrooms, kitchen, laundry room"
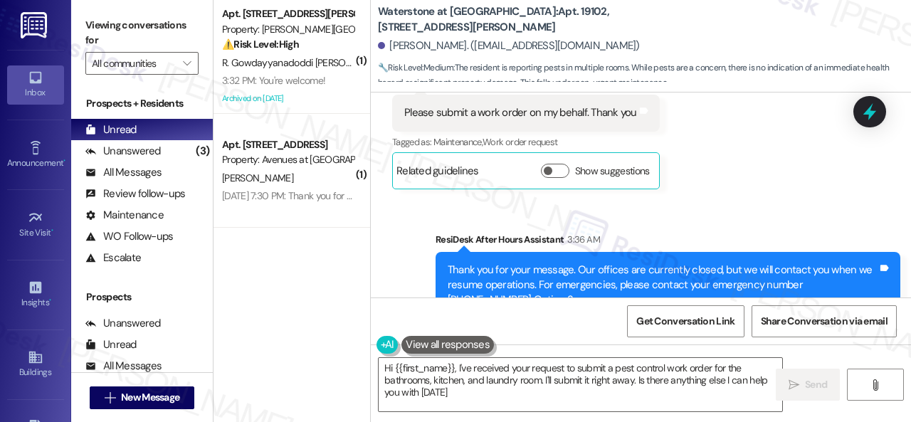
type textarea "Hi {{first_name}}, I've received your request to submit a pest control work ord…"
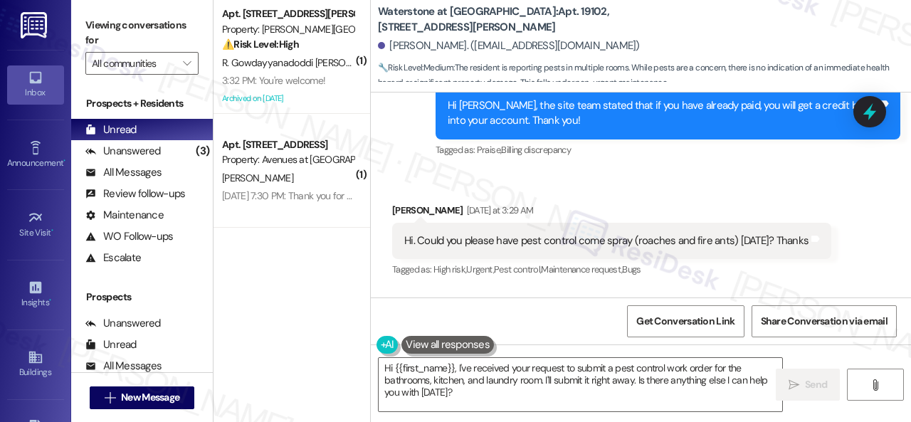
scroll to position [30258, 0]
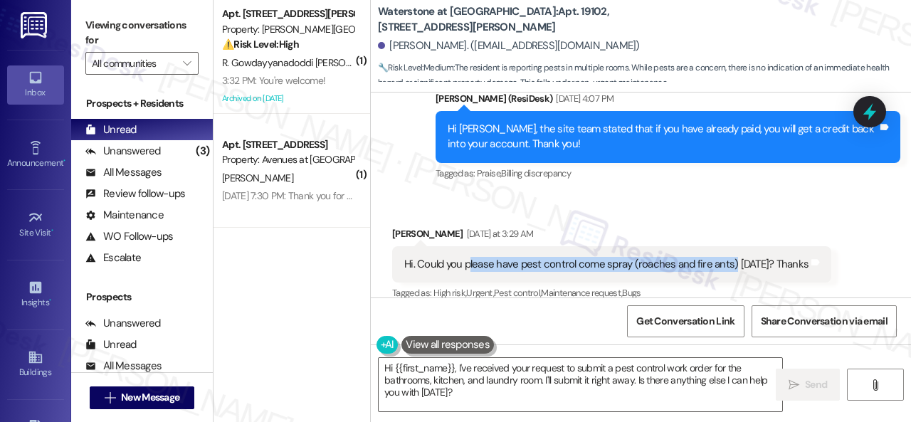
drag, startPoint x: 470, startPoint y: 163, endPoint x: 730, endPoint y: 164, distance: 260.4
click at [730, 257] on div "Hi. Could you please have pest control come spray (roaches and fire ants) [DATE…" at bounding box center [606, 264] width 404 height 15
copy div "lease have pest control come spray (roaches and fire ants)"
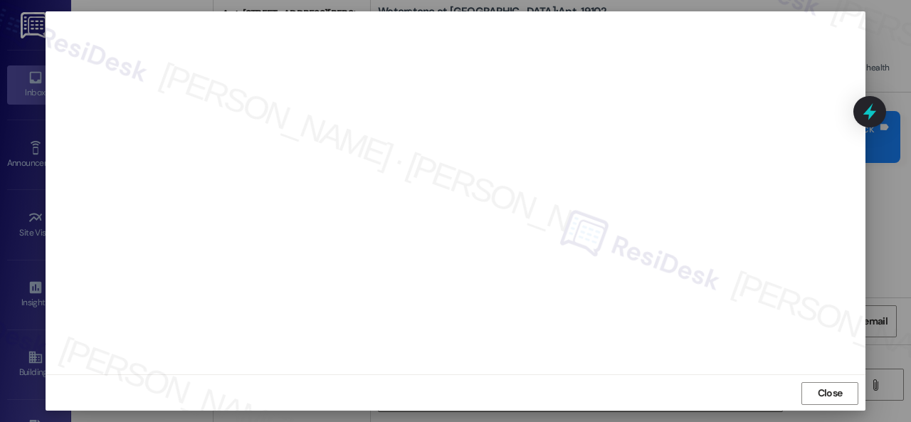
scroll to position [18, 0]
click at [821, 389] on span "Close" at bounding box center [829, 392] width 25 height 15
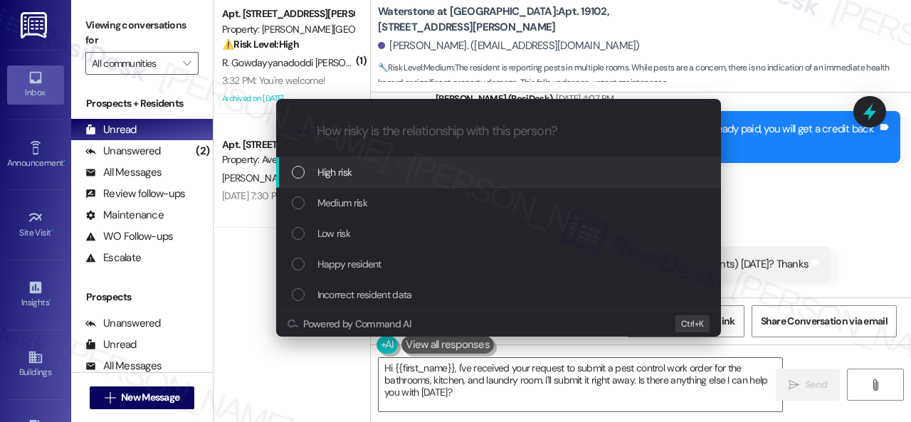
click at [334, 173] on span "High risk" at bounding box center [334, 172] width 35 height 16
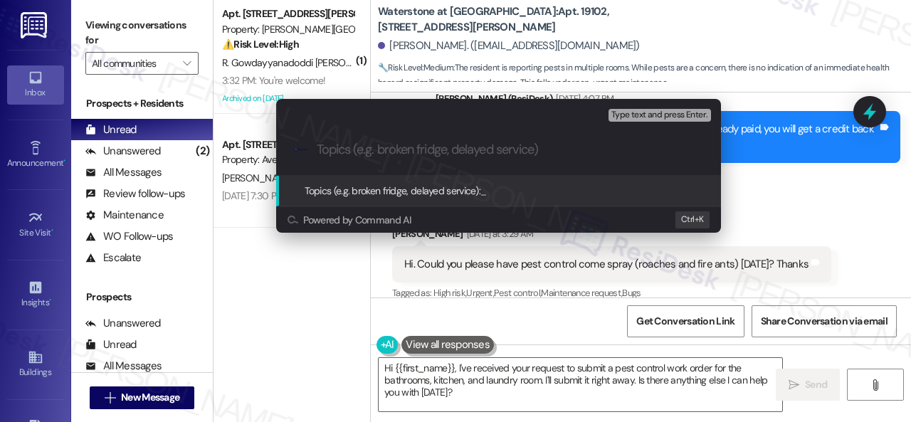
click at [378, 154] on input "Topics (e.g. broken fridge, delayed service)" at bounding box center [510, 149] width 386 height 15
paste input "Work Order filed by ResiDesk 297115"
type input "Work Order filed by ResiDesk 297115"
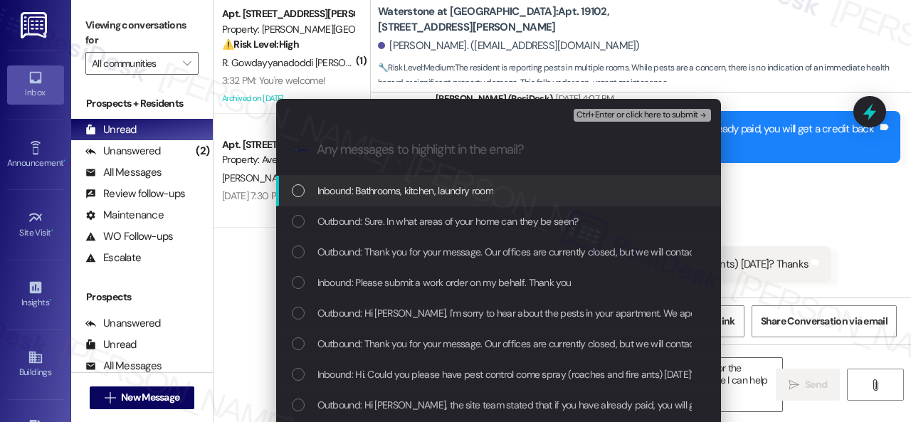
click at [396, 193] on span "Inbound: Bathrooms, kitchen, laundry room" at bounding box center [405, 191] width 176 height 16
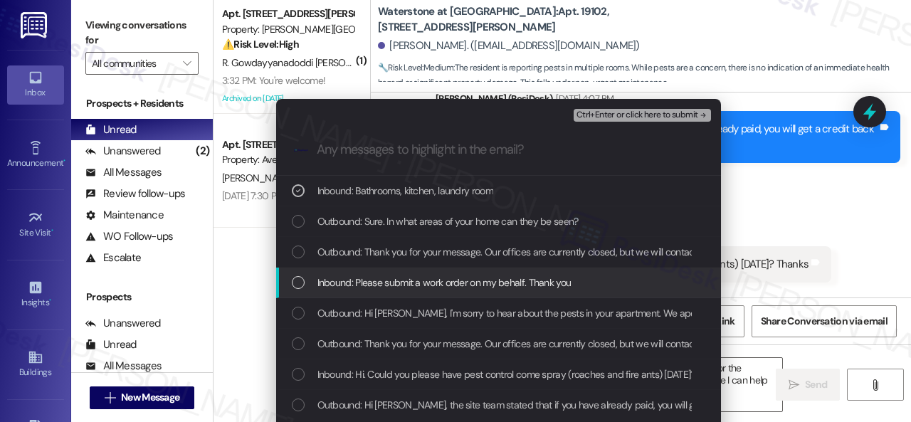
click at [400, 289] on span "Inbound: Please submit a work order on my behalf. Thank you" at bounding box center [444, 283] width 254 height 16
click at [415, 285] on span "Inbound: Please submit a work order on my behalf. Thank you" at bounding box center [444, 283] width 254 height 16
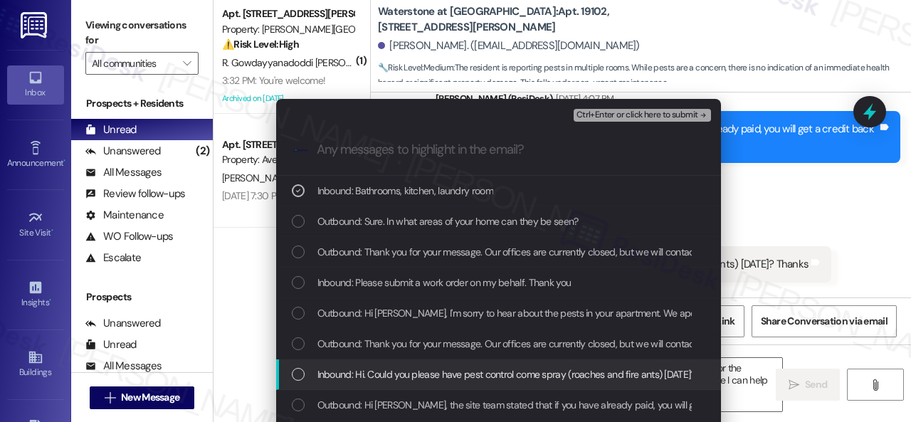
click at [390, 373] on span "Inbound: Hi. Could you please have pest control come spray (roaches and fire an…" at bounding box center [522, 374] width 410 height 16
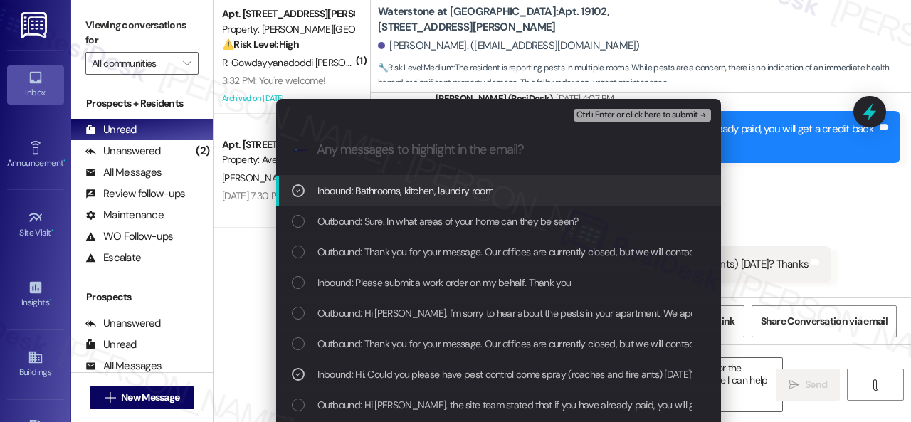
click at [587, 117] on span "Ctrl+Enter or click here to submit" at bounding box center [637, 115] width 122 height 10
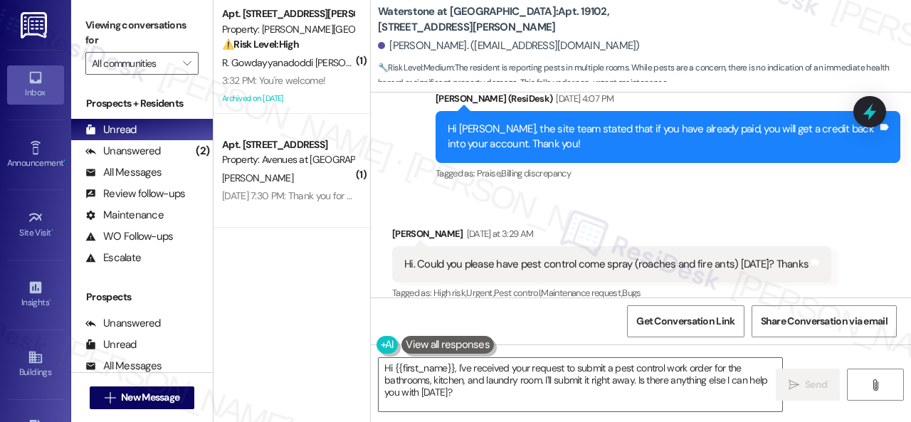
scroll to position [31112, 0]
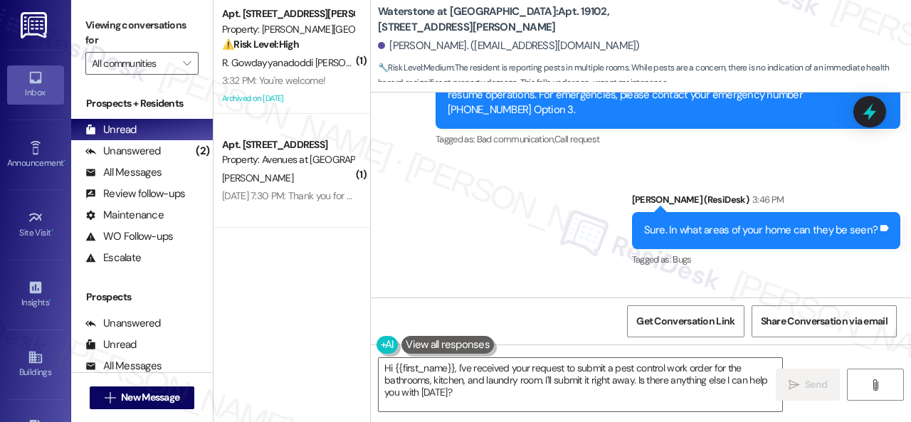
click at [611, 280] on div "Received via SMS Amy Park 3:53 PM Bathrooms, kitchen, laundry room Tags and not…" at bounding box center [641, 340] width 540 height 120
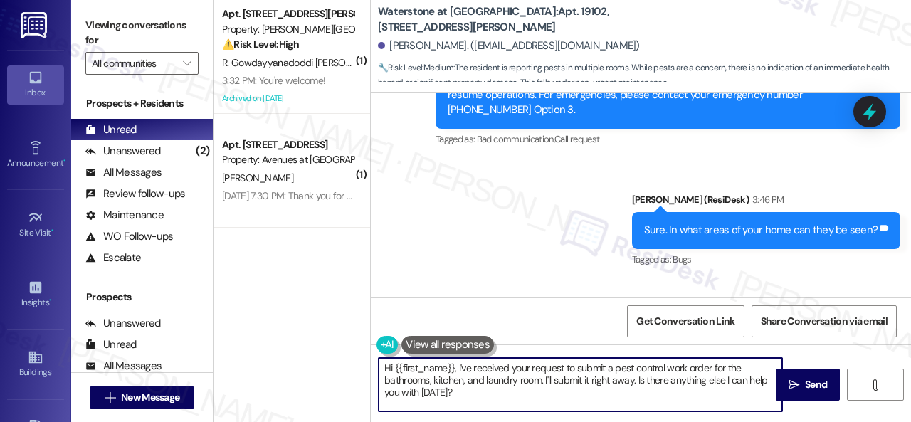
drag, startPoint x: 346, startPoint y: 342, endPoint x: 740, endPoint y: 388, distance: 396.7
click at [310, 321] on div "( 1 ) Apt. 335, 4101 S Custer Rd Property: Craig Ranch ⚠️ Risk Level: High The …" at bounding box center [561, 211] width 697 height 422
paste textarea "Thank you. I've submitted a work order on your behalf and notified the site tea…"
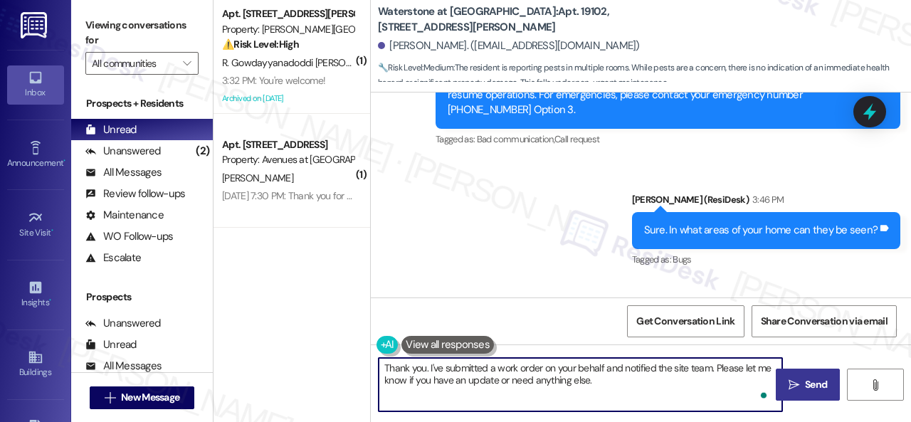
type textarea "Thank you. I've submitted a work order on your behalf and notified the site tea…"
click at [777, 378] on button " Send" at bounding box center [807, 385] width 64 height 32
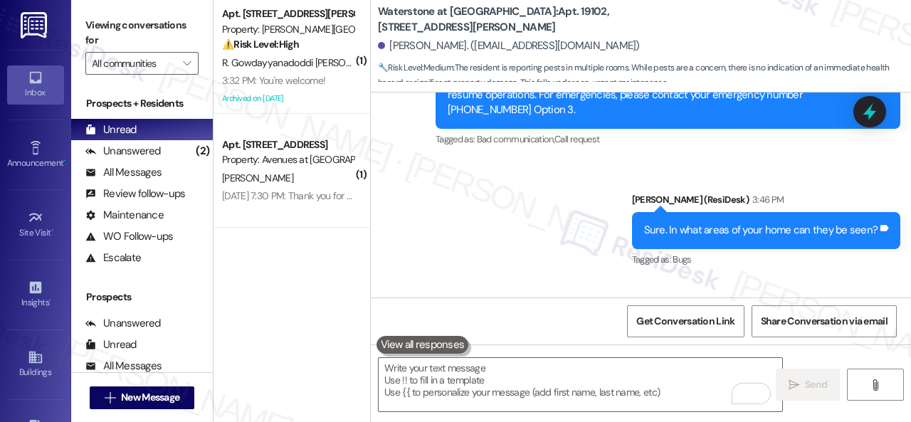
scroll to position [31227, 0]
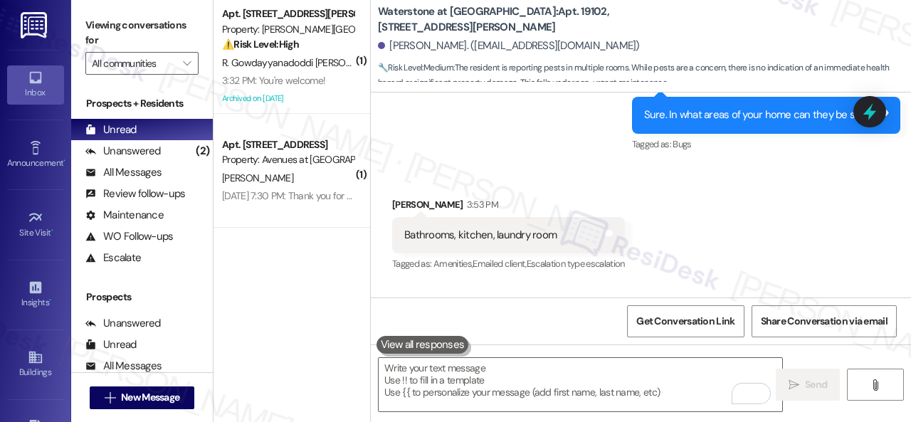
click at [309, 59] on span "R. Gowdayyanadoddi Krishnaiah" at bounding box center [306, 62] width 168 height 13
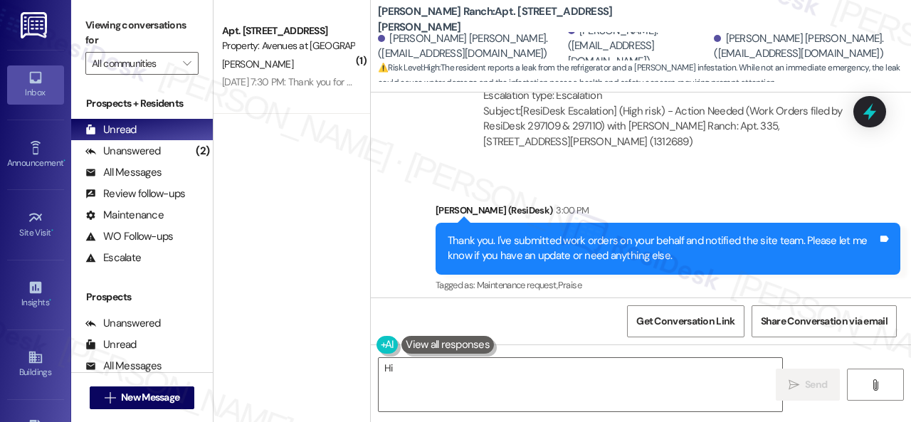
scroll to position [10320, 0]
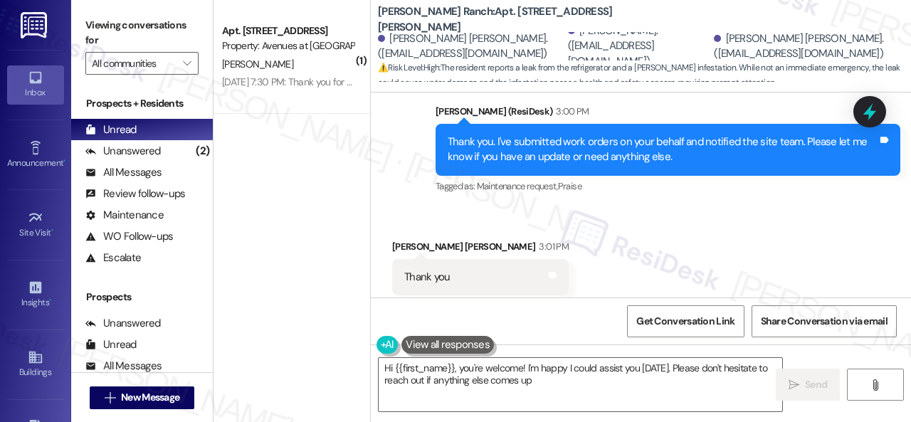
type textarea "Hi {{first_name}}, you're welcome! I'm happy I could assist you today. Please d…"
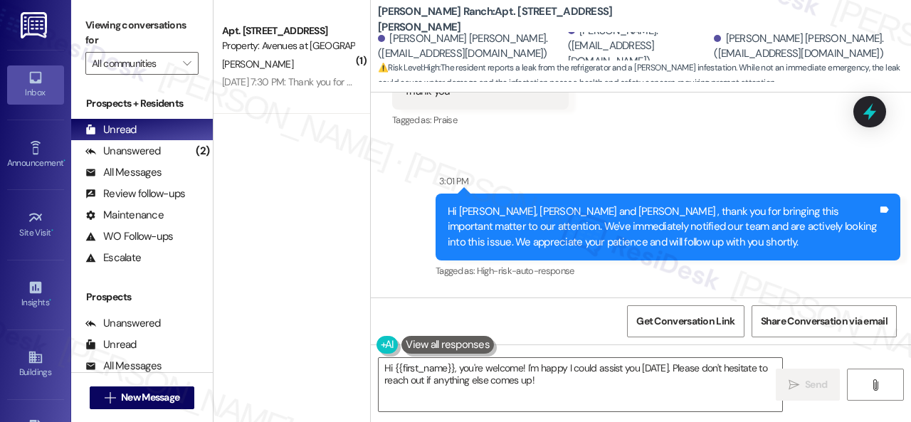
scroll to position [10640, 0]
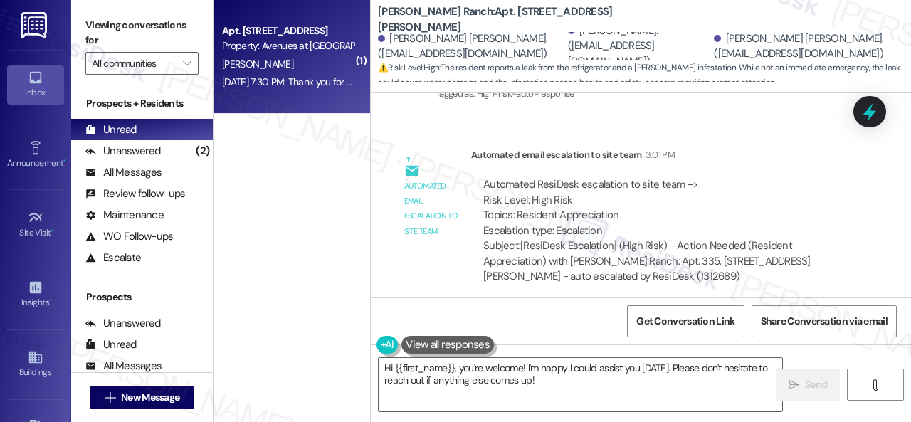
click at [300, 62] on div "D. John" at bounding box center [288, 64] width 134 height 18
type textarea "Fetching suggested responses. Please feel free to read through the conversation…"
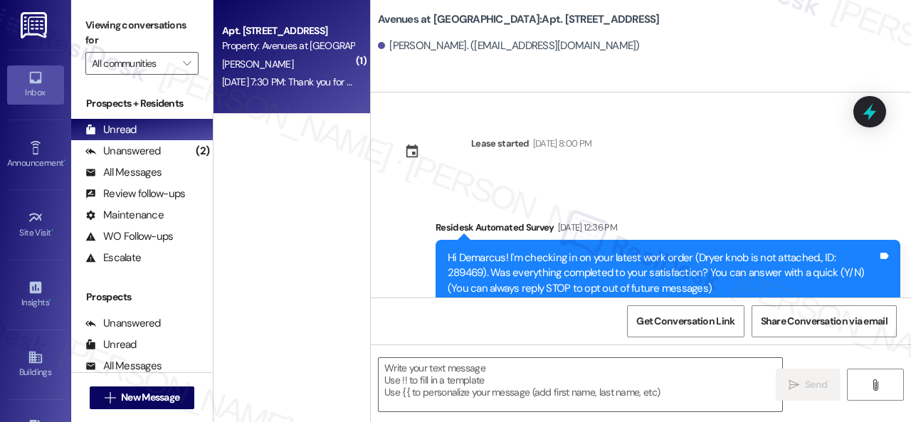
type textarea "Fetching suggested responses. Please feel free to read through the conversation…"
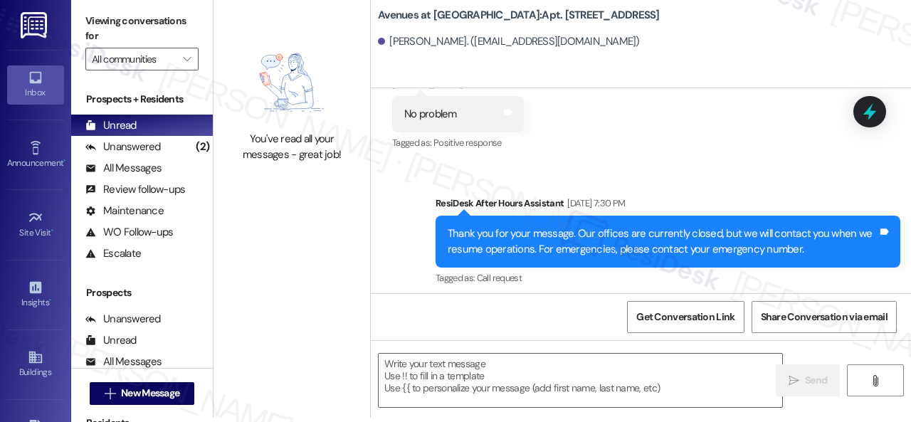
scroll to position [3539, 0]
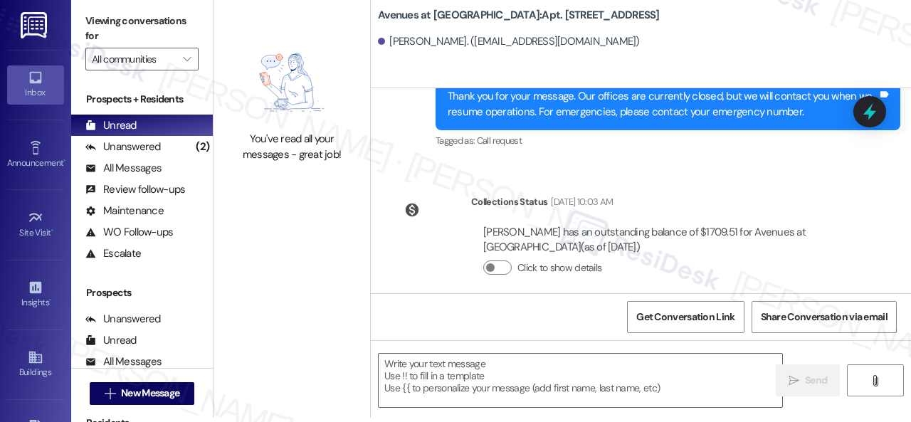
click at [445, 184] on div "Collections Status Sep 03, 2025 at 10:03 AM Demarcus John has an outstanding ba…" at bounding box center [624, 246] width 486 height 124
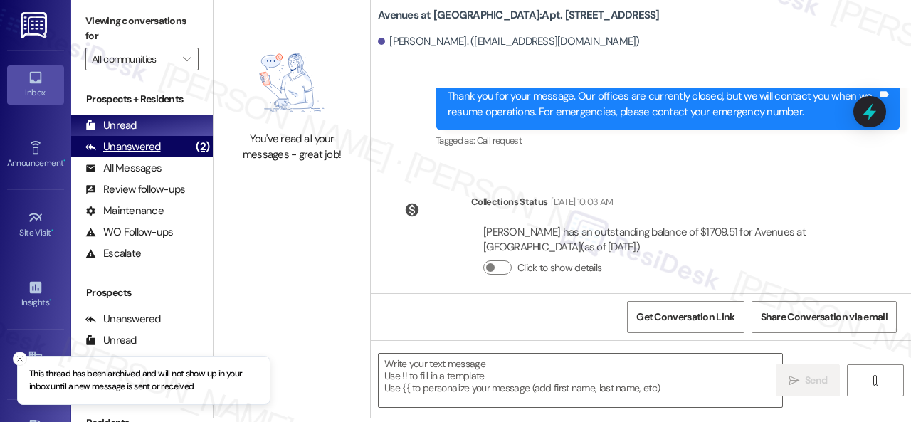
click at [117, 147] on div "Unanswered" at bounding box center [122, 146] width 75 height 15
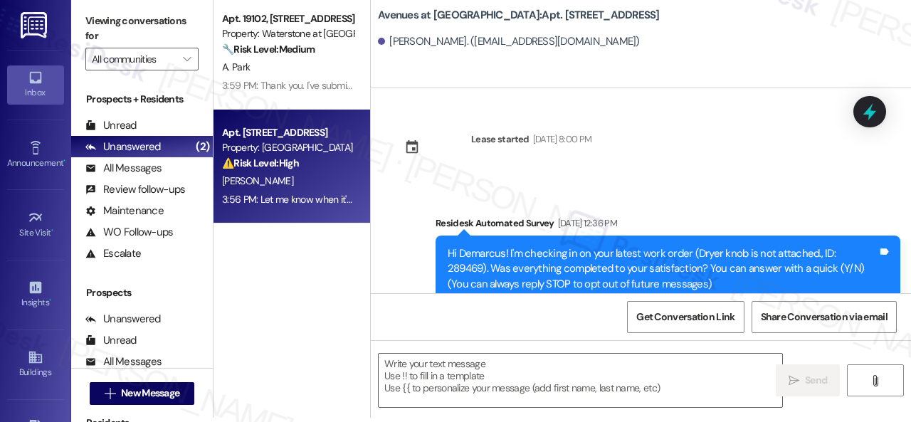
scroll to position [0, 0]
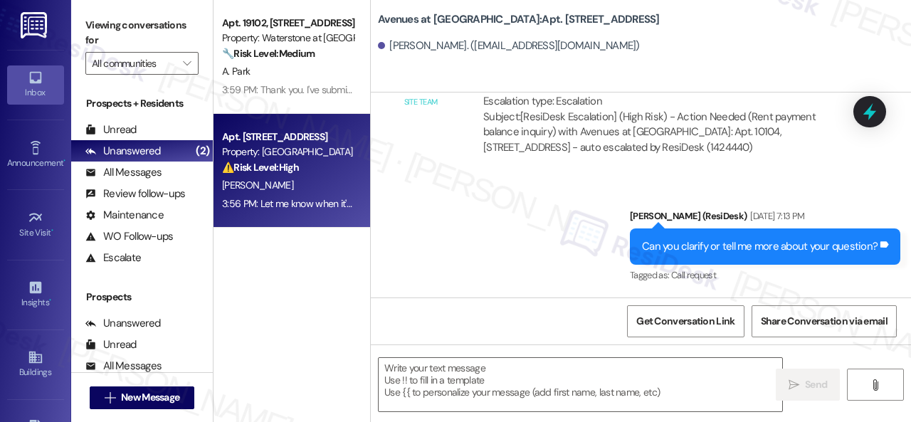
type textarea "Fetching suggested responses. Please feel free to read through the conversation…"
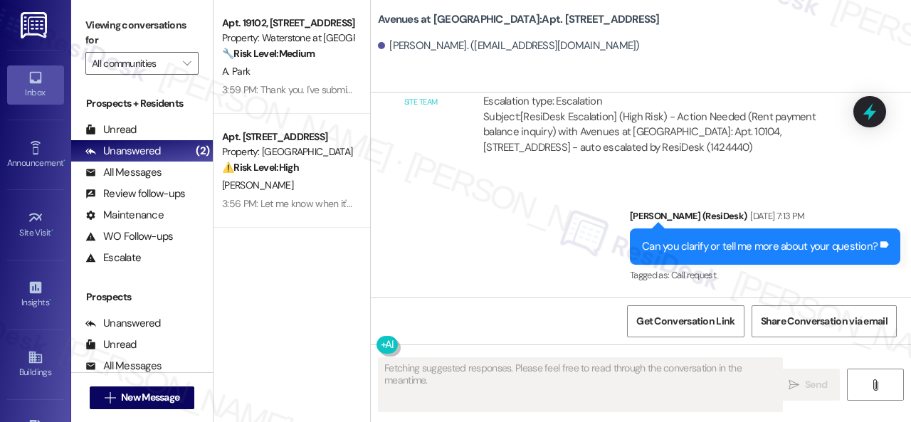
scroll to position [3256, 0]
